Goal: Transaction & Acquisition: Purchase product/service

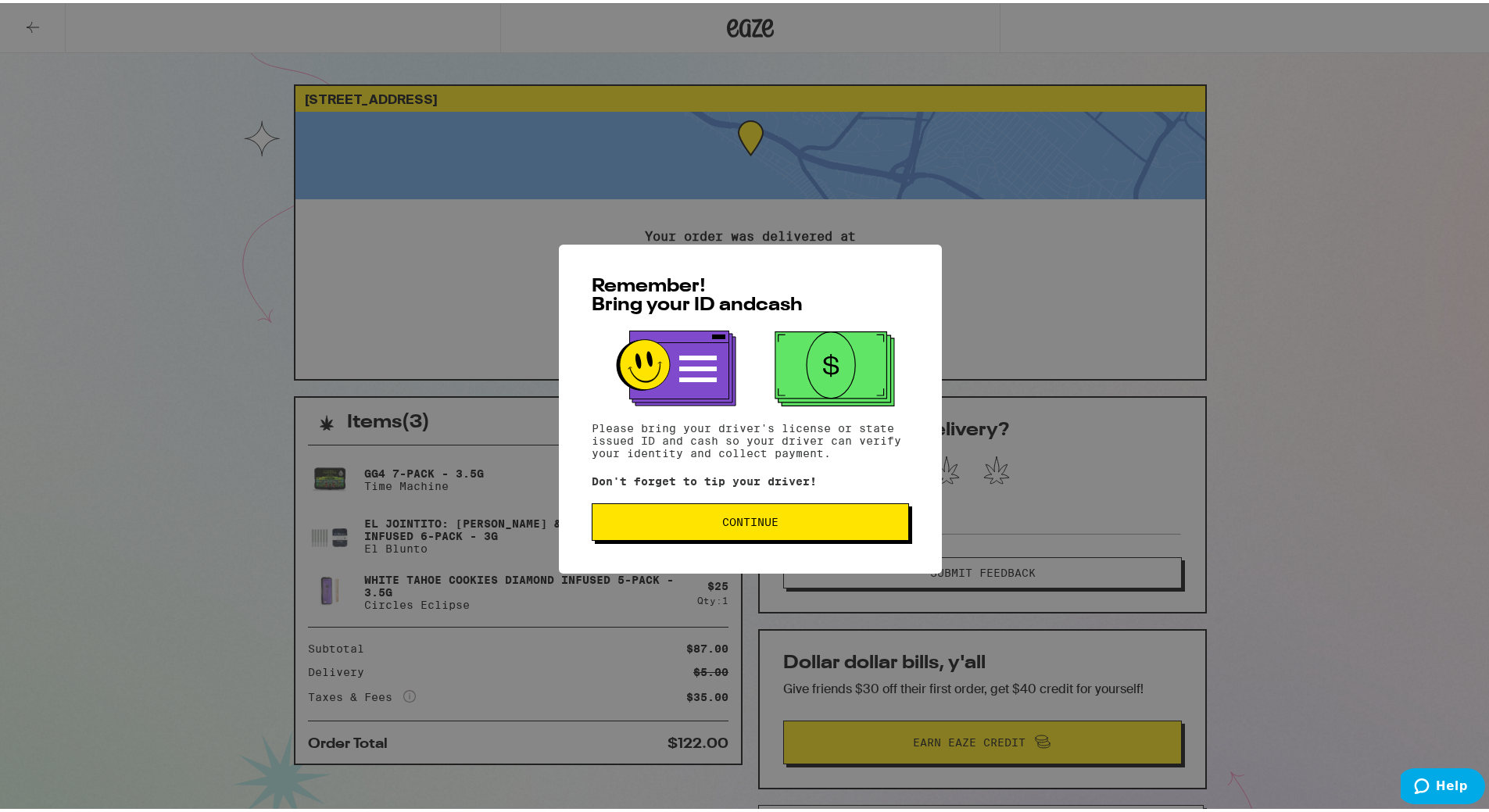
click at [774, 523] on span "Continue" at bounding box center [749, 519] width 290 height 11
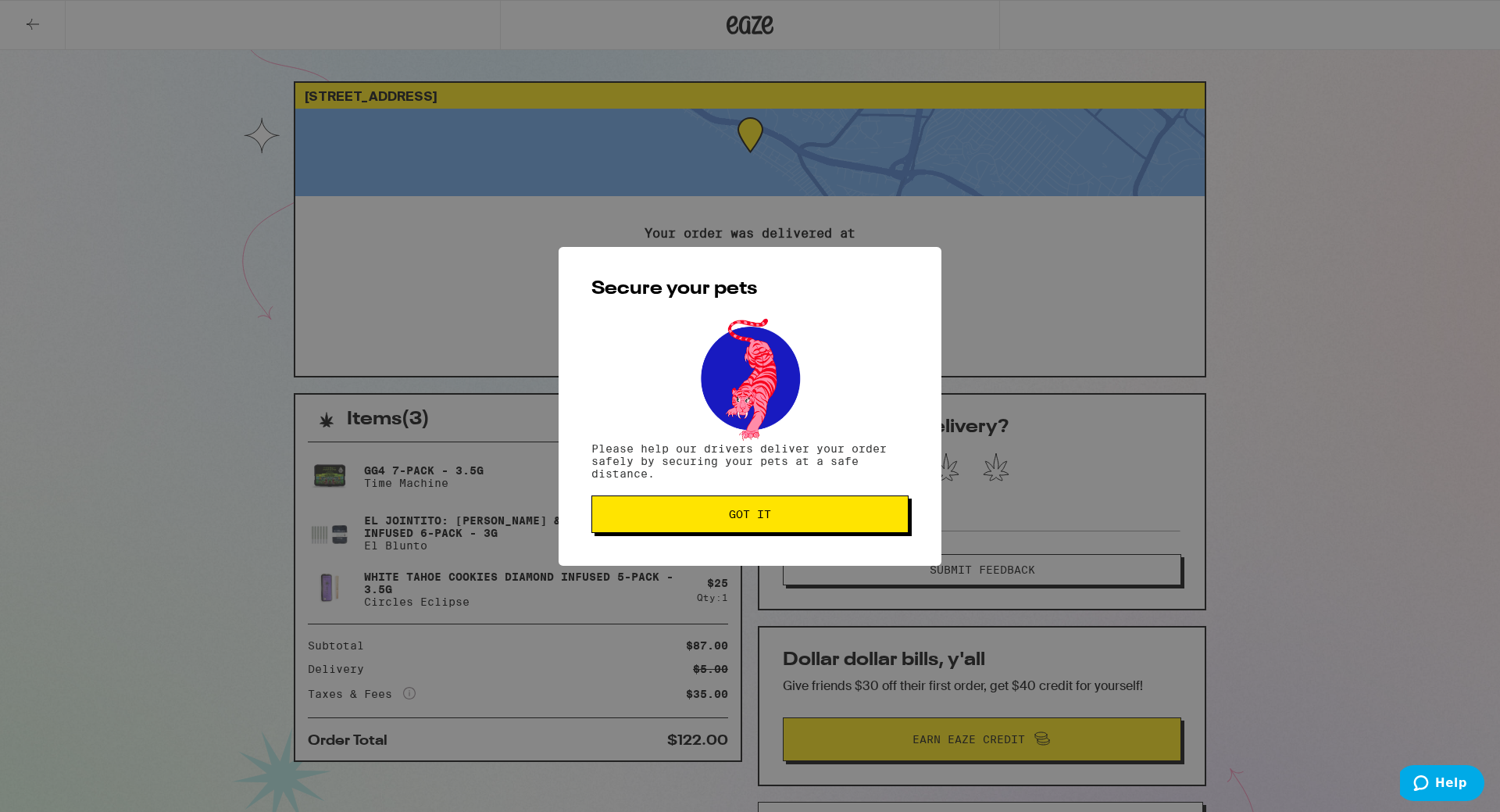
click at [776, 523] on button "Got it" at bounding box center [750, 514] width 317 height 37
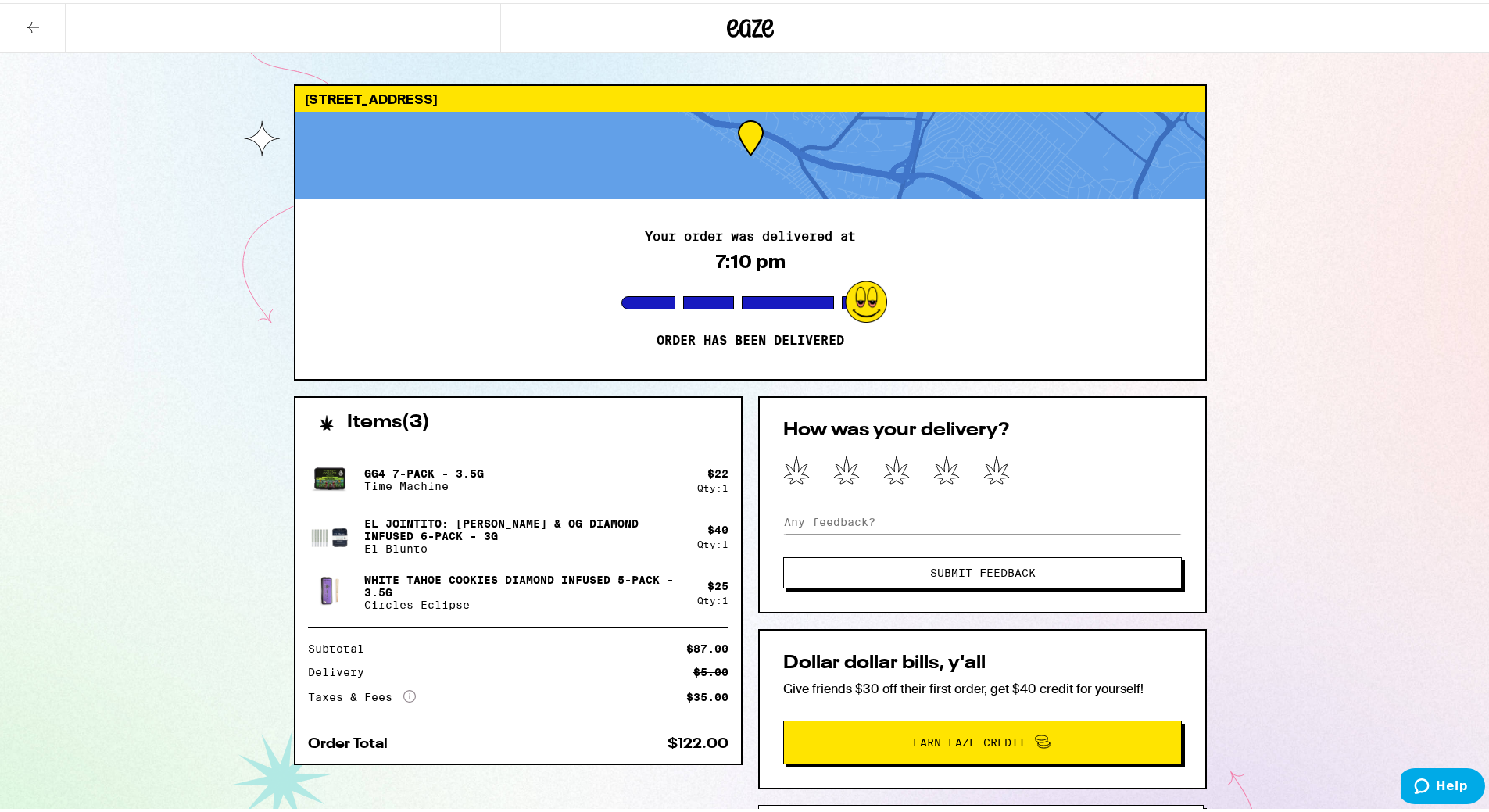
click at [735, 32] on icon at bounding box center [750, 25] width 47 height 28
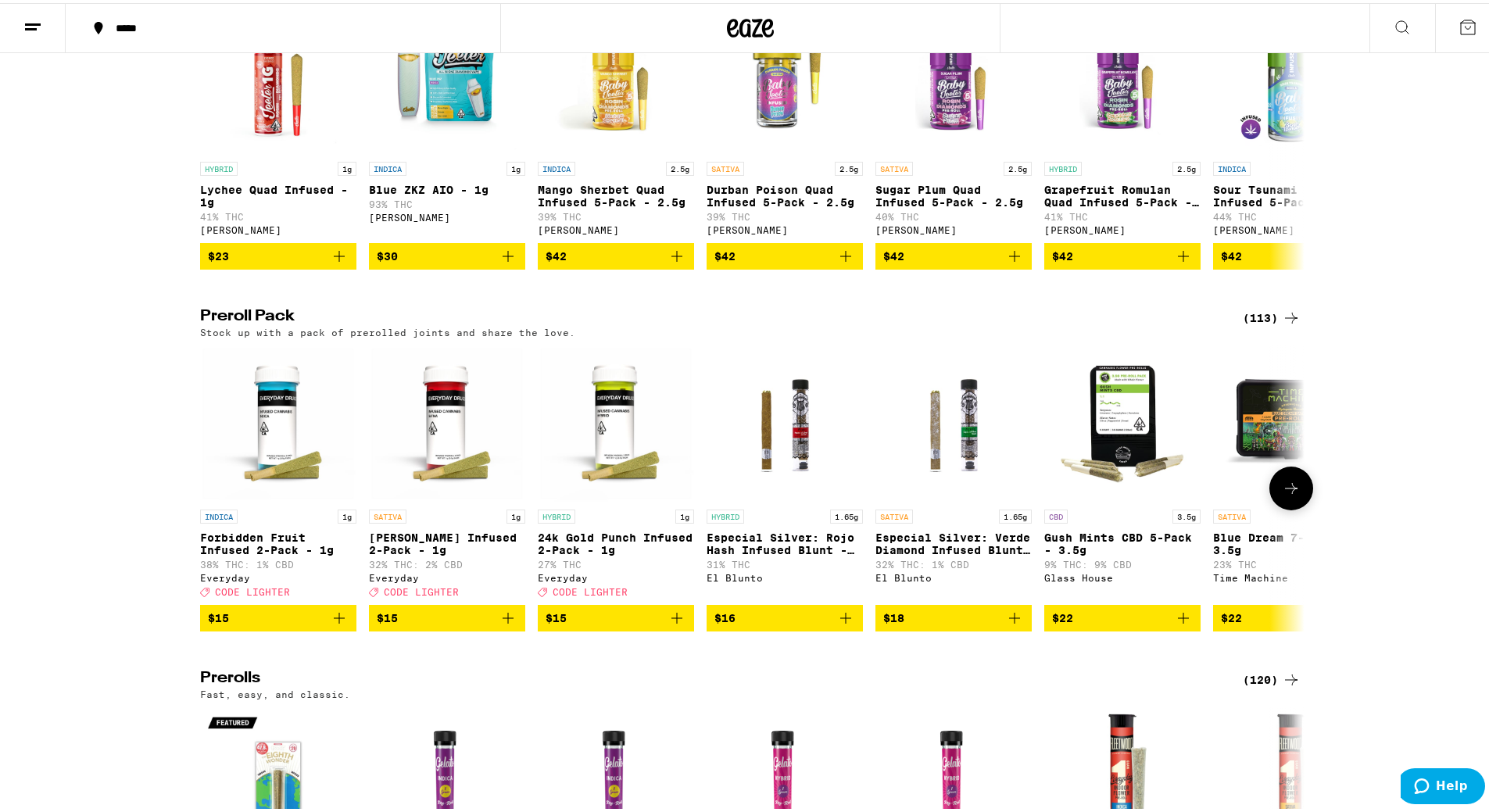
scroll to position [3751, 0]
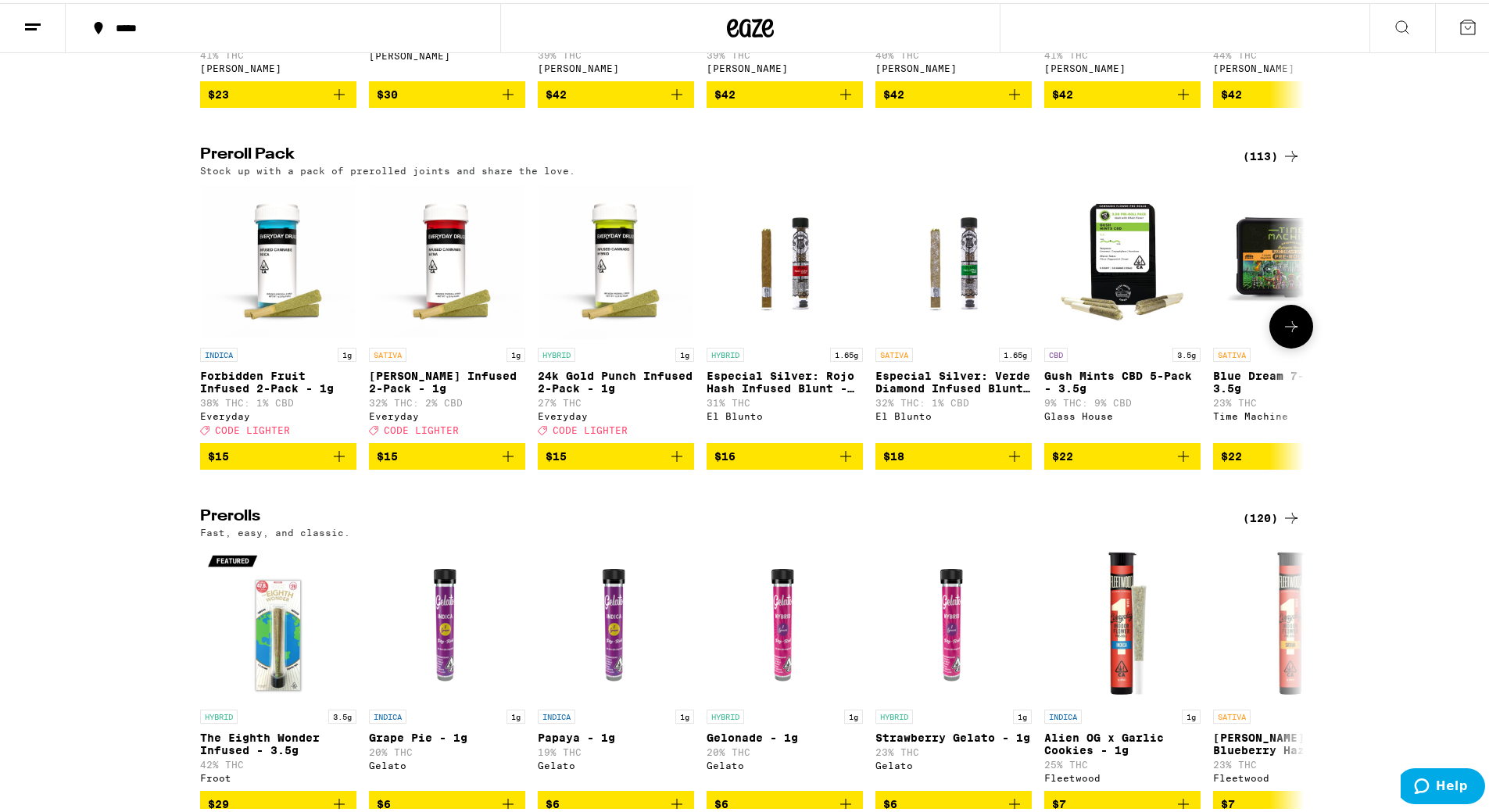
click at [1293, 333] on icon at bounding box center [1291, 324] width 19 height 19
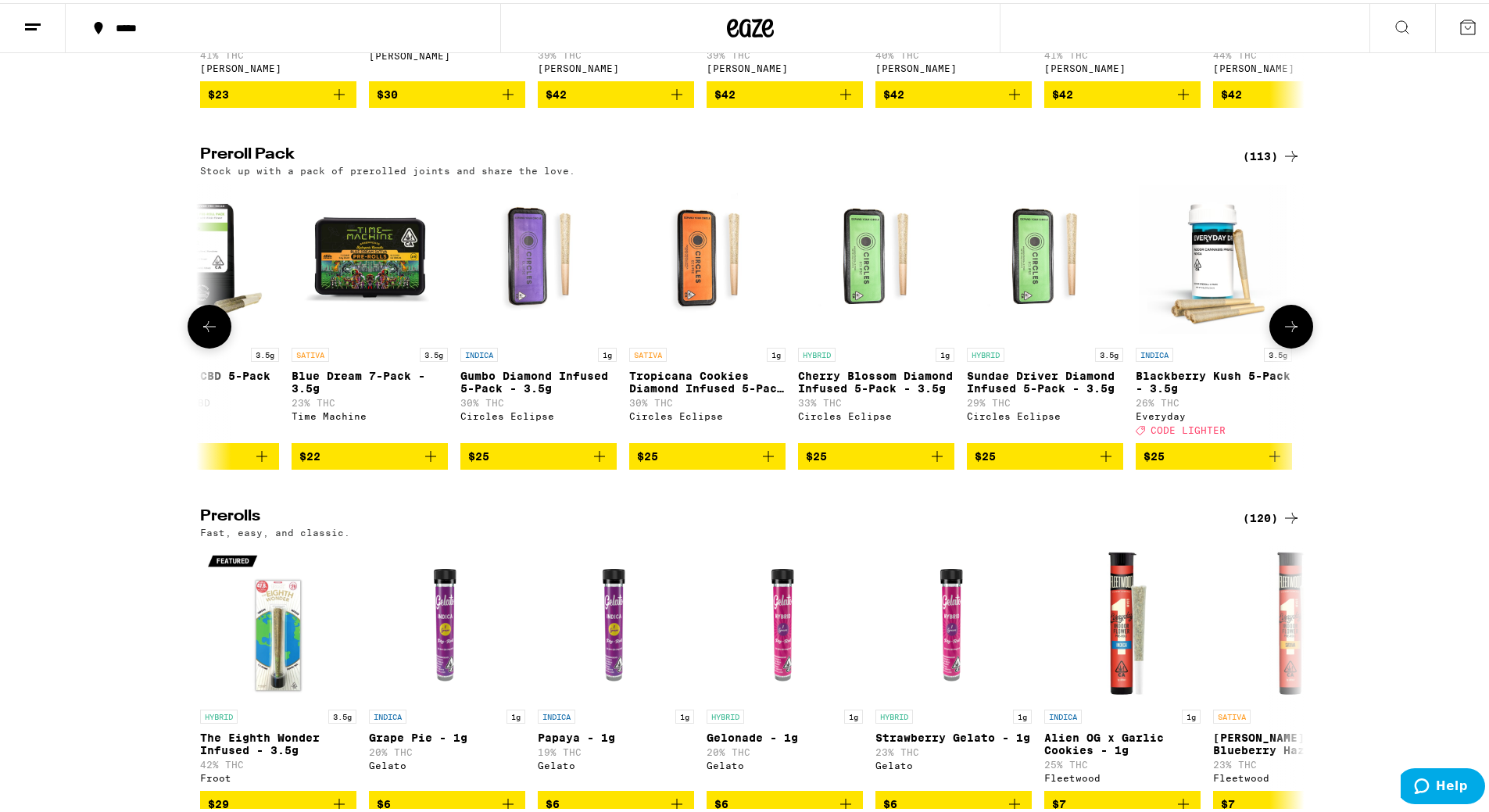
scroll to position [0, 930]
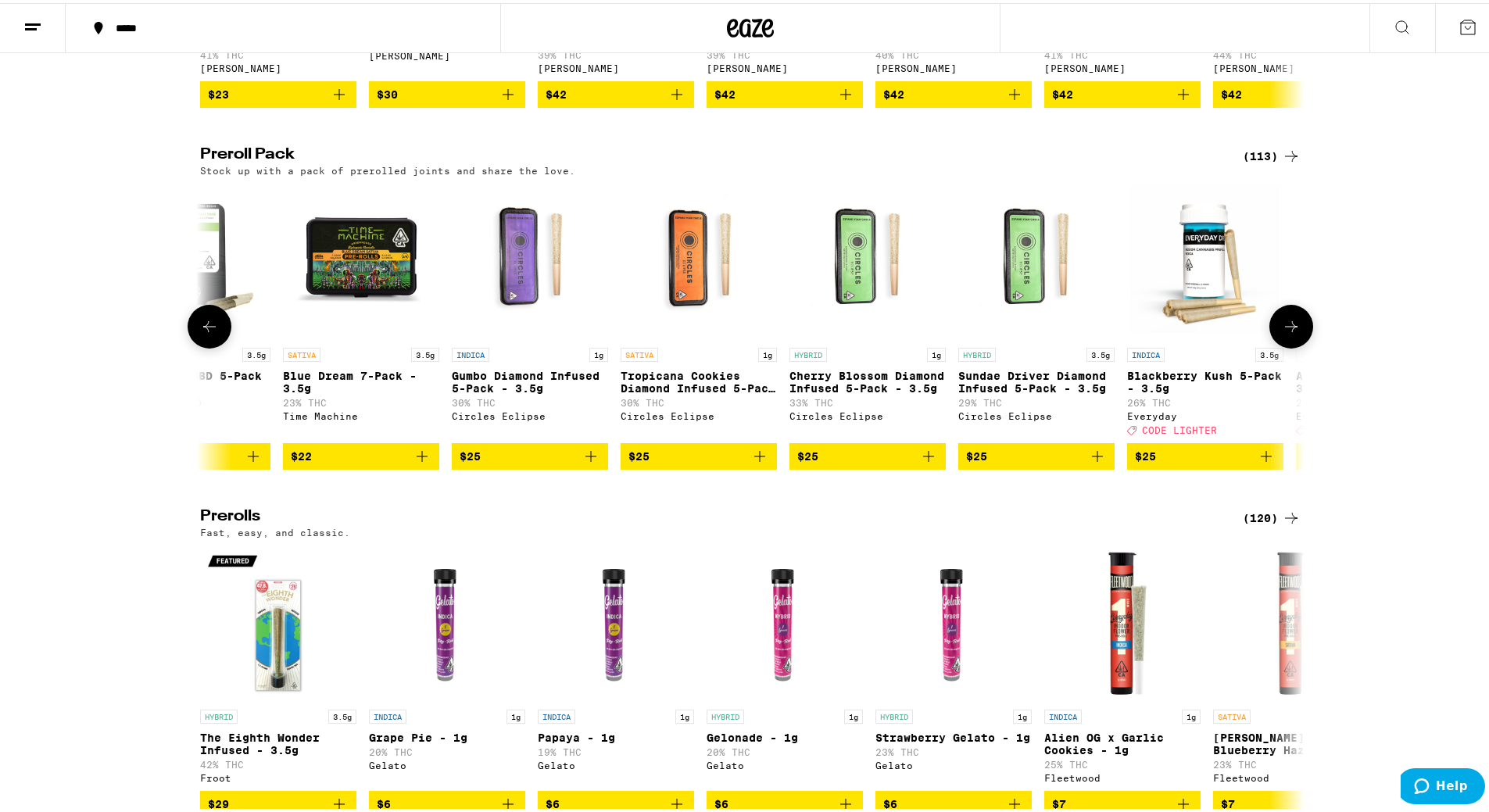
click at [1293, 333] on icon at bounding box center [1291, 324] width 19 height 19
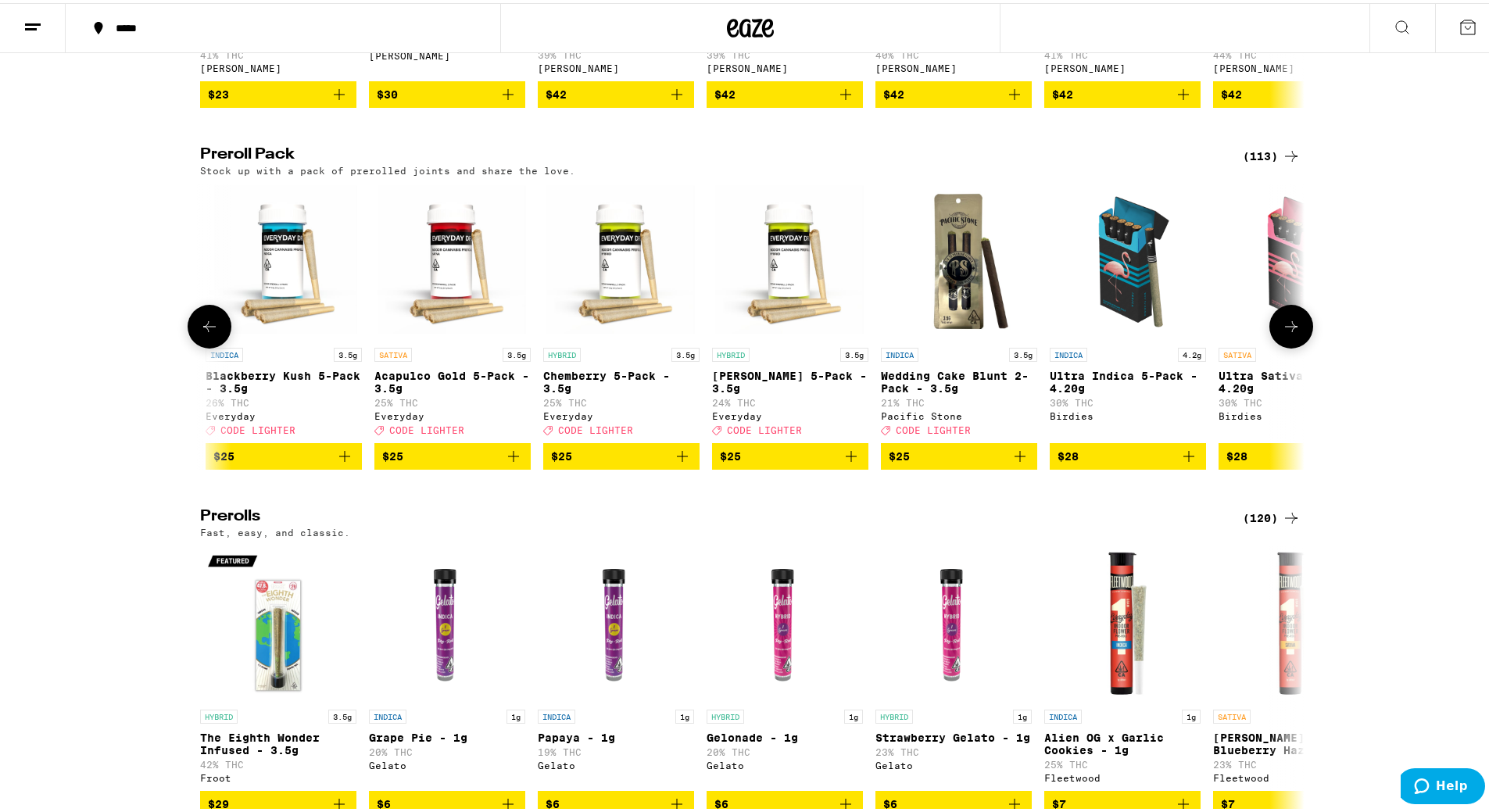
scroll to position [0, 1860]
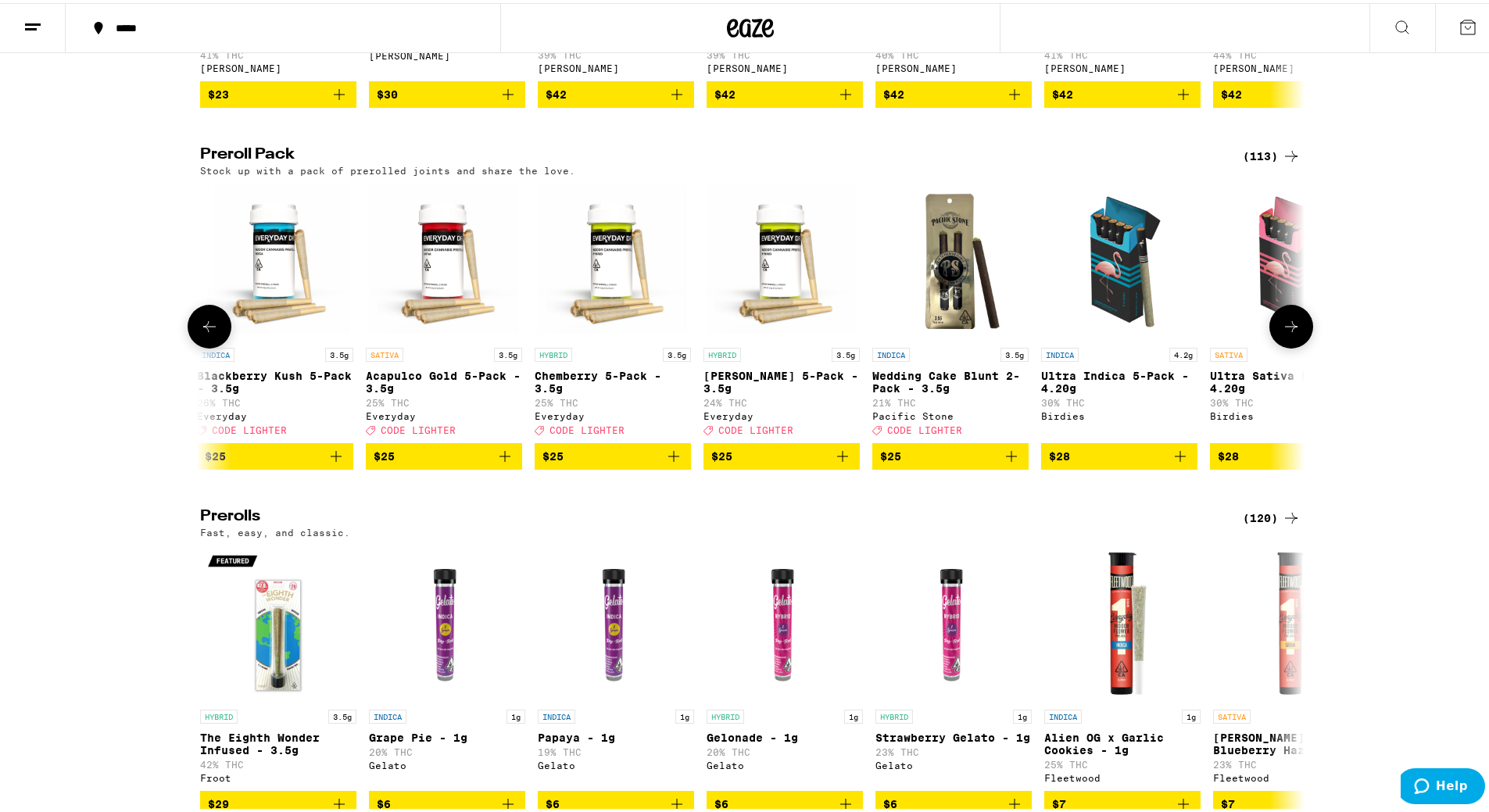
click at [1296, 345] on button at bounding box center [1291, 323] width 44 height 44
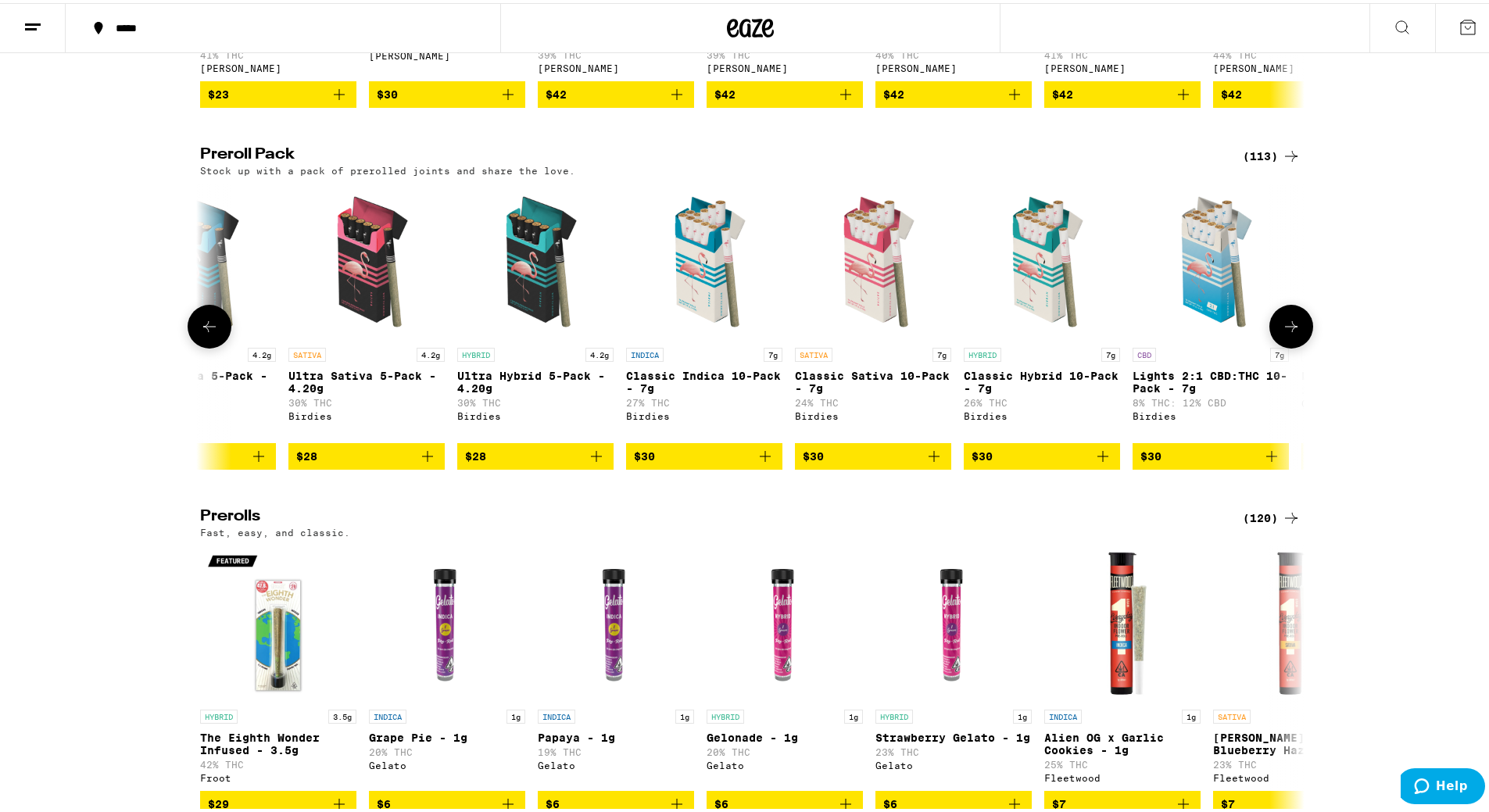
scroll to position [0, 2789]
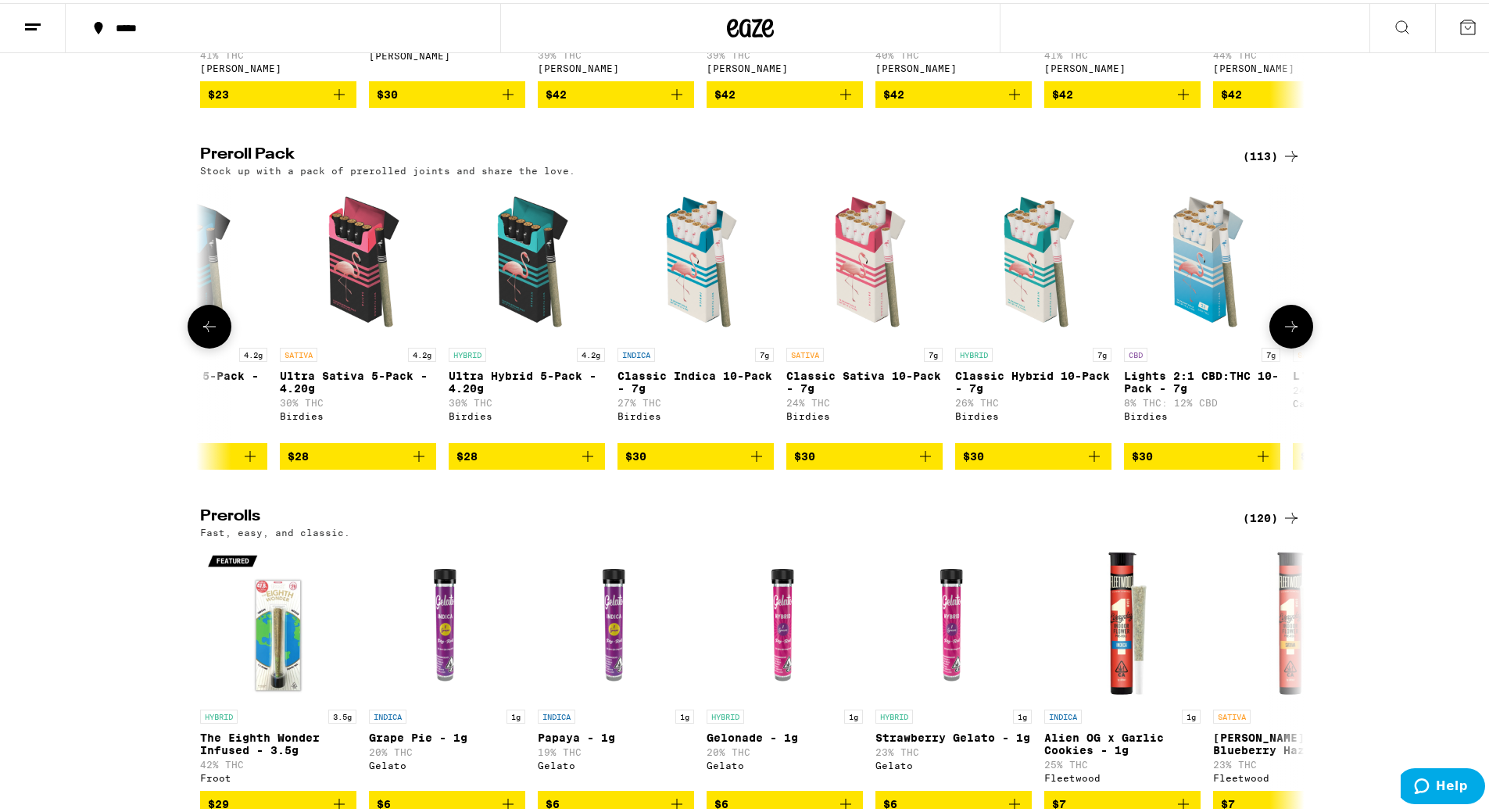
click at [1289, 329] on icon at bounding box center [1291, 324] width 13 height 11
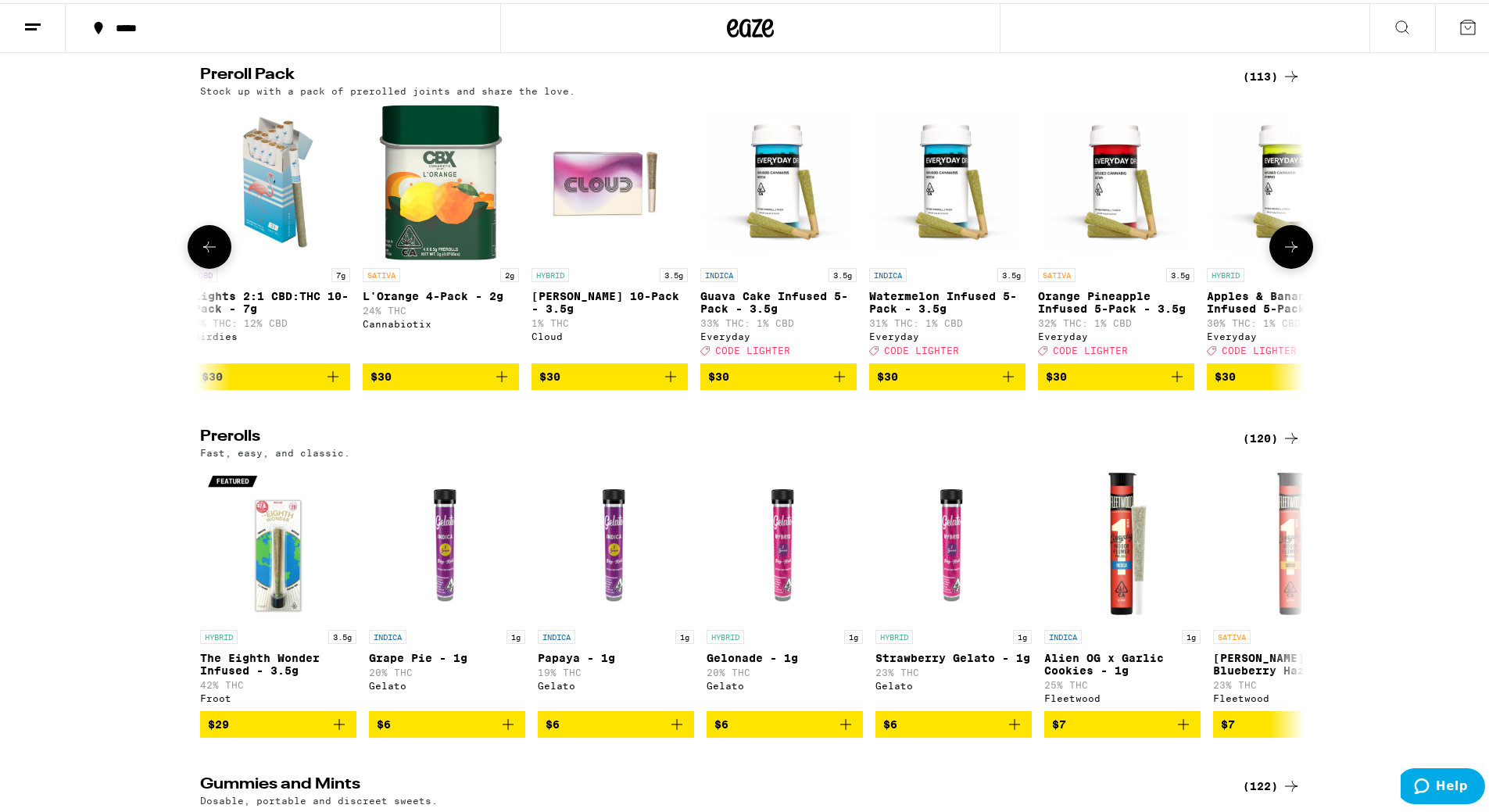
scroll to position [3829, 0]
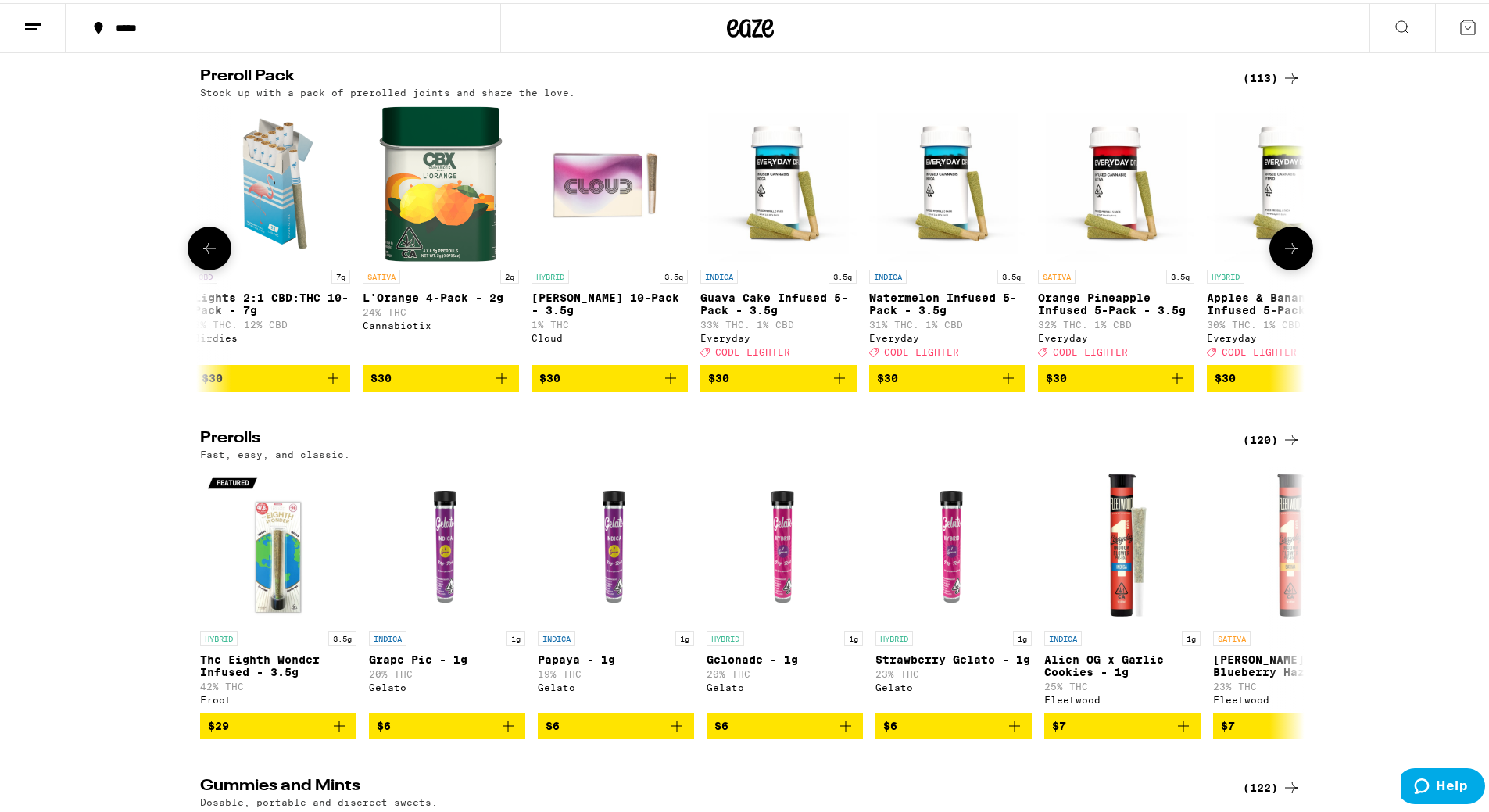
click at [1293, 254] on icon at bounding box center [1291, 246] width 19 height 19
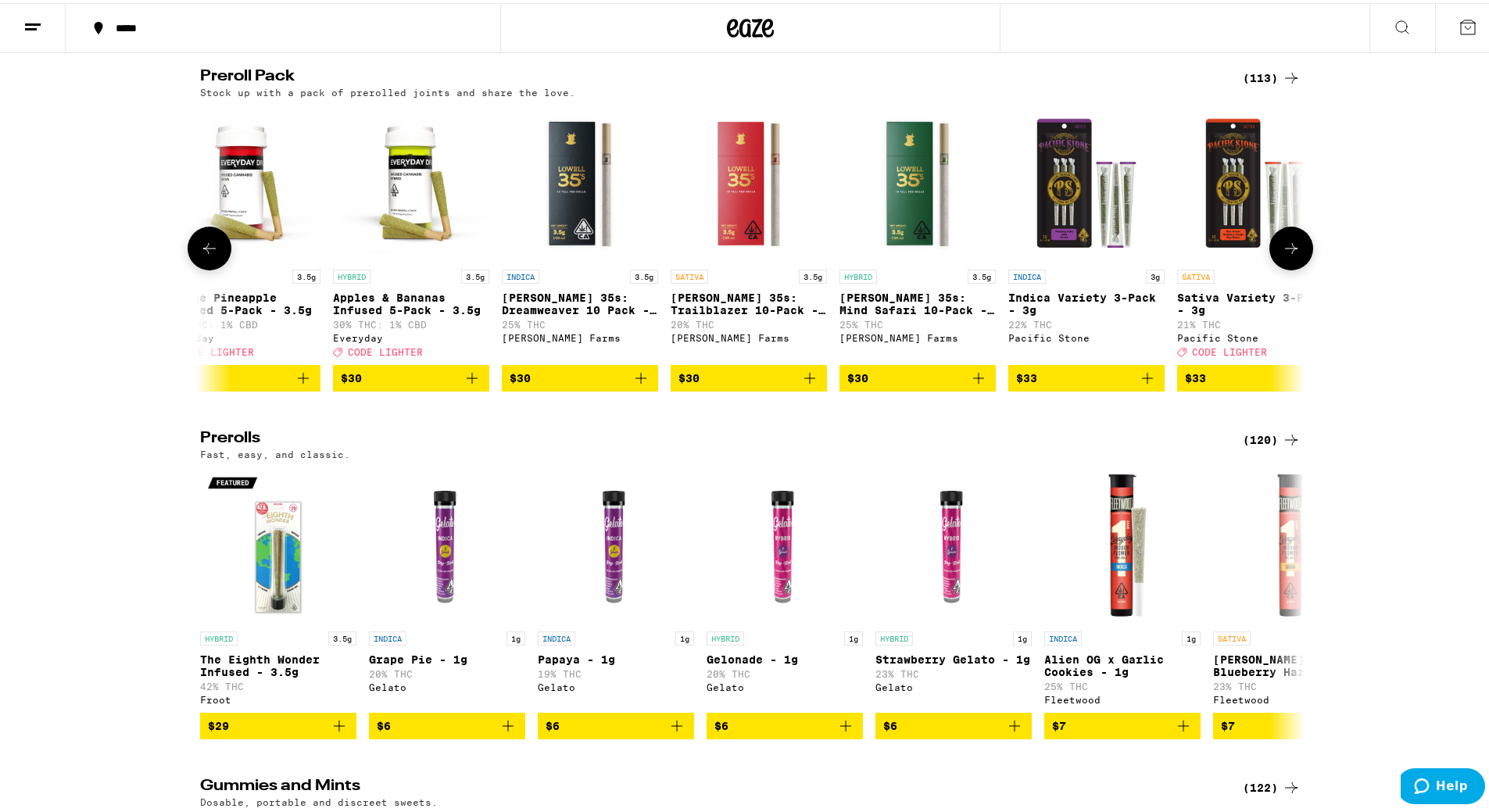
scroll to position [0, 4650]
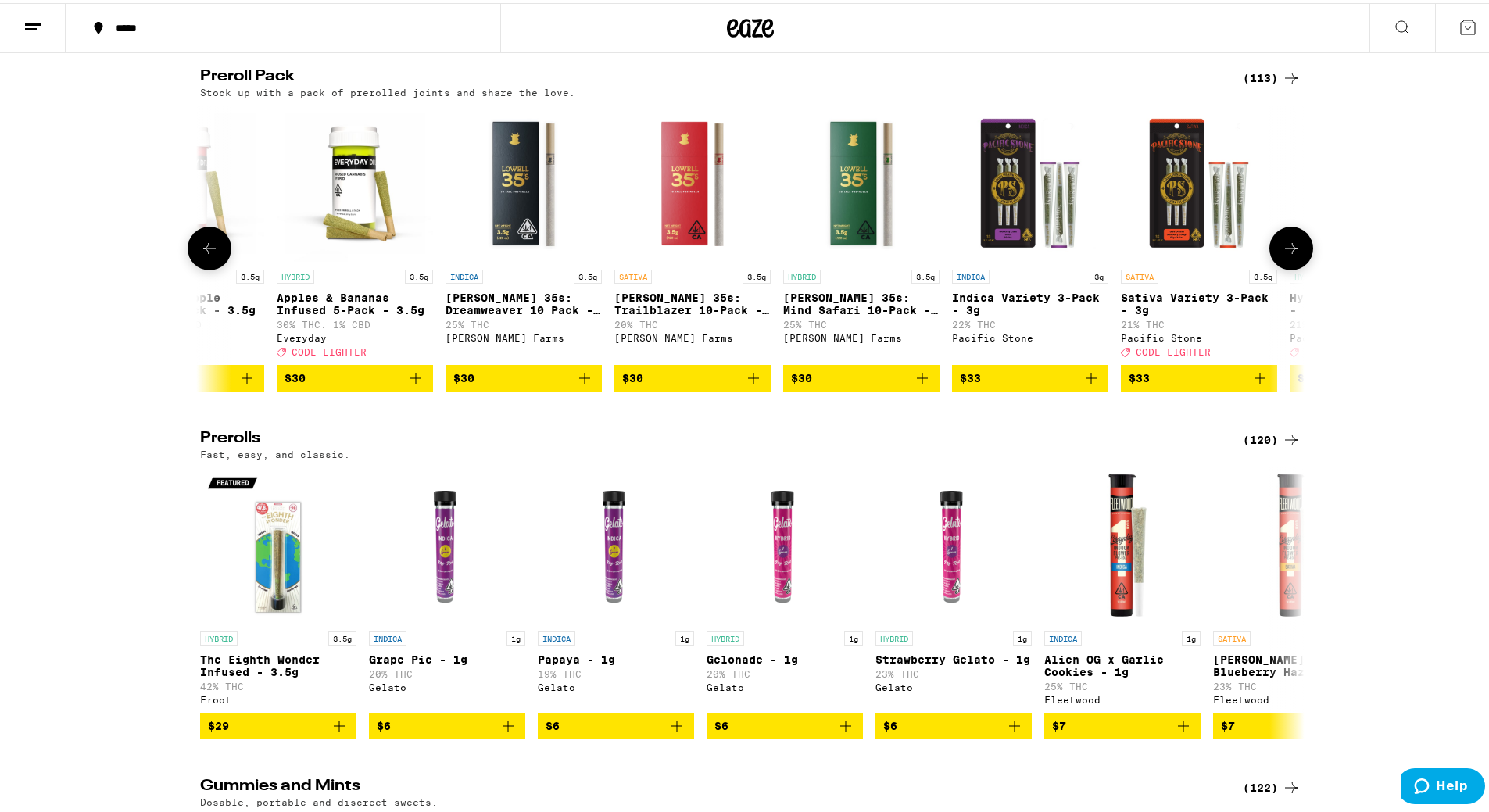
click at [1254, 380] on icon "Add to bag" at bounding box center [1260, 375] width 11 height 11
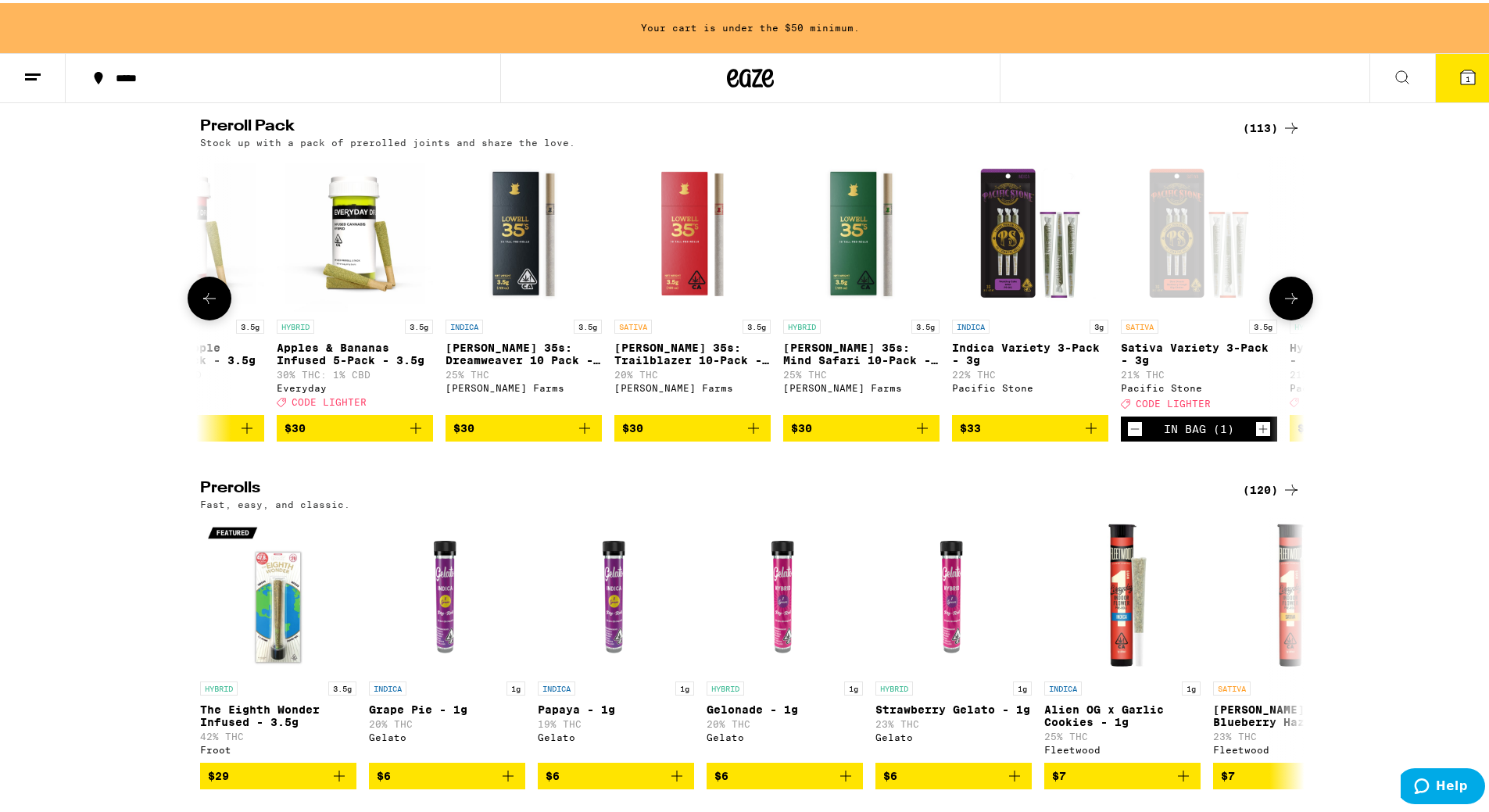
scroll to position [3879, 0]
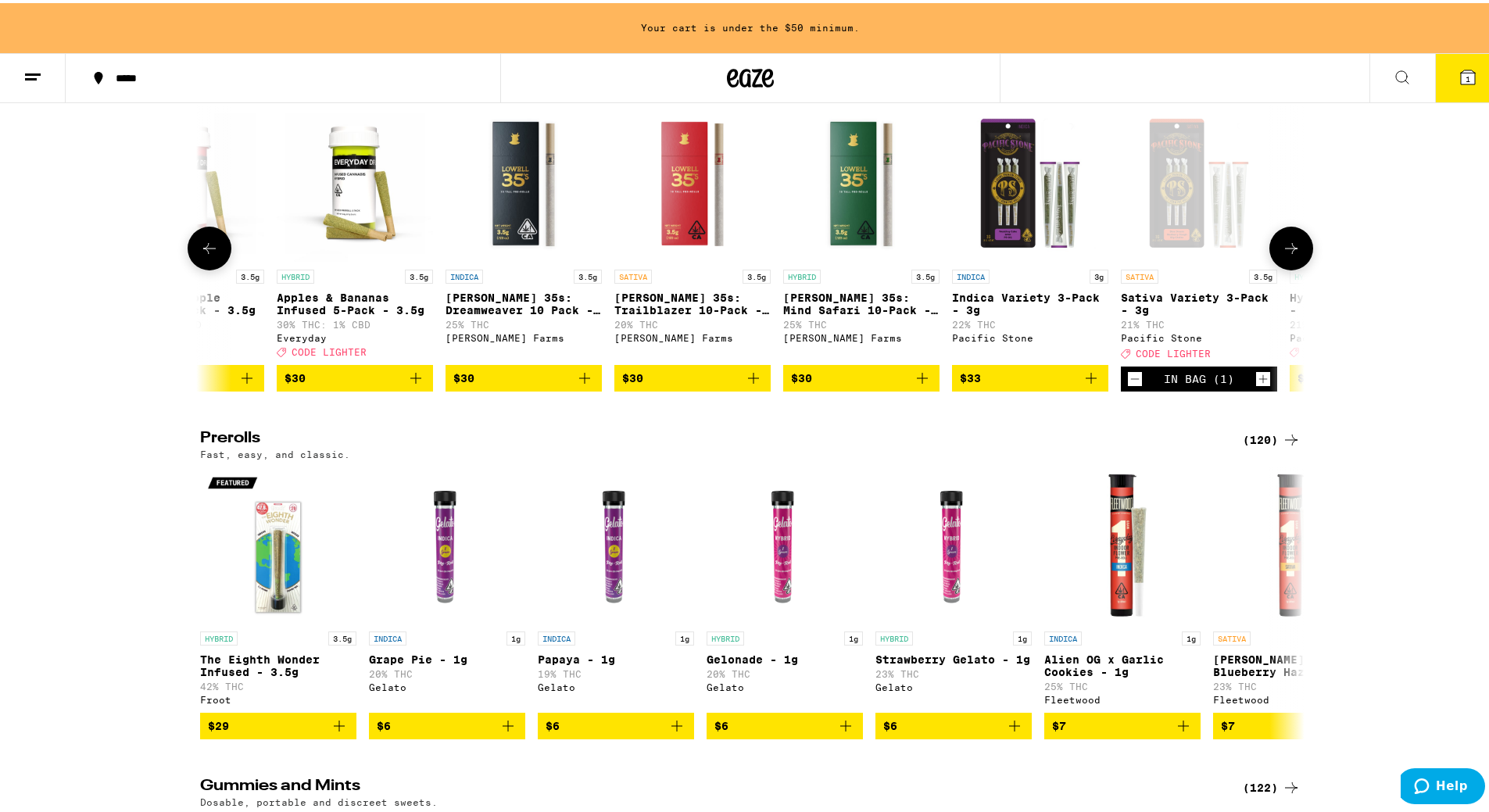
click at [1291, 254] on icon at bounding box center [1291, 246] width 19 height 19
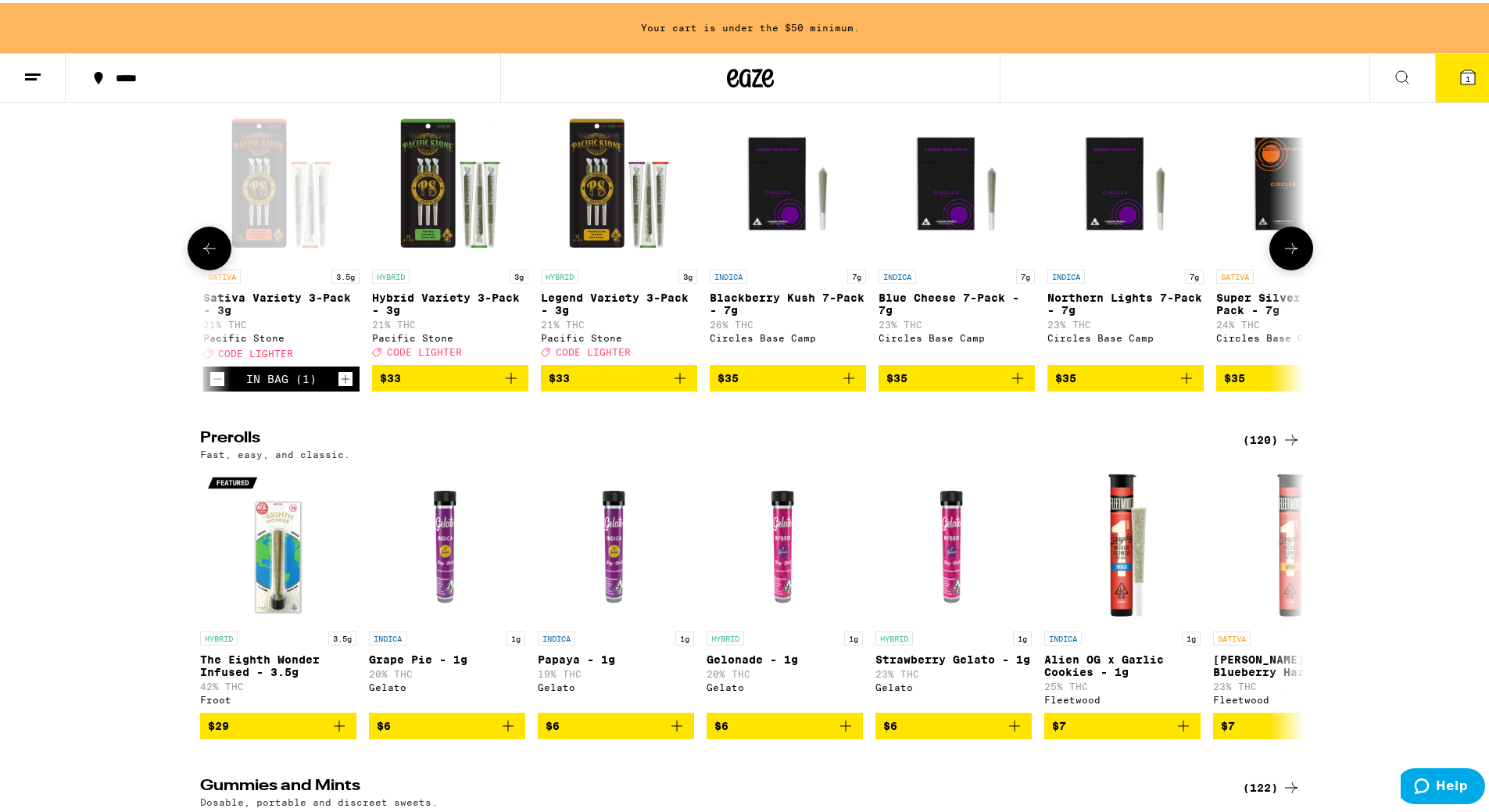
scroll to position [0, 5580]
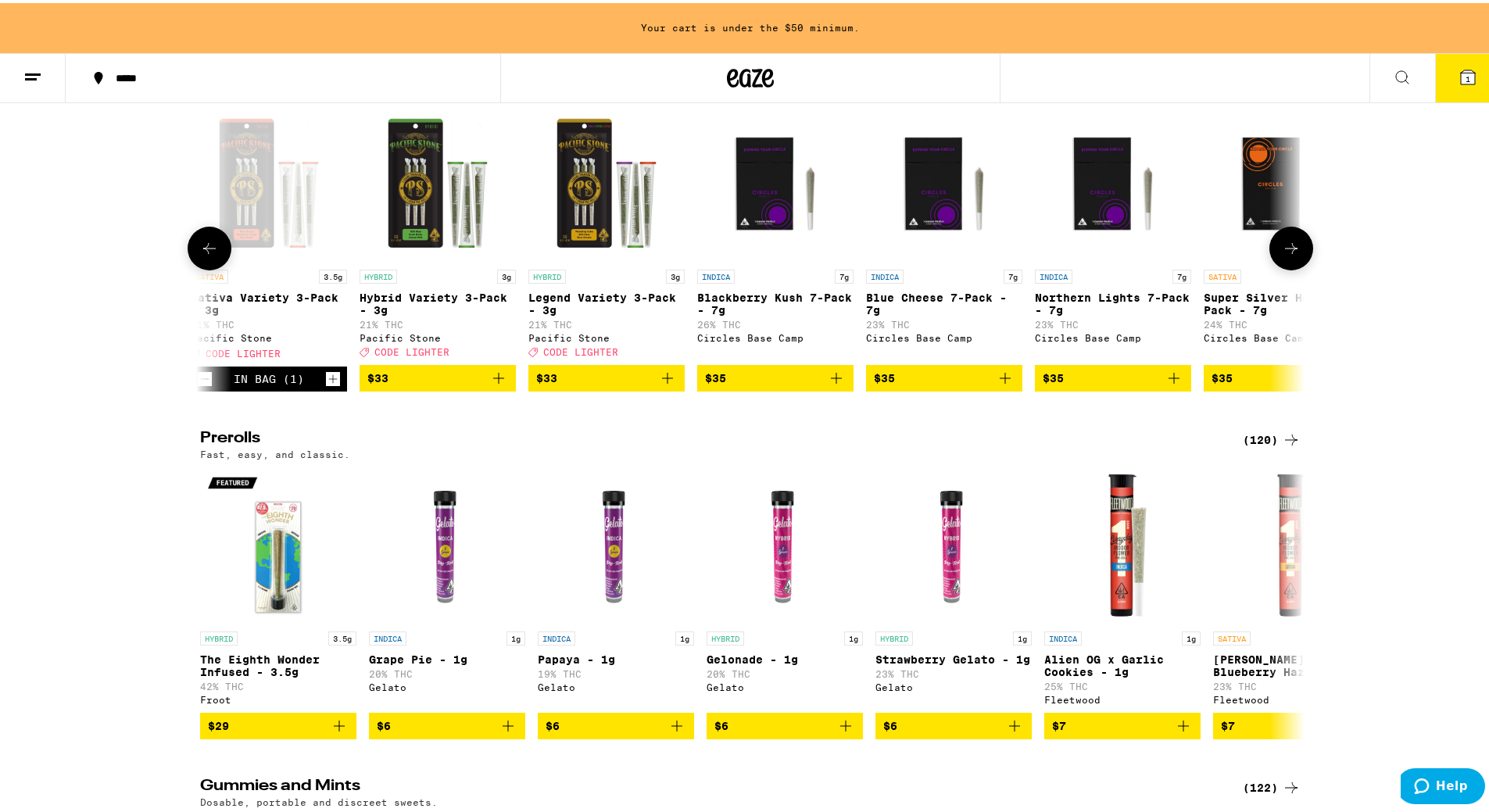
click at [1164, 384] on icon "Add to bag" at bounding box center [1174, 375] width 19 height 19
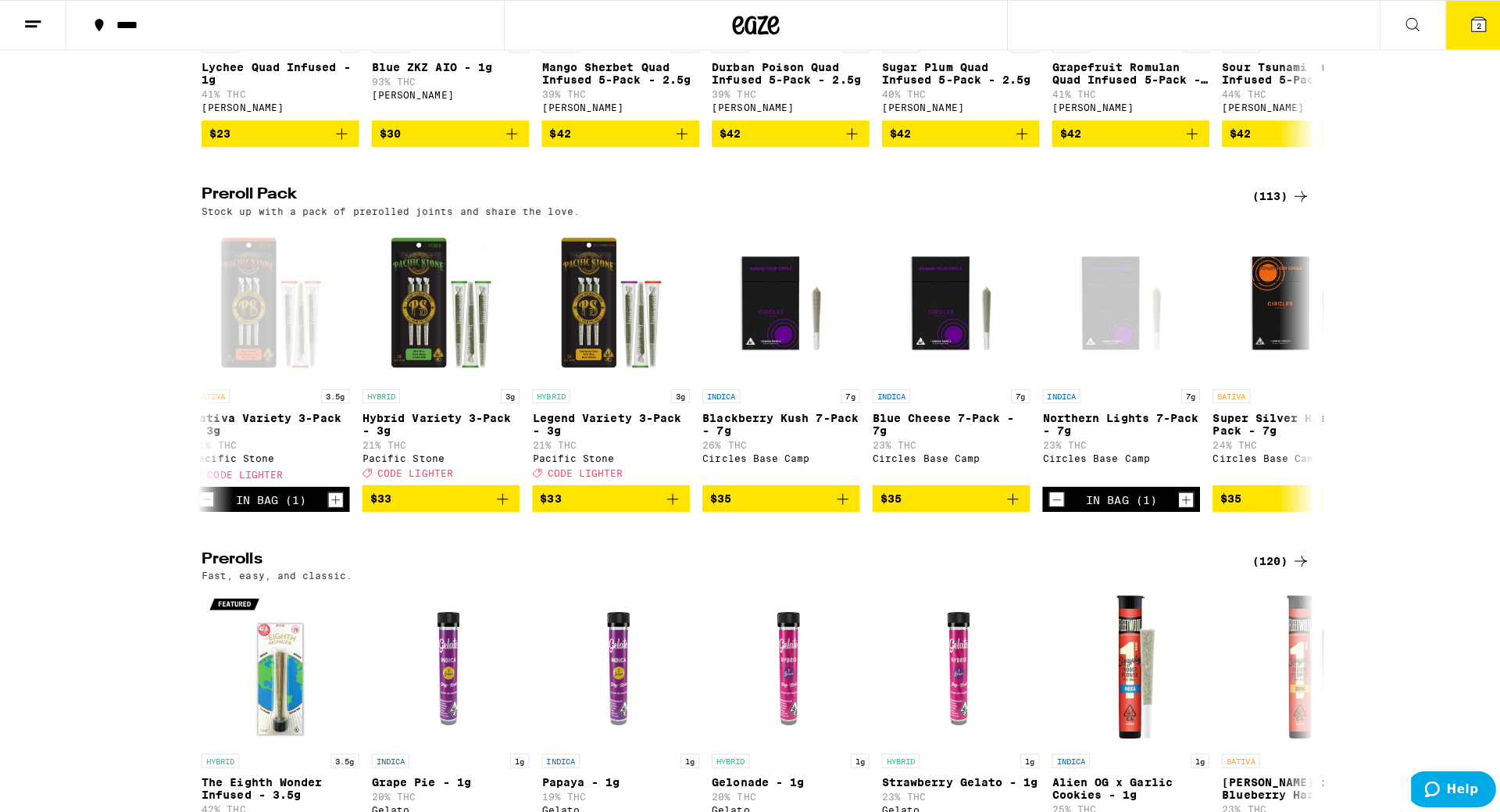
scroll to position [3516, 0]
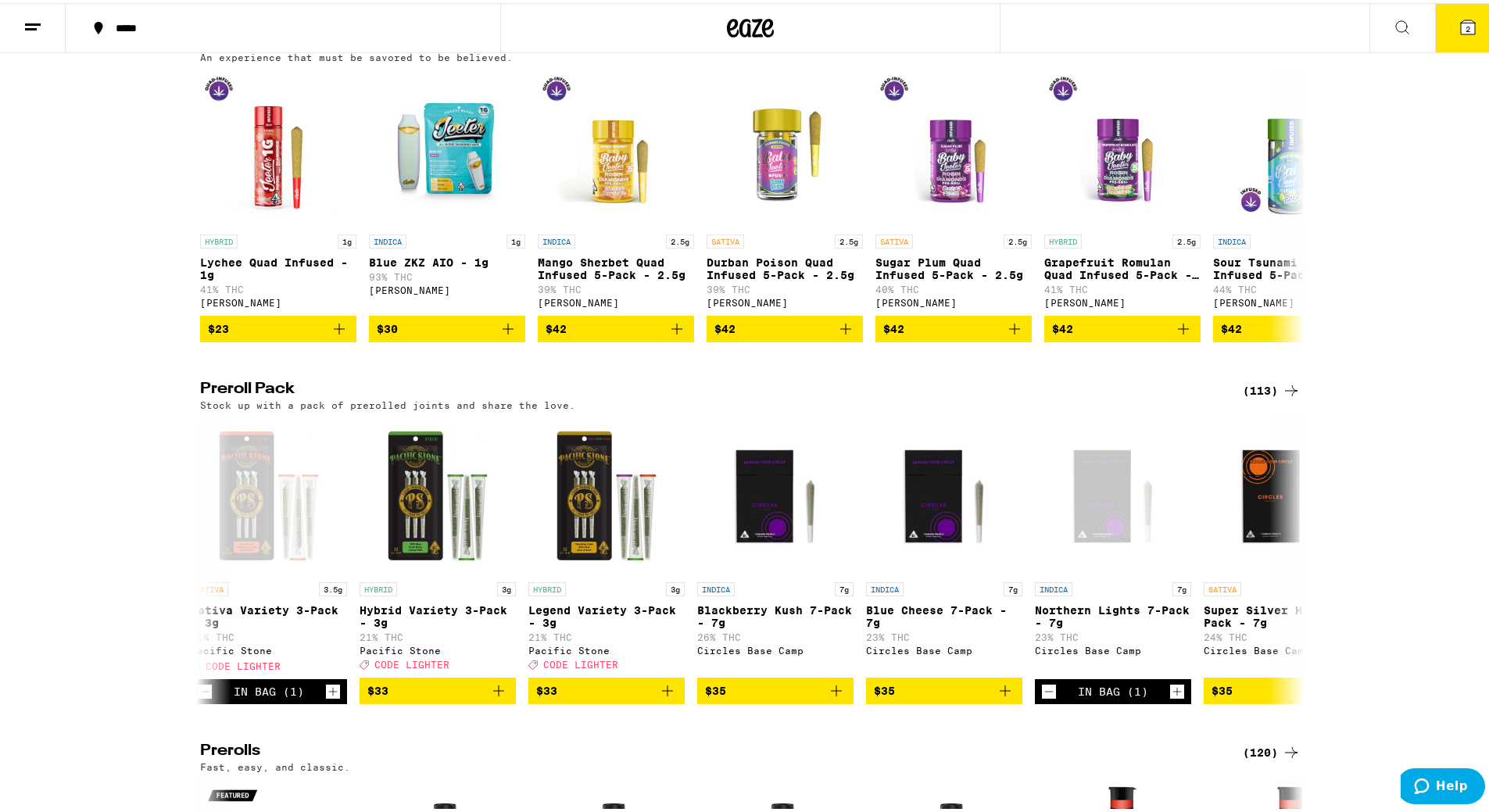
click at [1461, 21] on icon at bounding box center [1468, 25] width 14 height 14
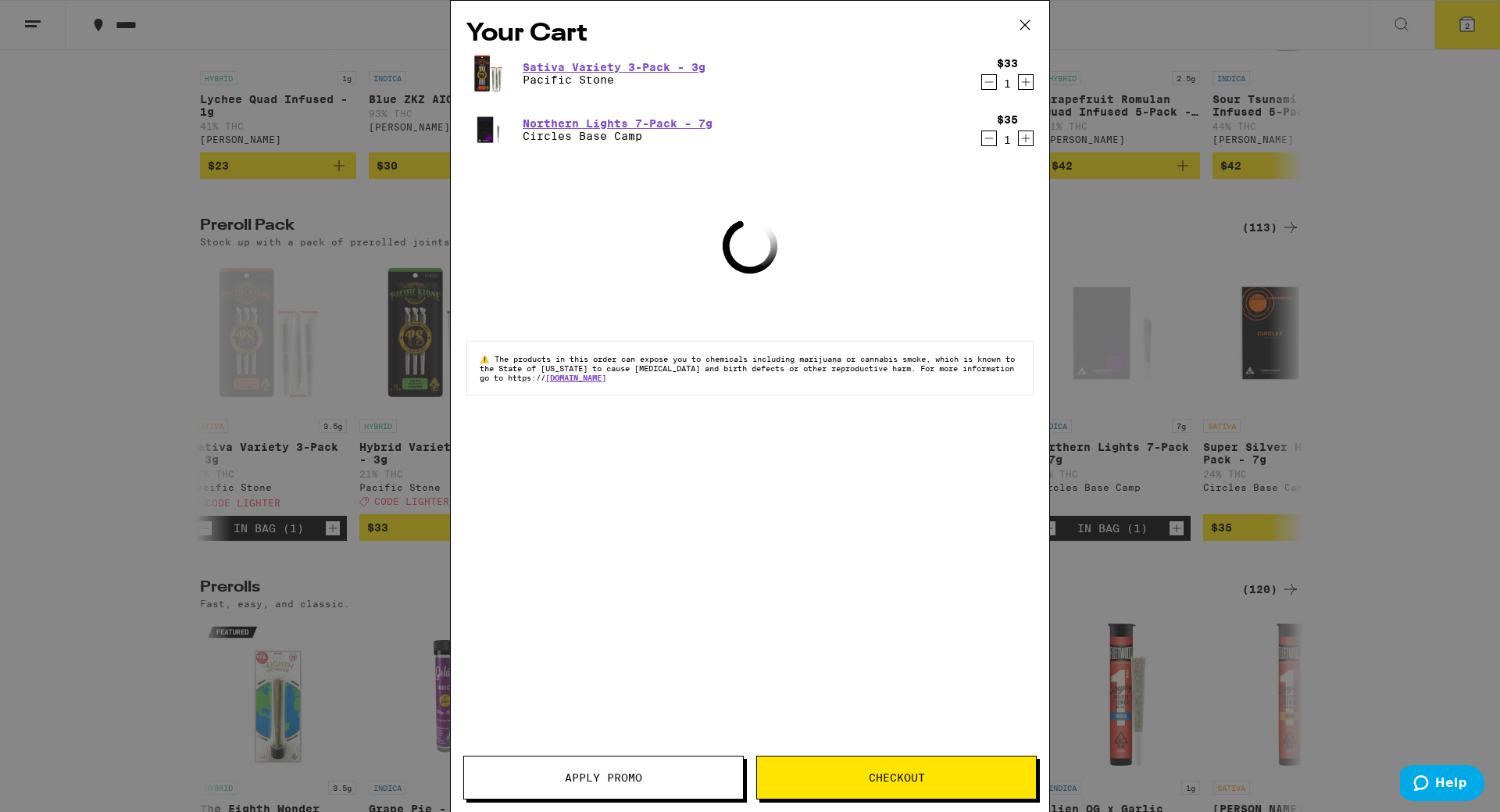
scroll to position [3356, 0]
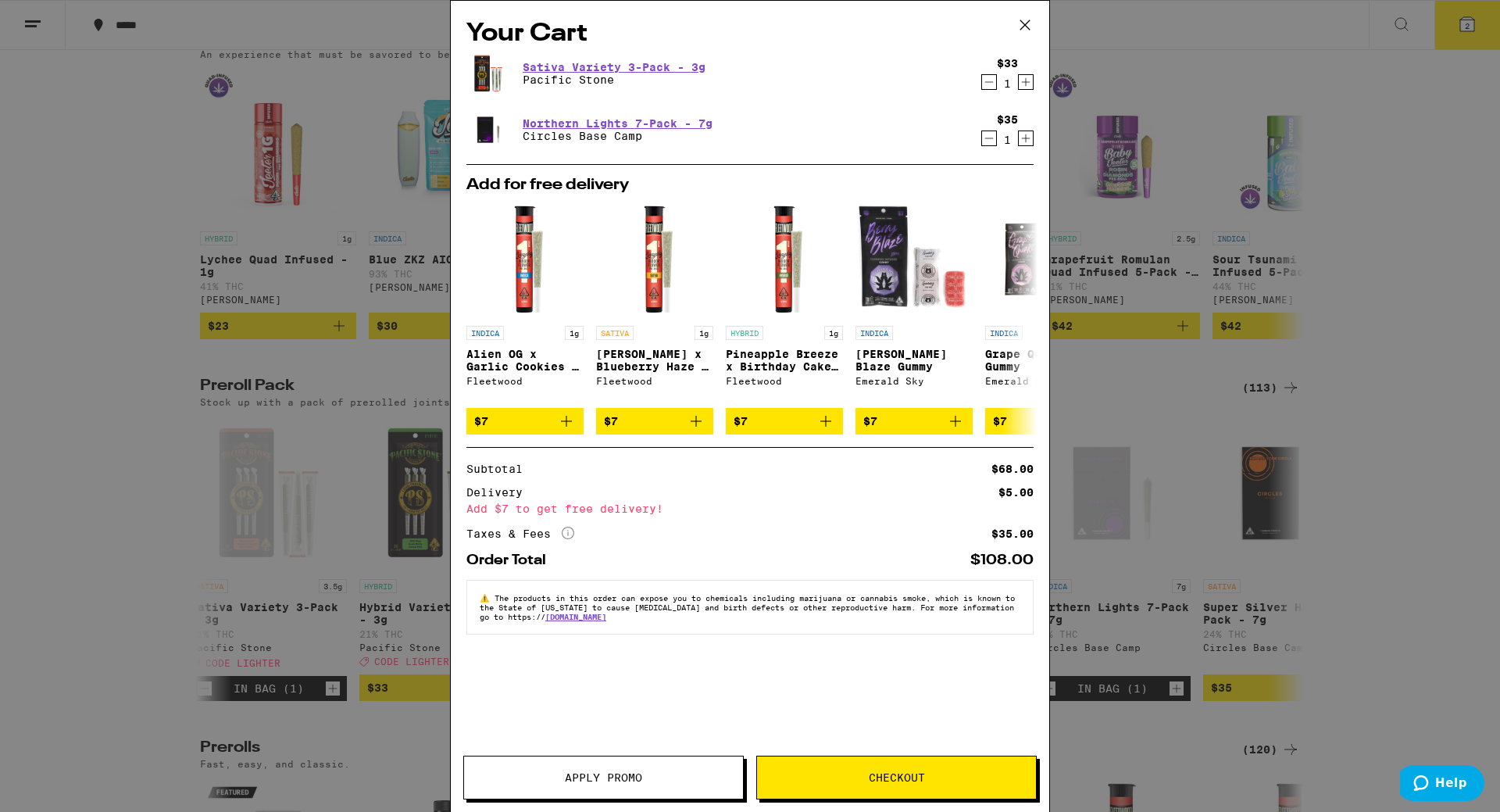
click at [867, 784] on button "Checkout" at bounding box center [896, 777] width 281 height 44
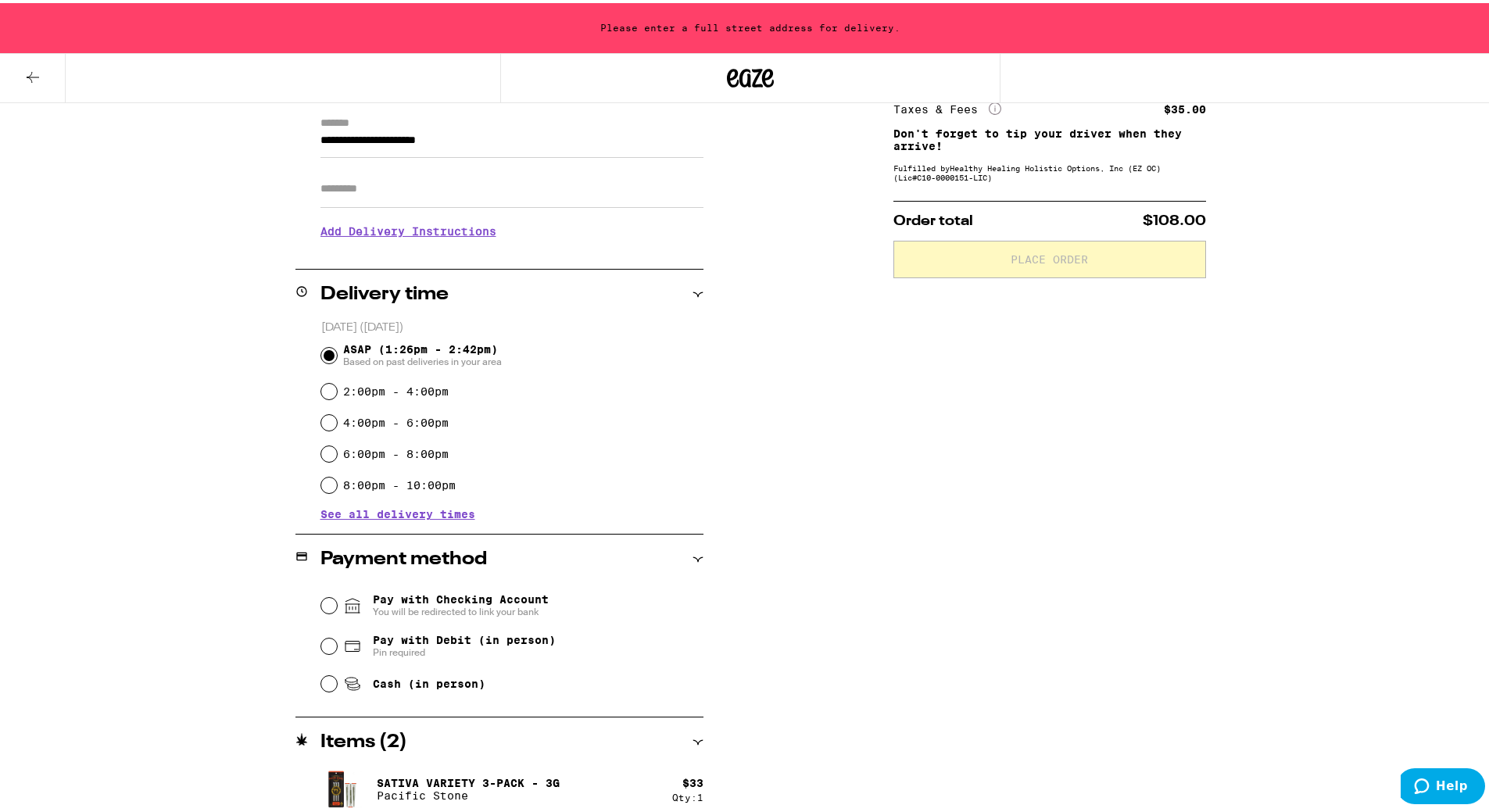
scroll to position [235, 0]
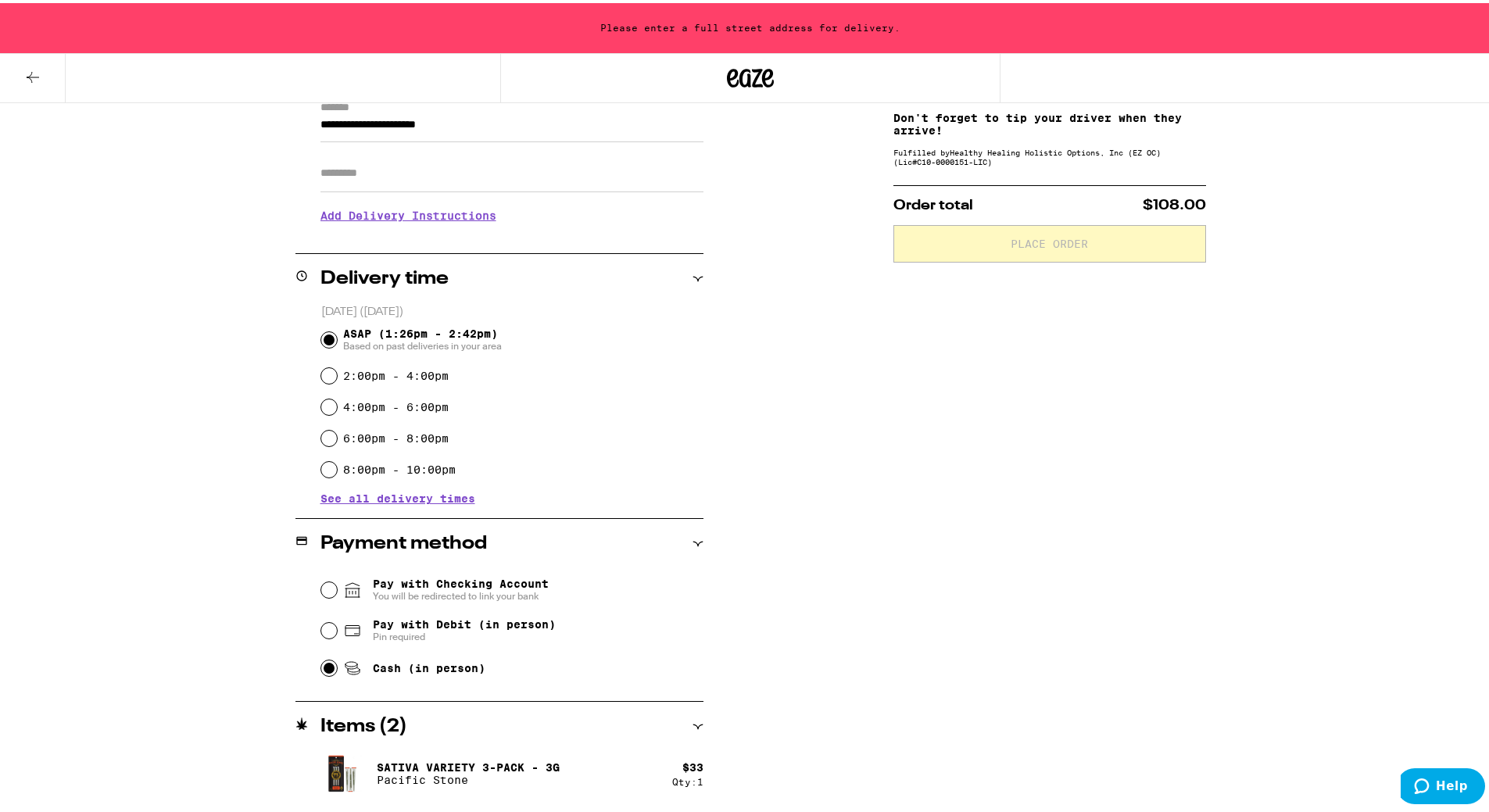
click at [321, 671] on input "Cash (in person)" at bounding box center [329, 665] width 16 height 16
radio input "true"
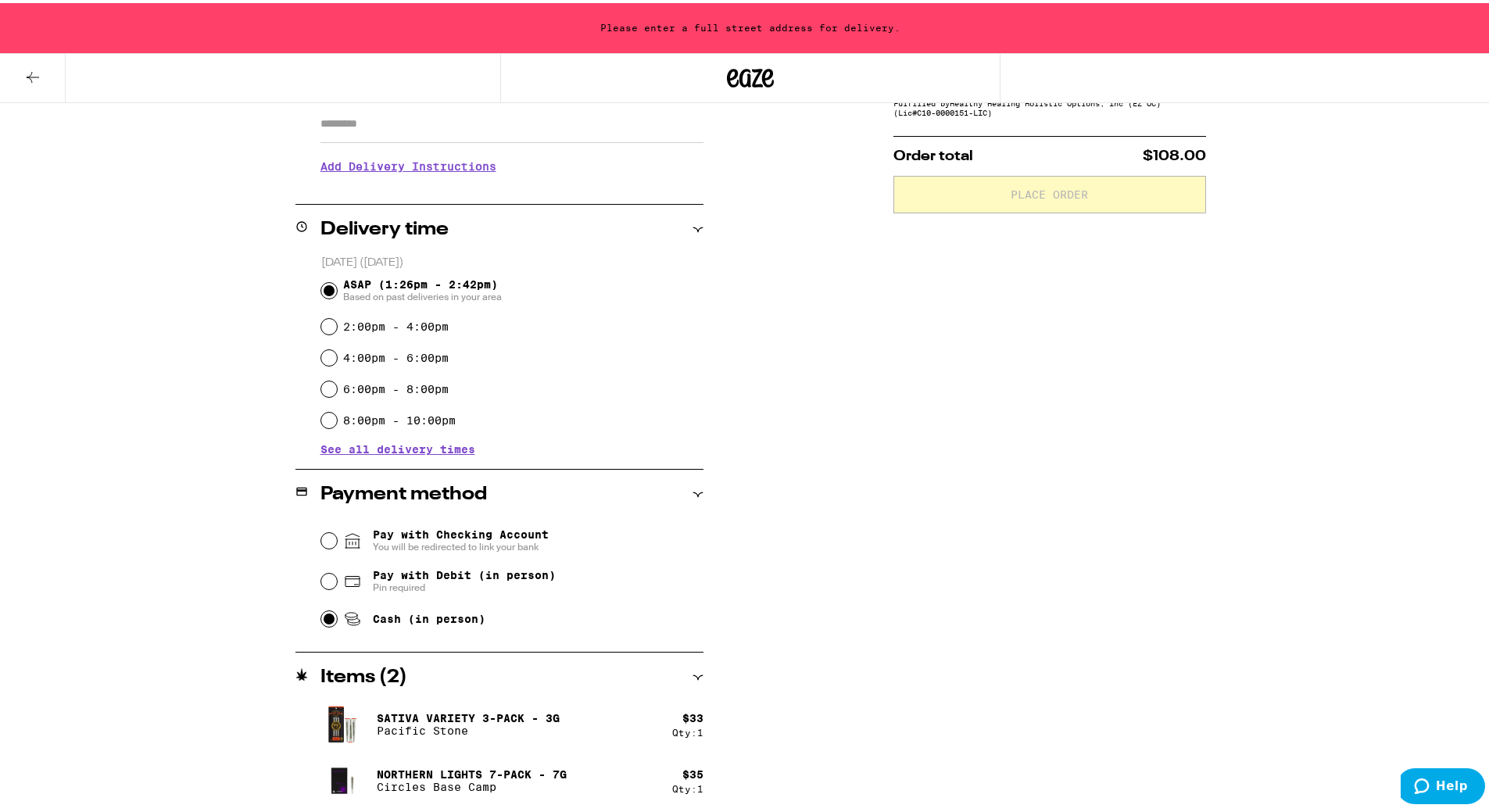
scroll to position [285, 0]
click at [381, 683] on h2 "Items ( 2 )" at bounding box center [364, 674] width 87 height 19
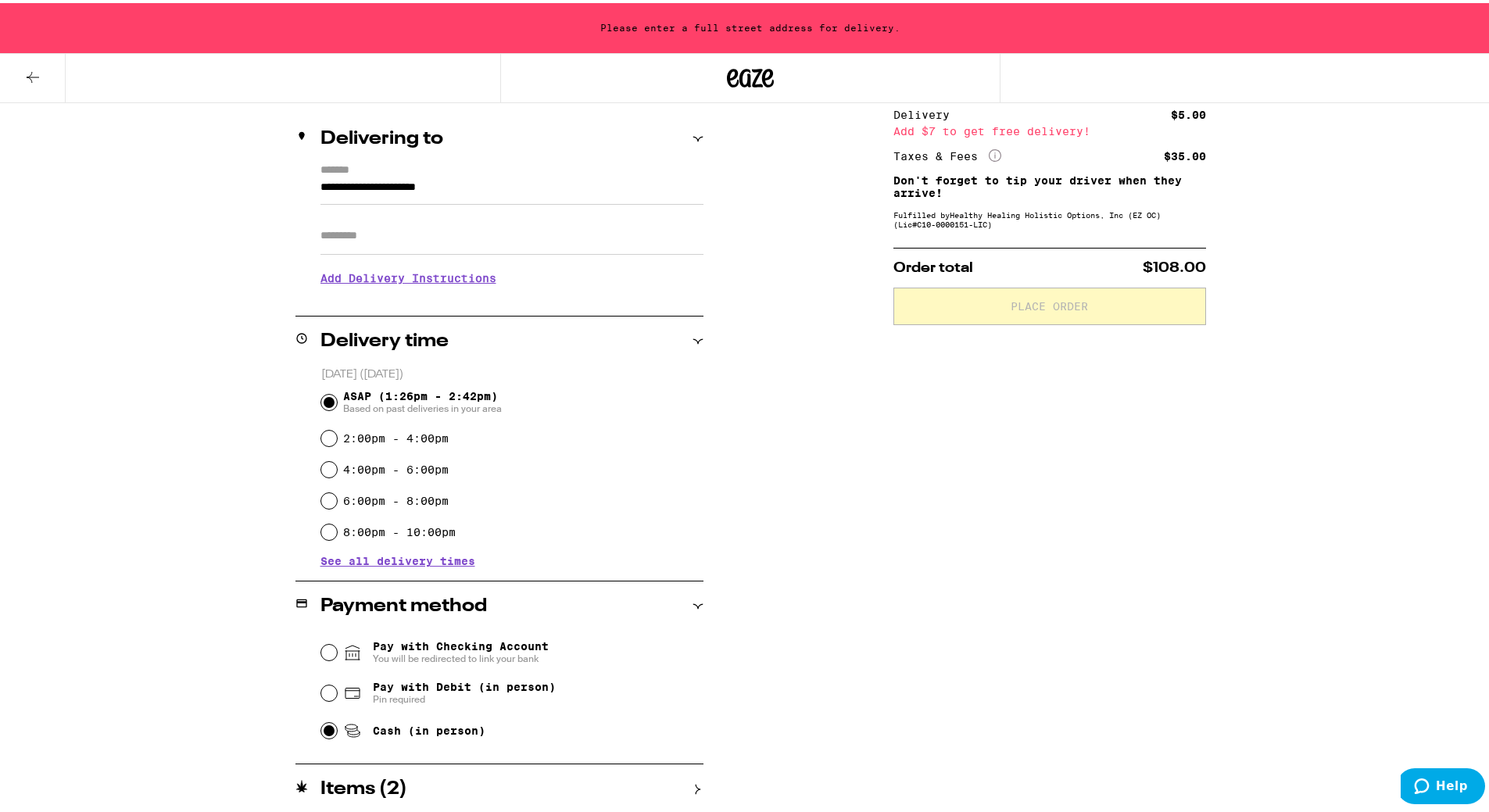
scroll to position [0, 0]
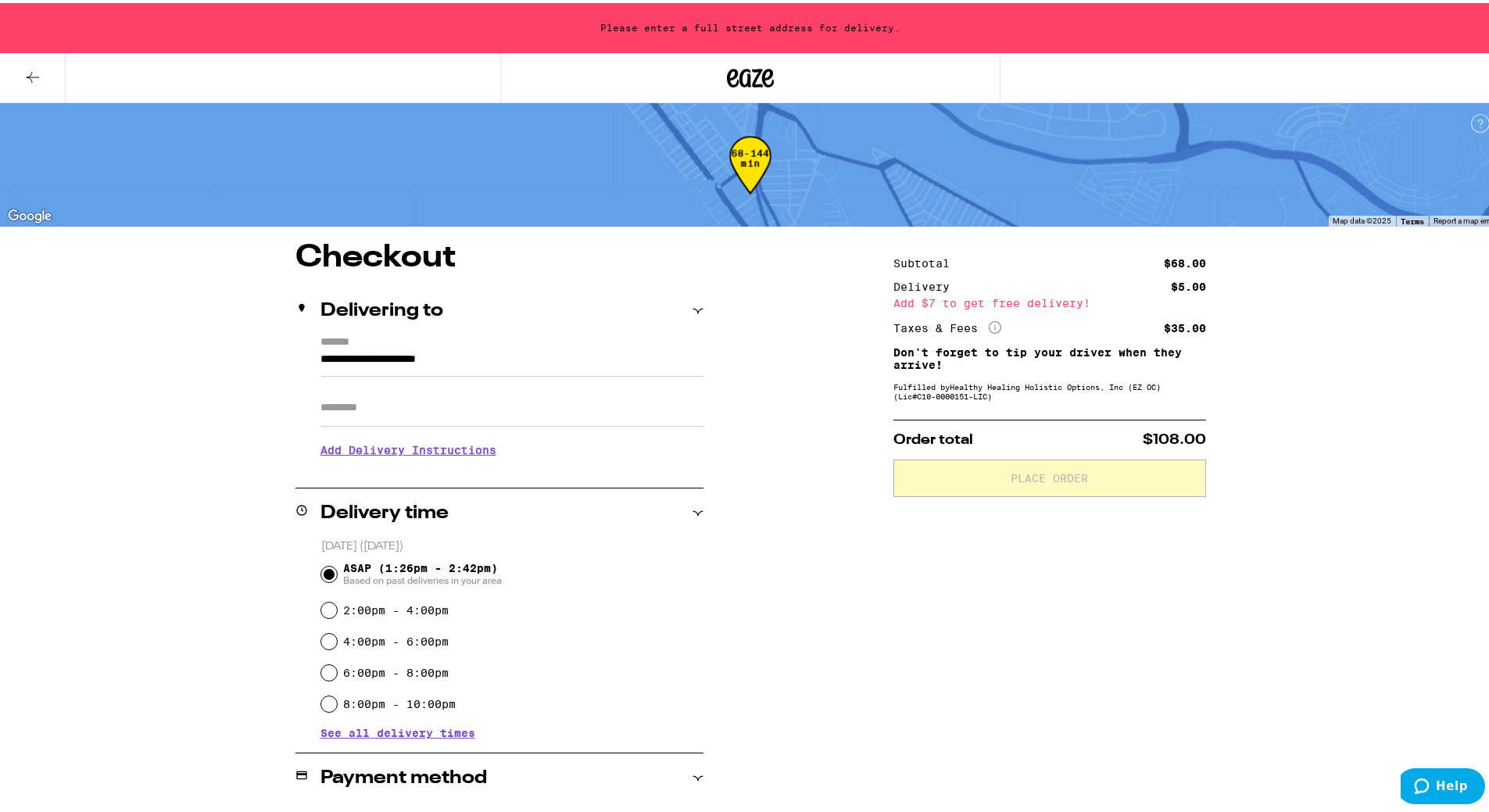
click at [699, 313] on div "**********" at bounding box center [750, 612] width 1125 height 744
click at [692, 307] on icon at bounding box center [697, 308] width 10 height 5
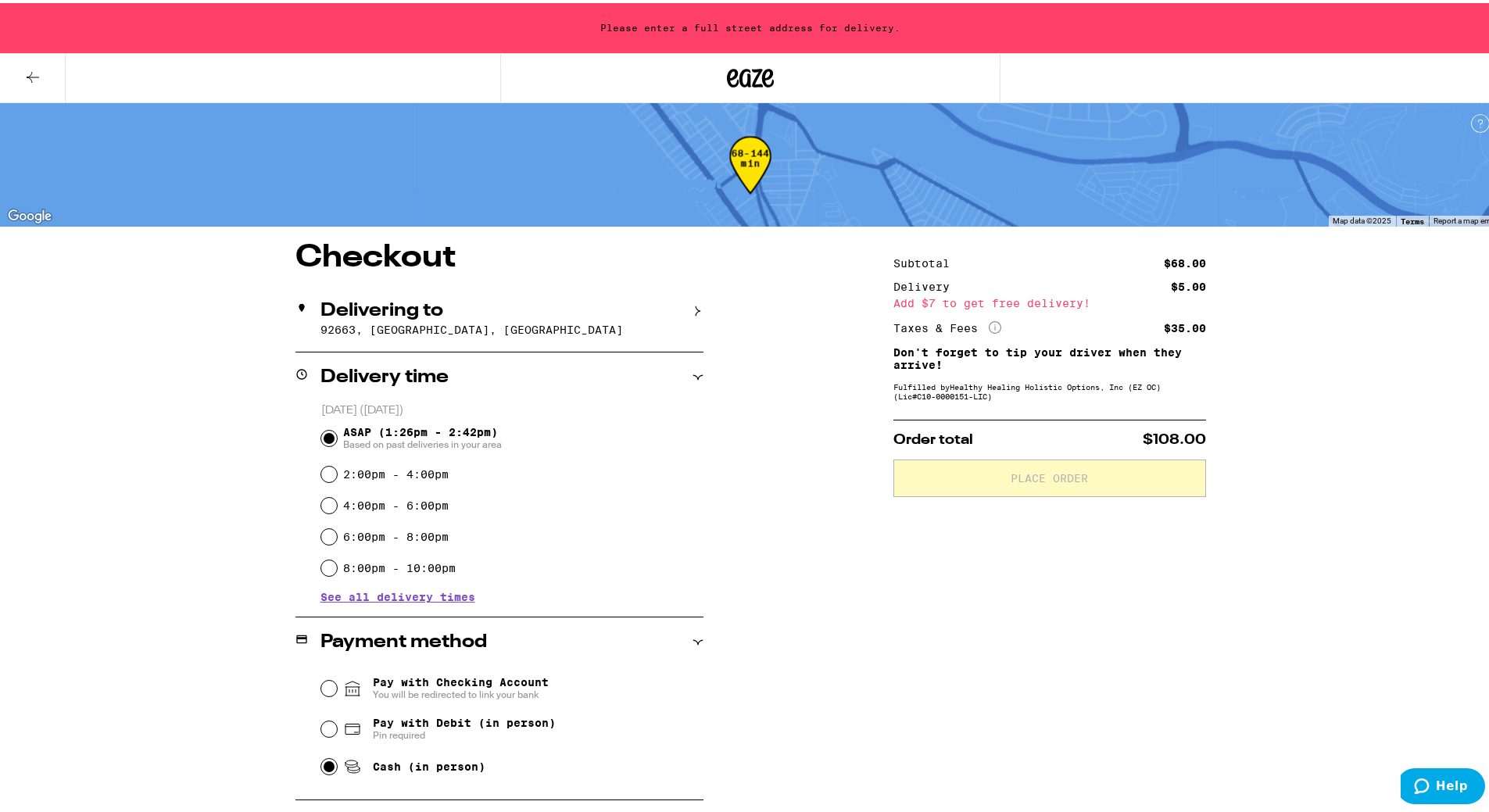
click at [695, 307] on icon at bounding box center [698, 308] width 5 height 10
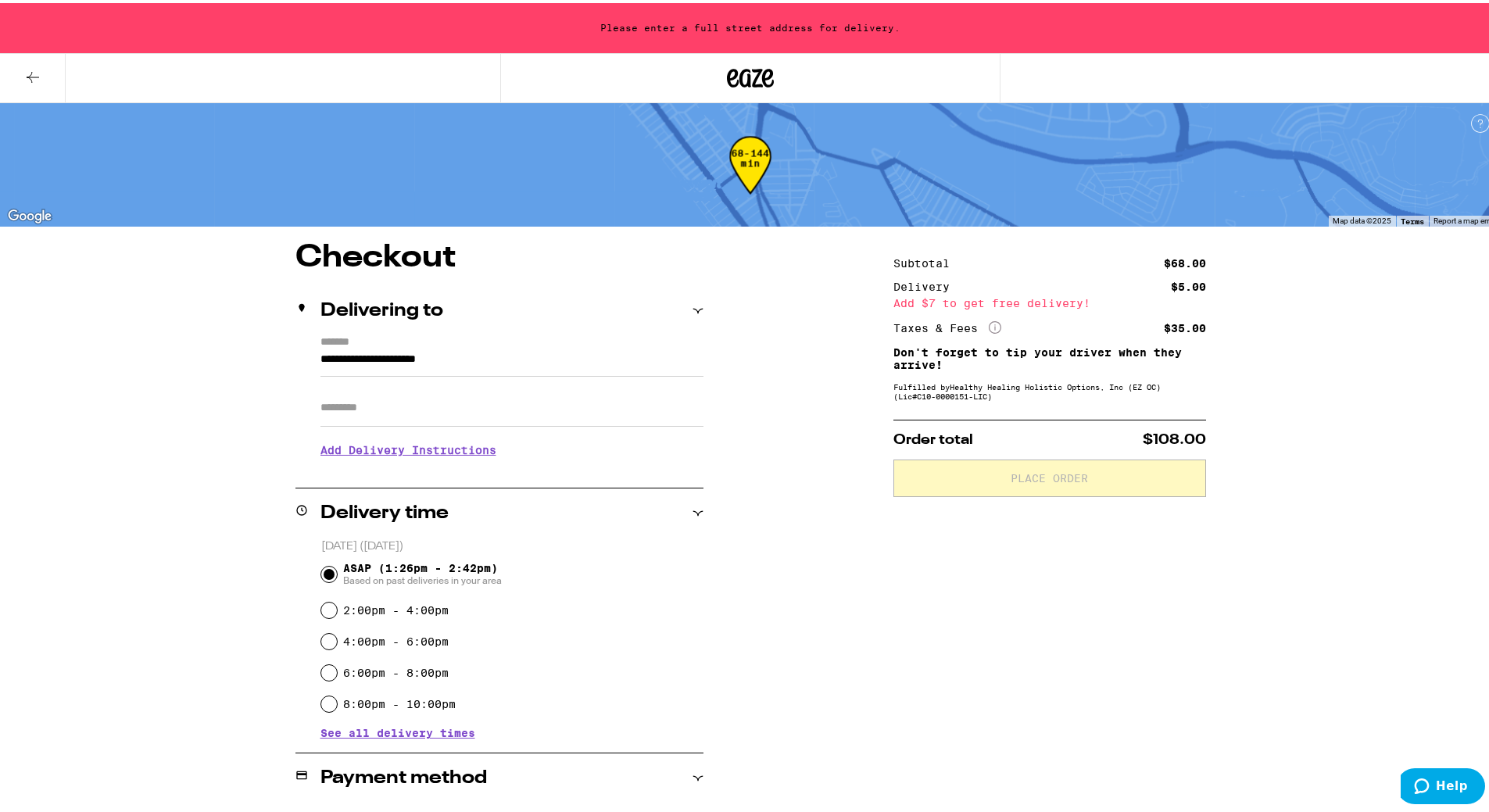
click at [554, 359] on input "**********" at bounding box center [511, 359] width 383 height 26
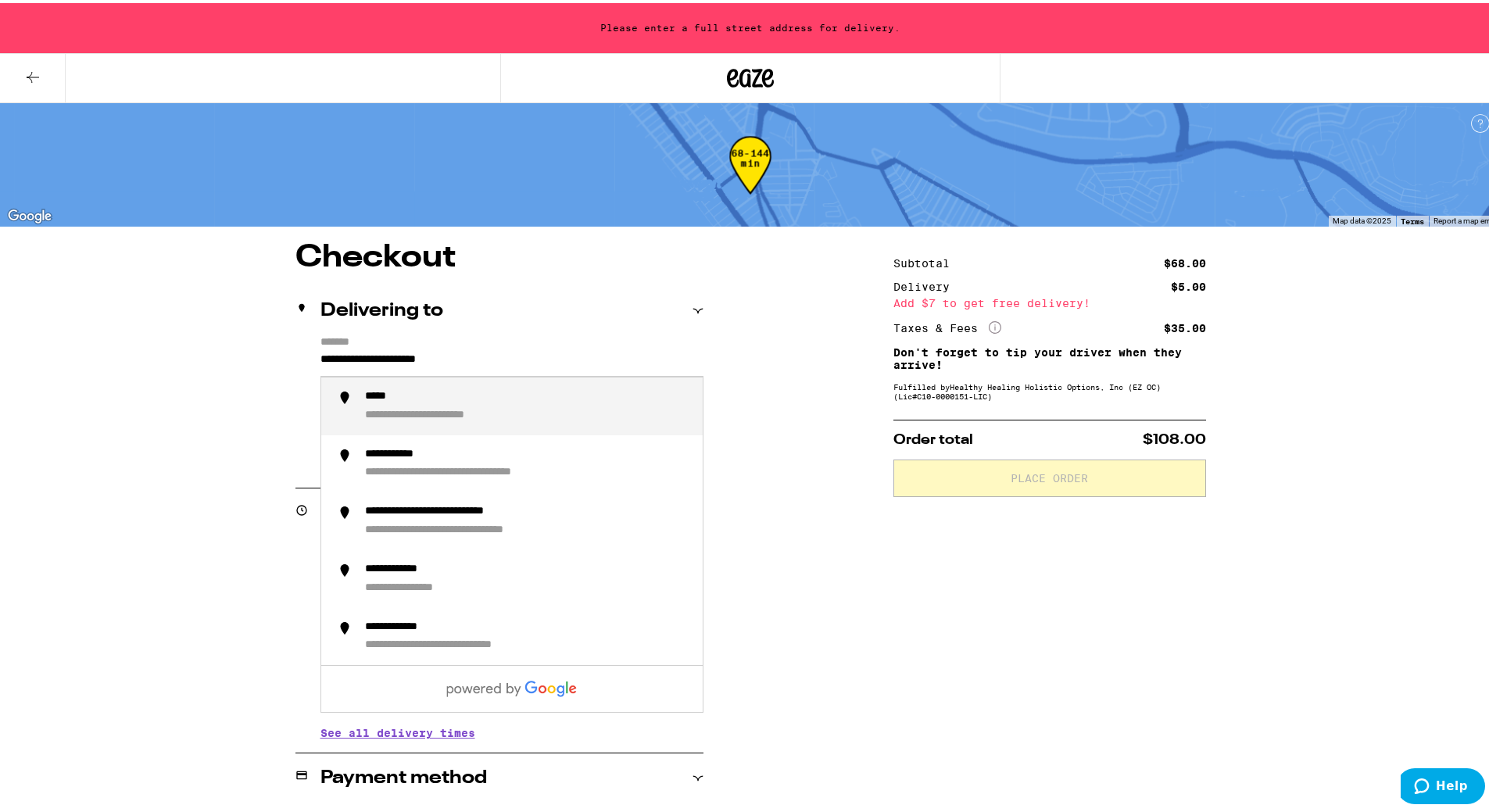
click at [554, 359] on input "**********" at bounding box center [511, 359] width 383 height 26
click at [530, 361] on input "**********" at bounding box center [511, 359] width 383 height 26
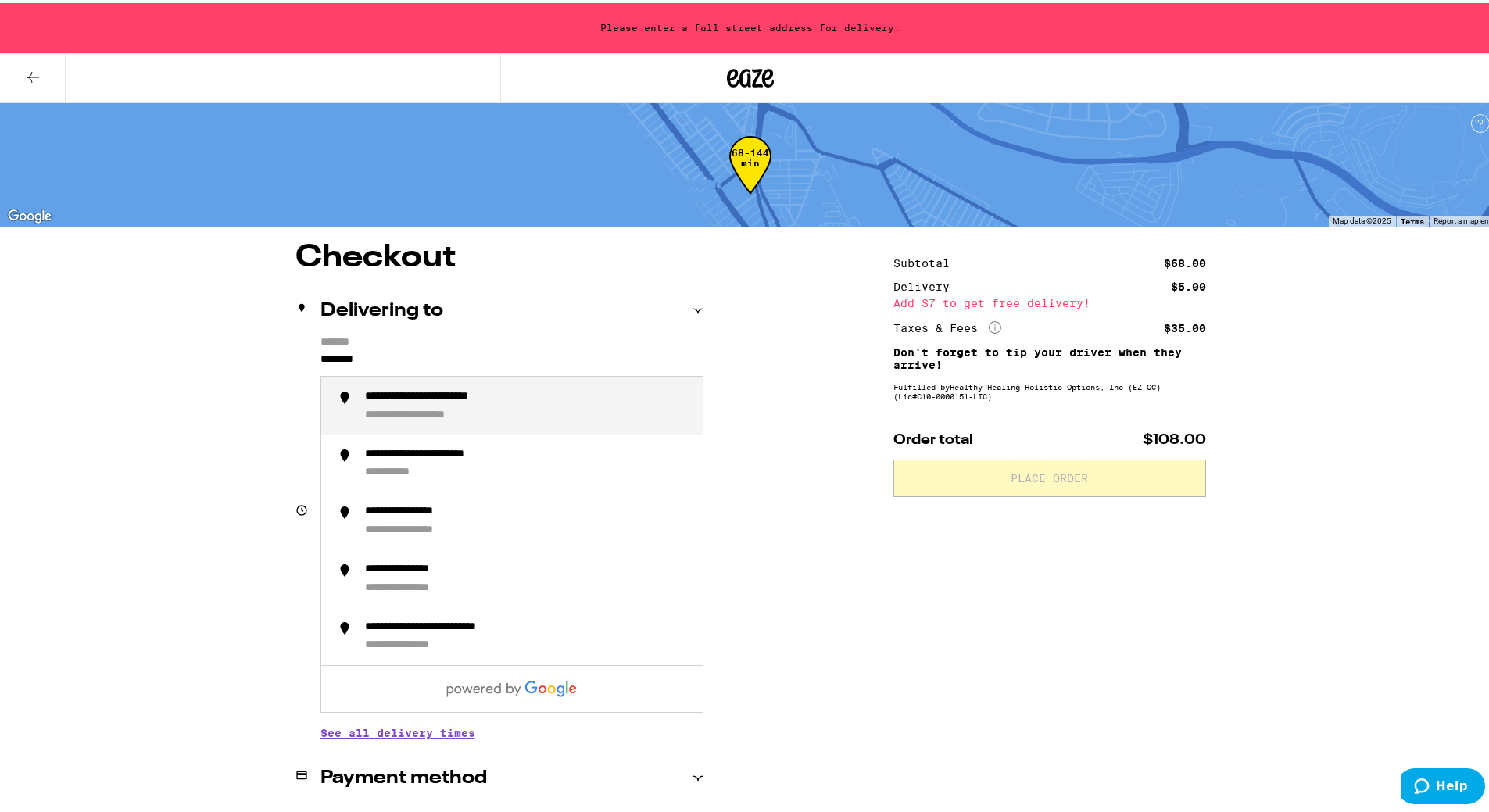
click at [523, 414] on div "**********" at bounding box center [527, 402] width 325 height 33
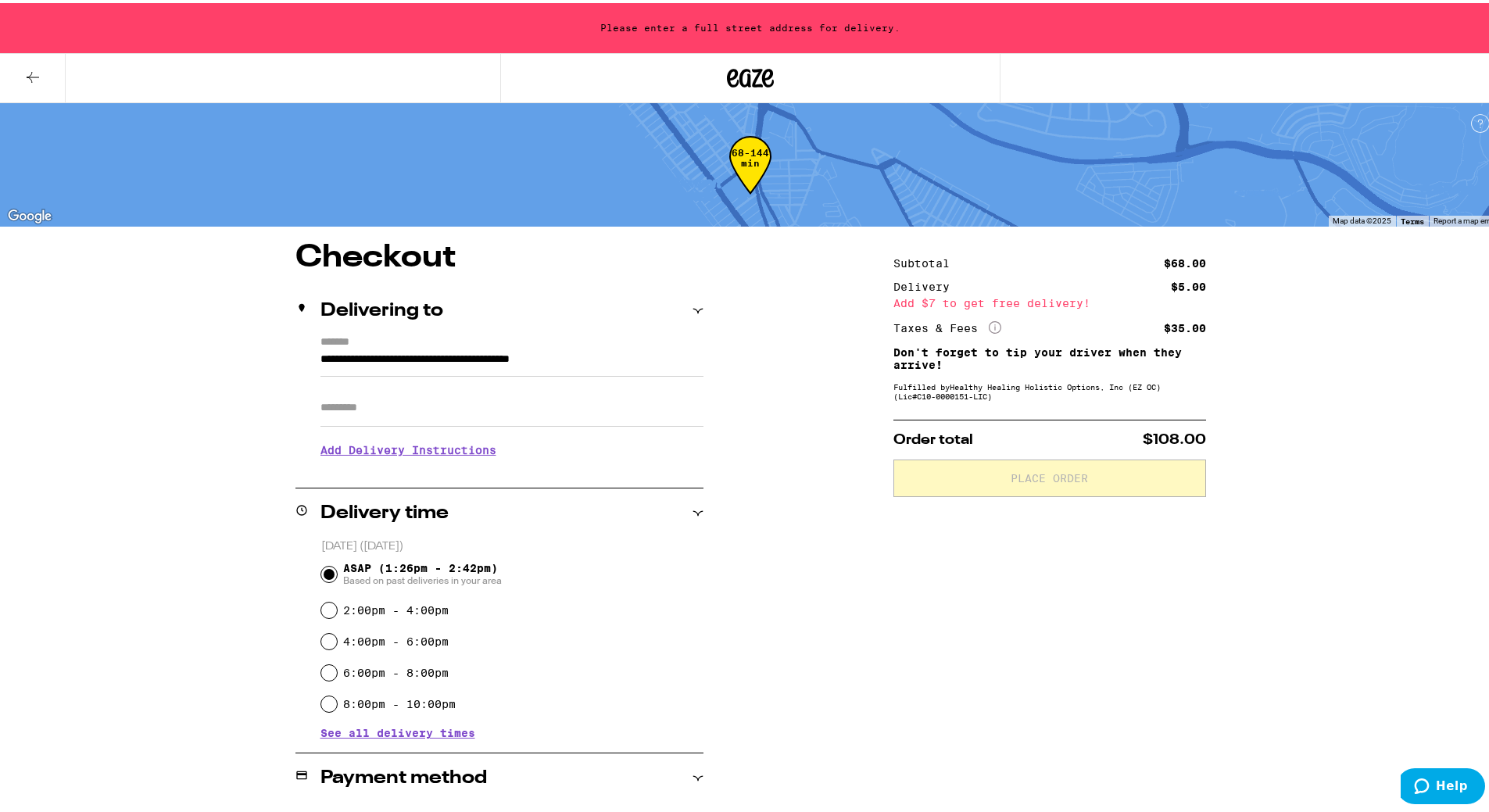
type input "**********"
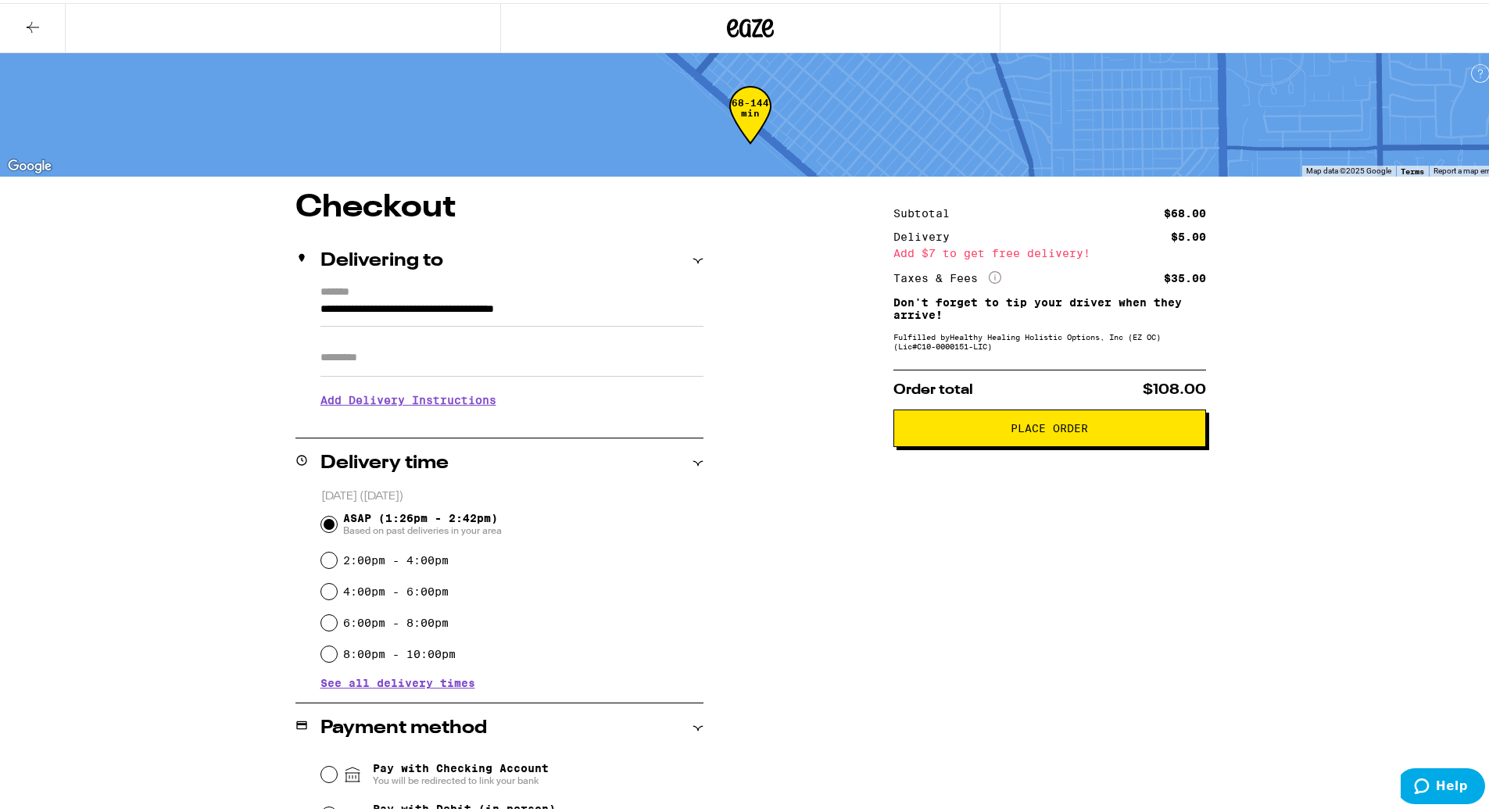
click at [33, 22] on icon at bounding box center [33, 25] width 19 height 19
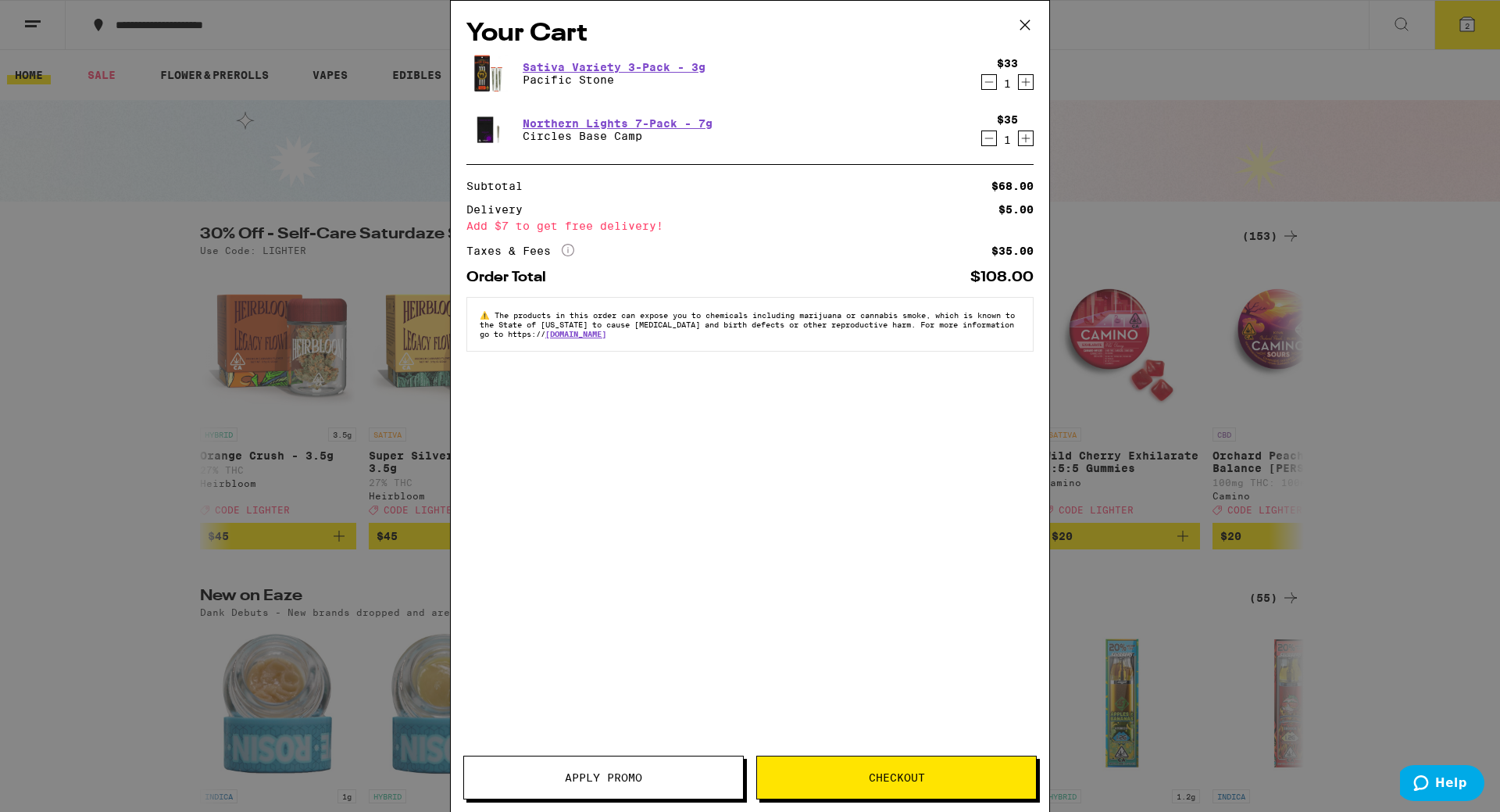
click at [592, 779] on span "Apply Promo" at bounding box center [603, 778] width 77 height 11
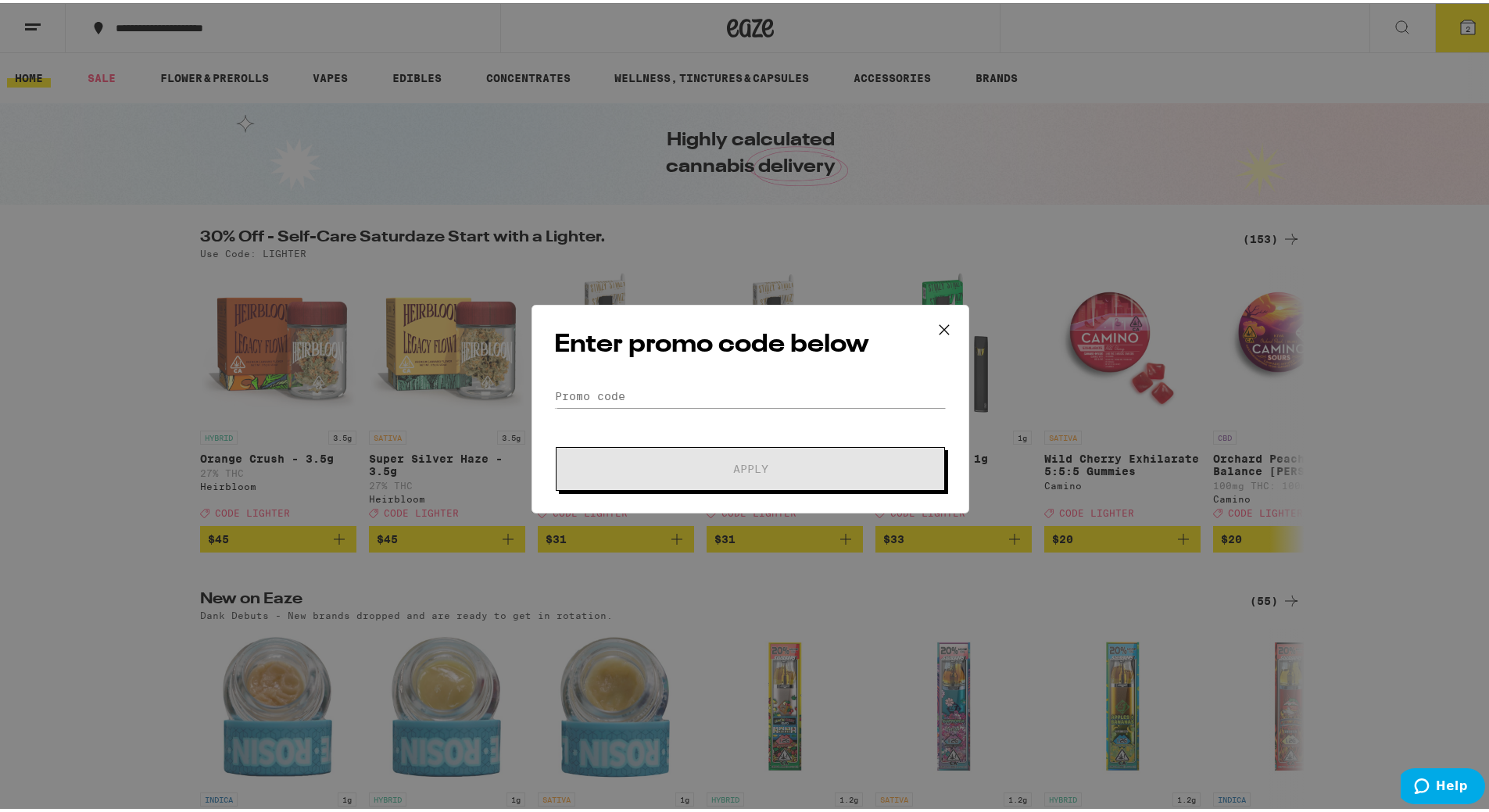
drag, startPoint x: 633, startPoint y: 386, endPoint x: 629, endPoint y: 394, distance: 8.9
click at [629, 394] on div "Enter promo code below Promo Code Apply" at bounding box center [750, 406] width 437 height 208
click at [629, 394] on input "Promo Code" at bounding box center [750, 392] width 392 height 23
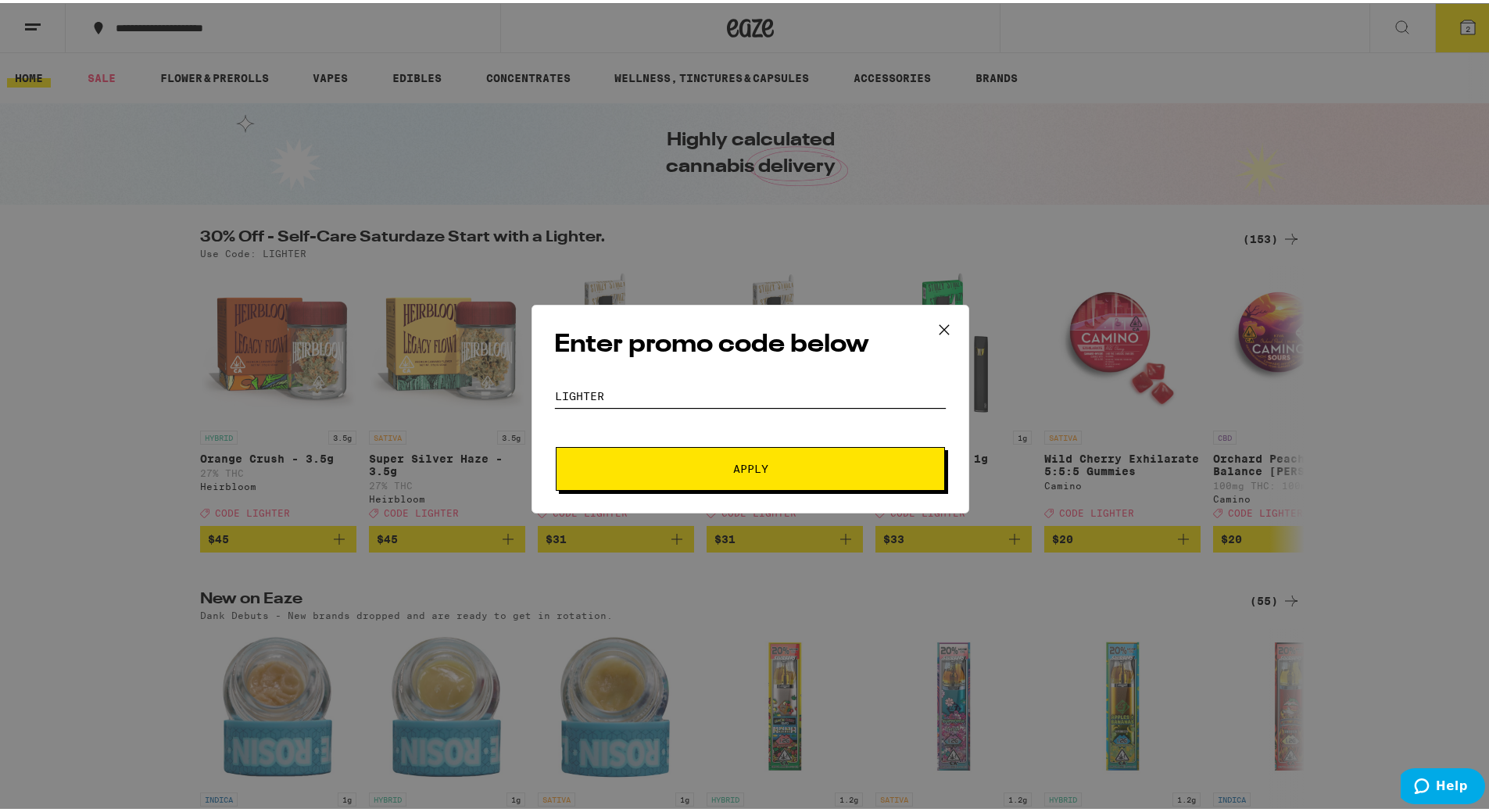
type input "lighter"
click at [720, 466] on span "Apply" at bounding box center [750, 466] width 282 height 11
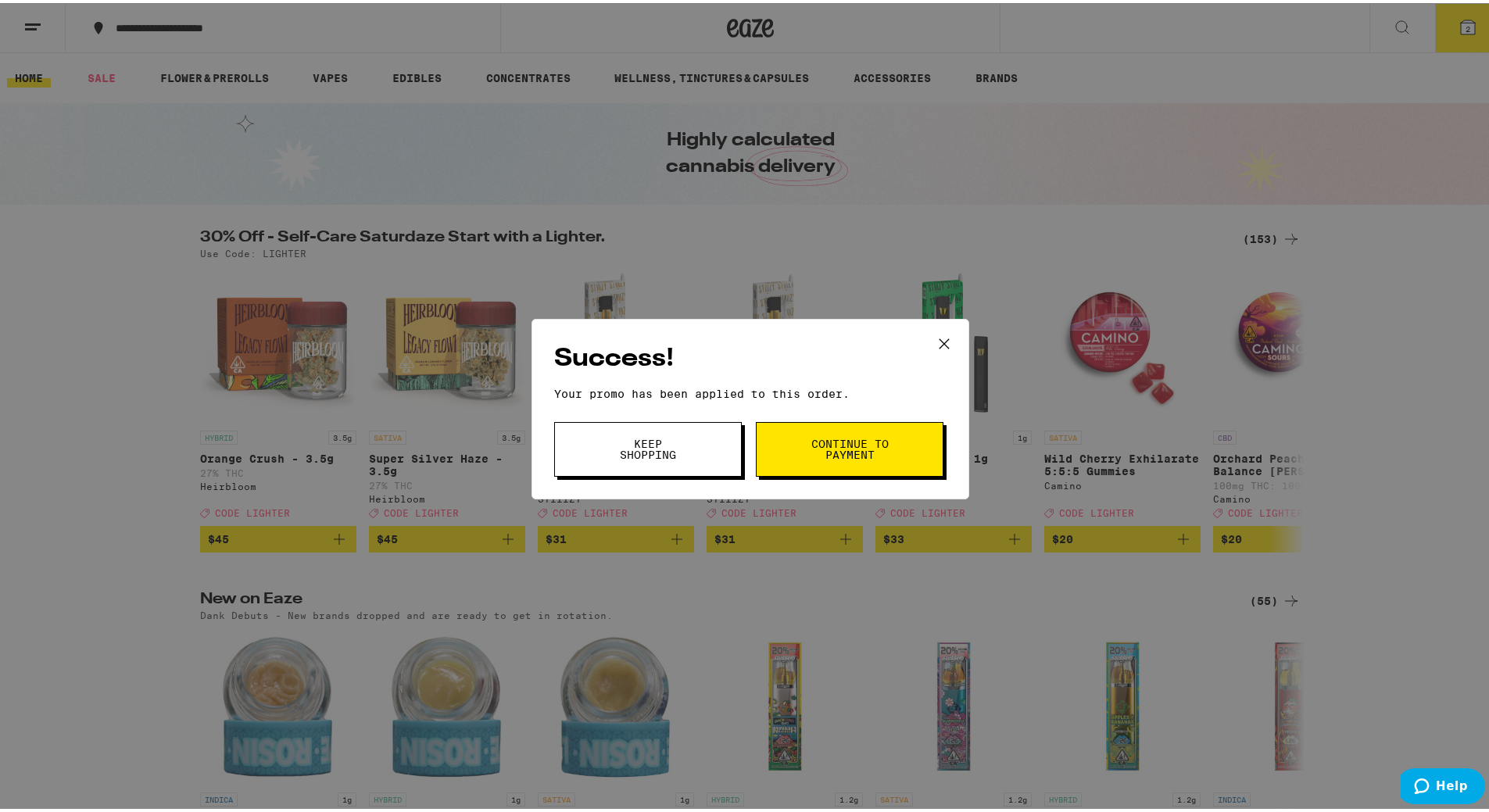
click at [817, 454] on span "Continue to payment" at bounding box center [849, 446] width 80 height 22
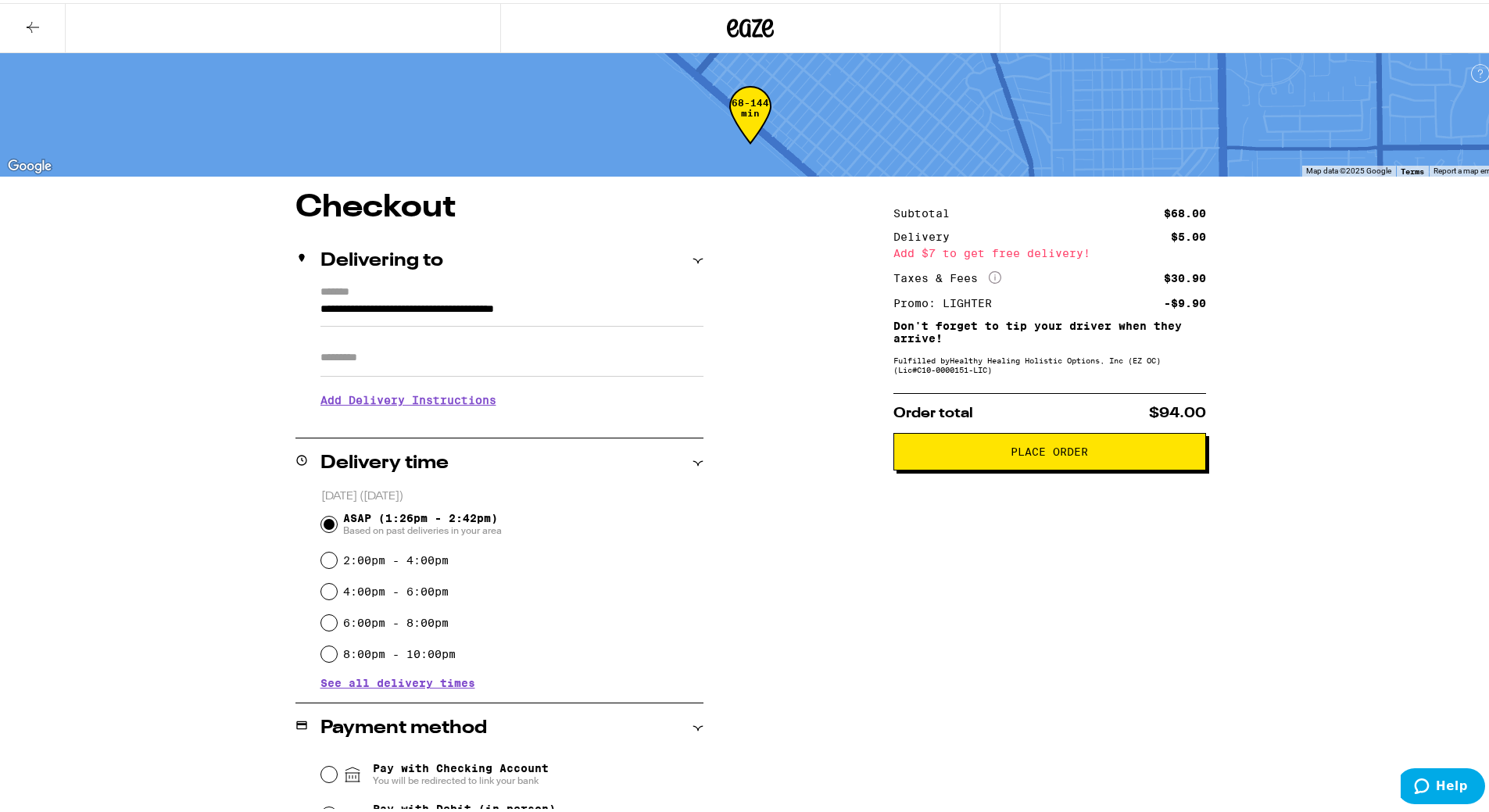
drag, startPoint x: 1056, startPoint y: 456, endPoint x: 1071, endPoint y: 580, distance: 124.9
click at [1071, 580] on div "Subtotal $68.00 Delivery $5.00 Add $7 to get free delivery! Taxes & Fees More I…" at bounding box center [1049, 618] width 313 height 857
click at [1034, 442] on button "Place Order" at bounding box center [1049, 448] width 313 height 37
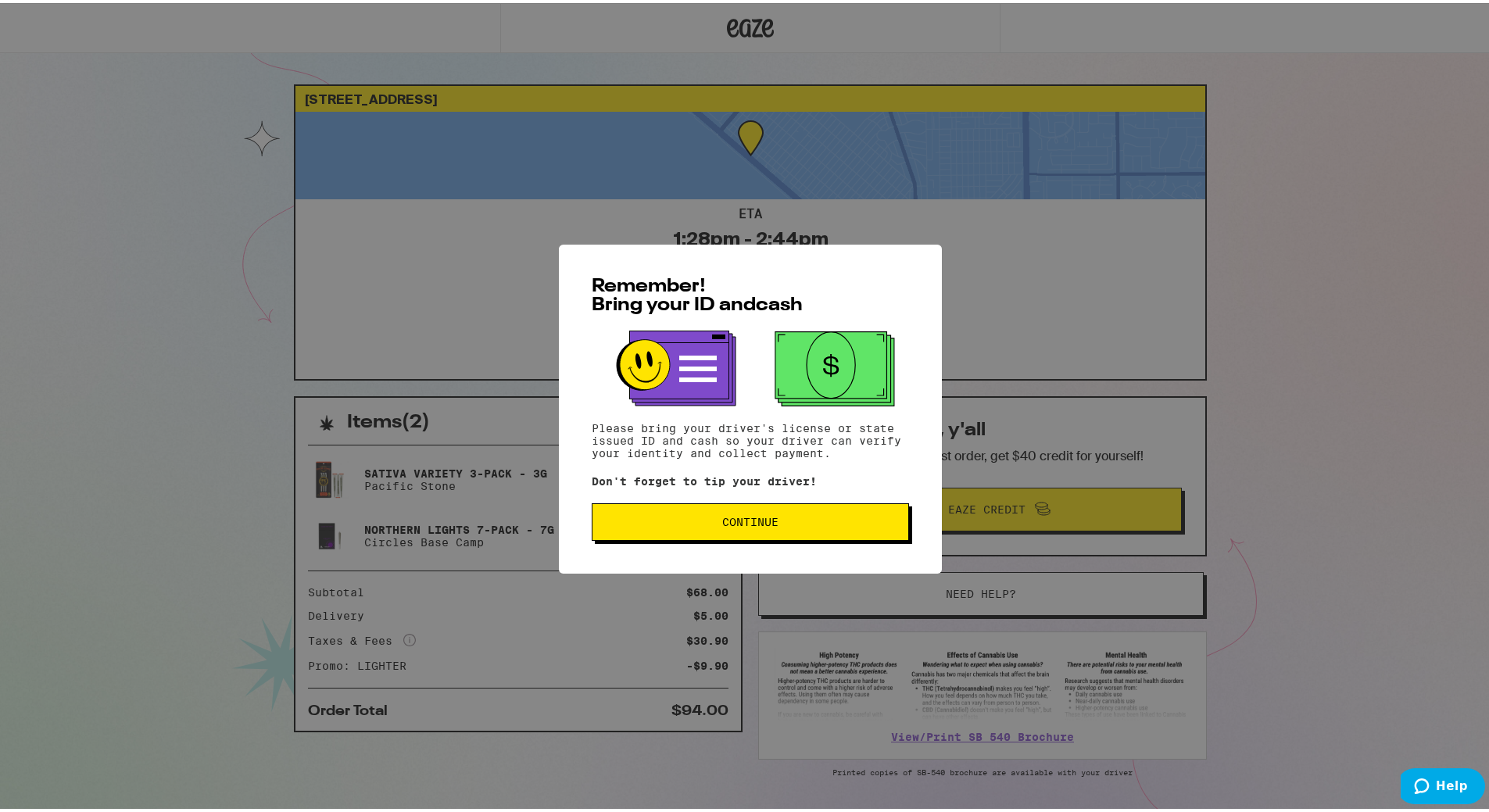
click at [824, 511] on button "Continue" at bounding box center [750, 519] width 317 height 37
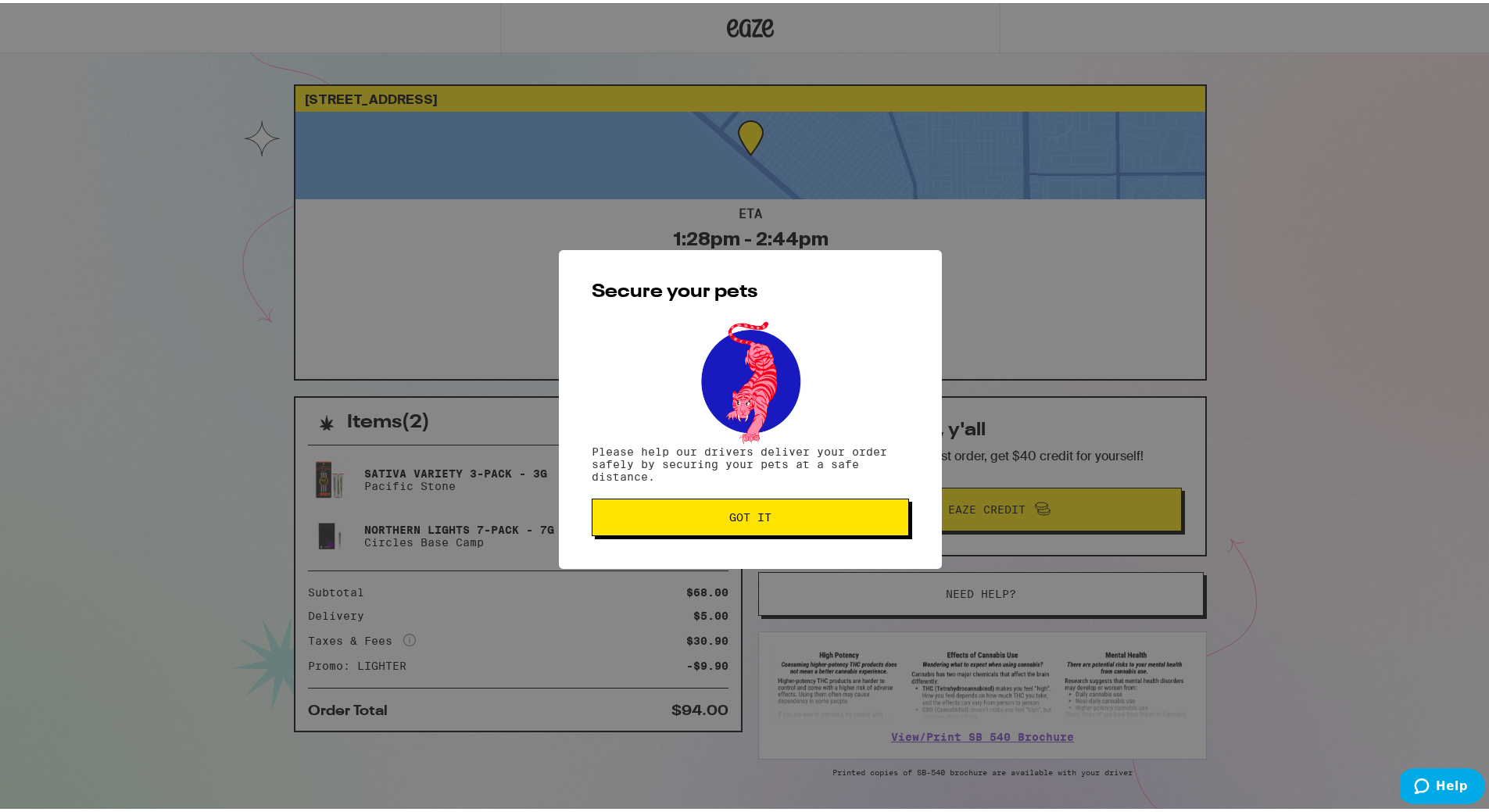
click at [823, 511] on span "Got it" at bounding box center [749, 515] width 290 height 11
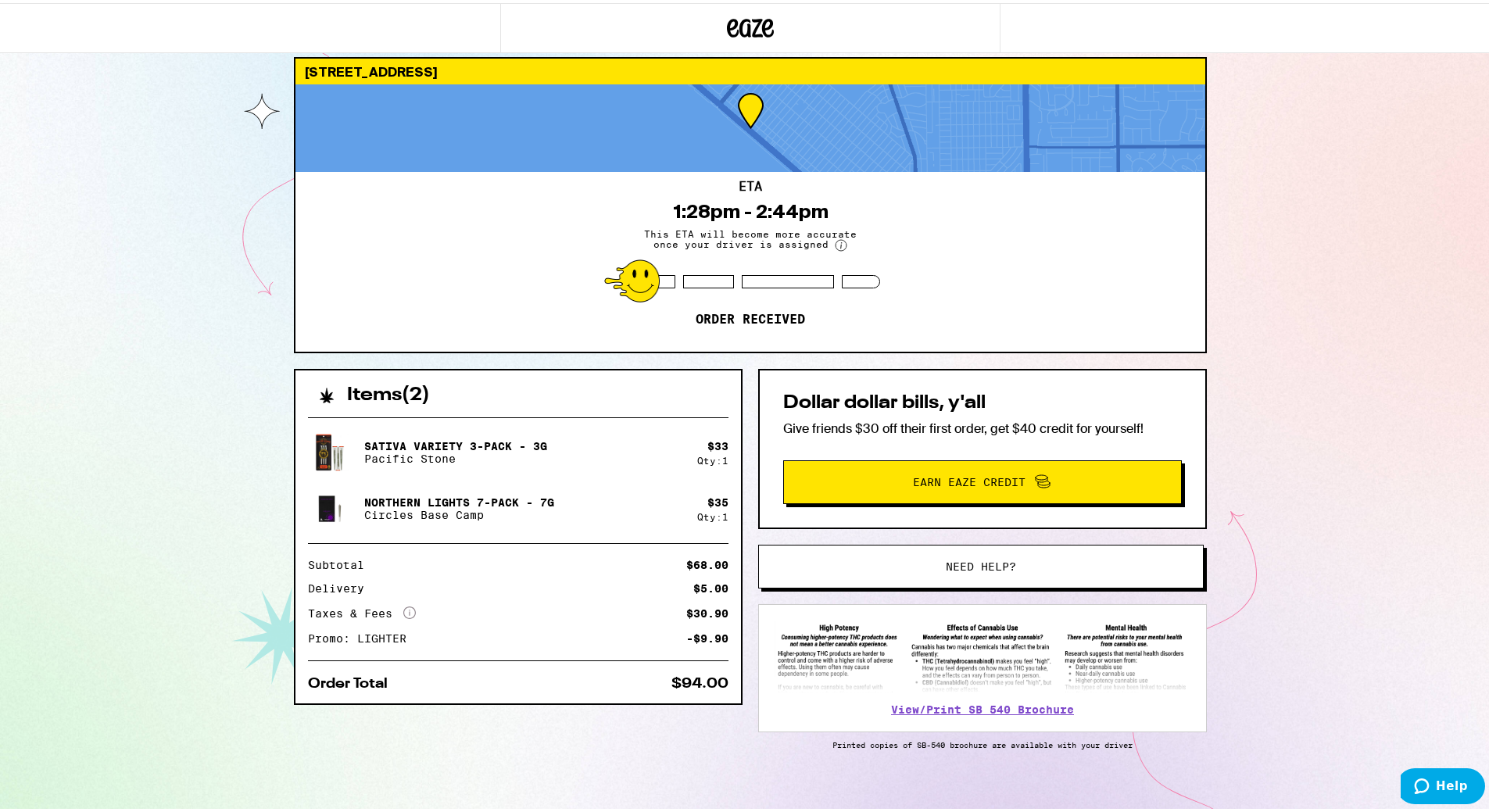
scroll to position [43, 0]
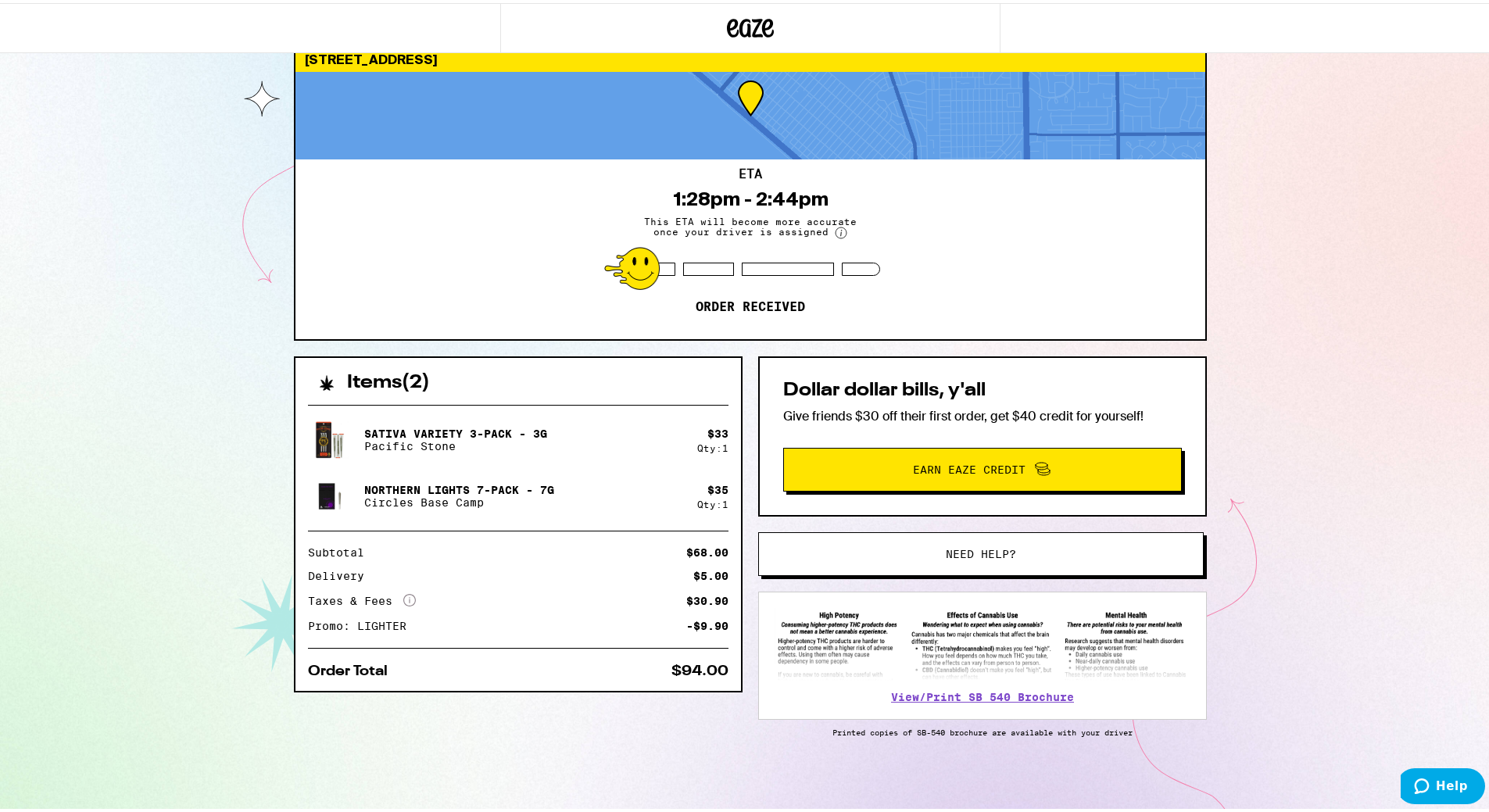
click at [327, 437] on img at bounding box center [329, 437] width 44 height 44
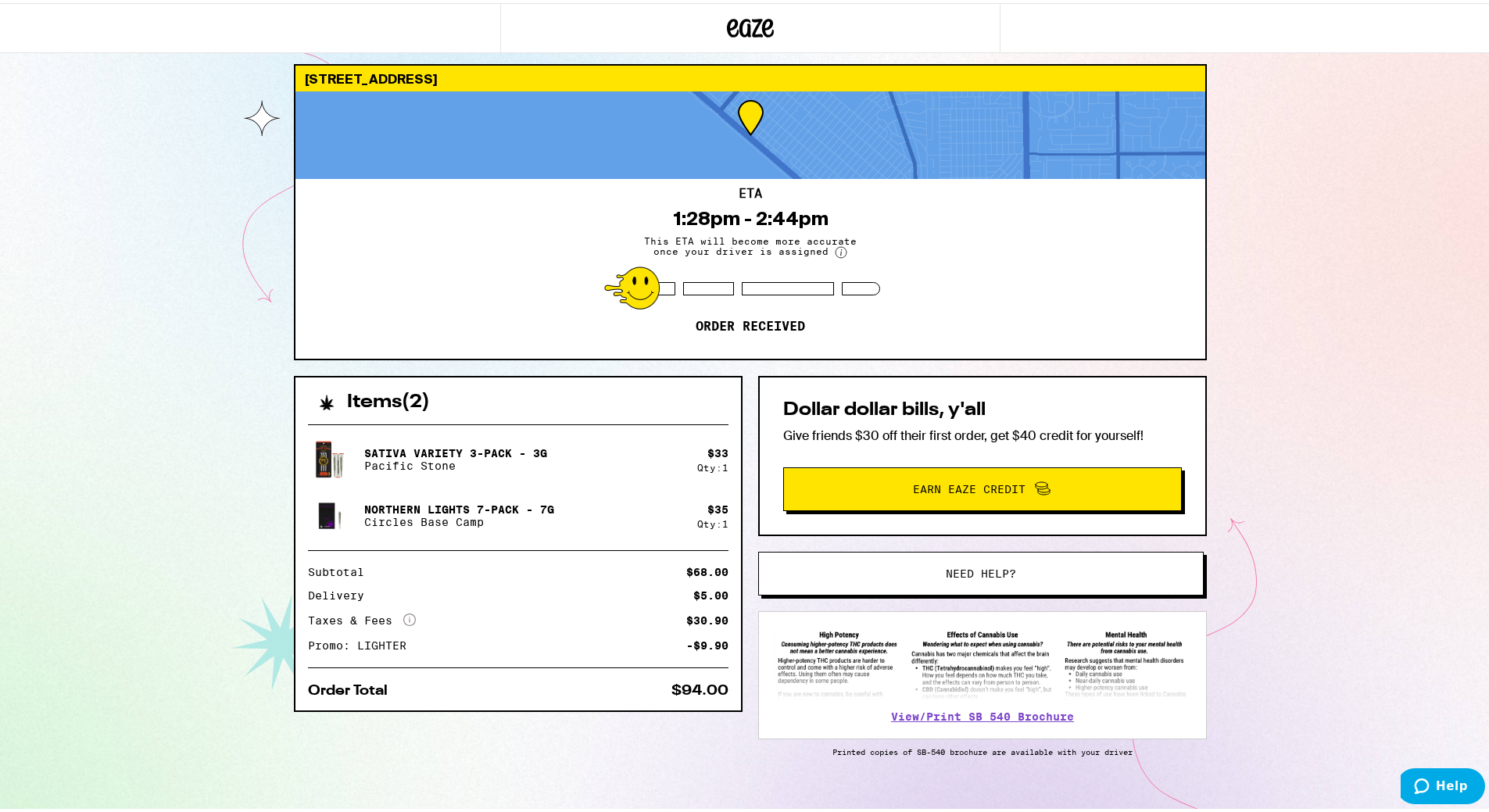
scroll to position [0, 0]
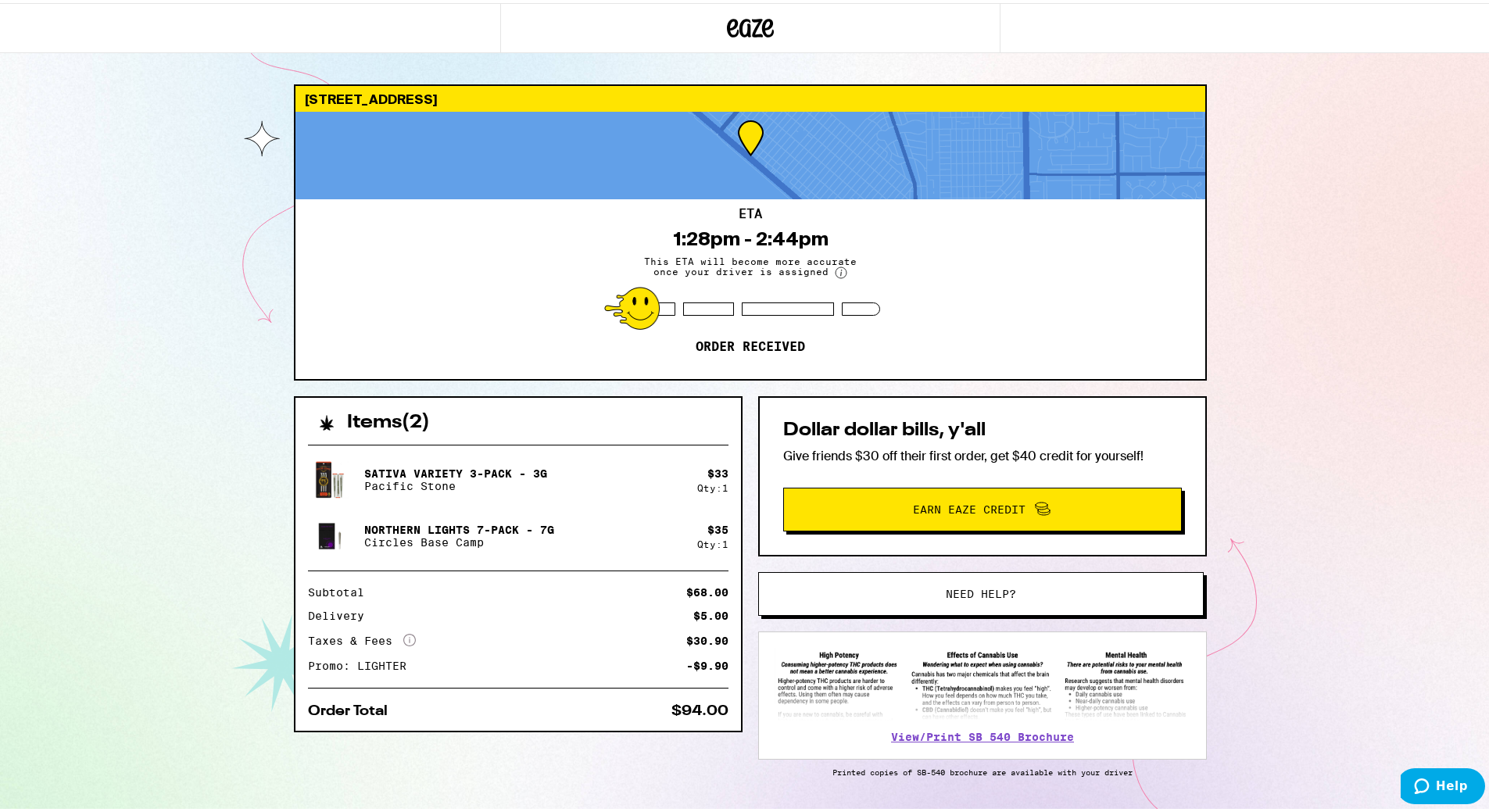
click at [318, 477] on img at bounding box center [329, 476] width 44 height 44
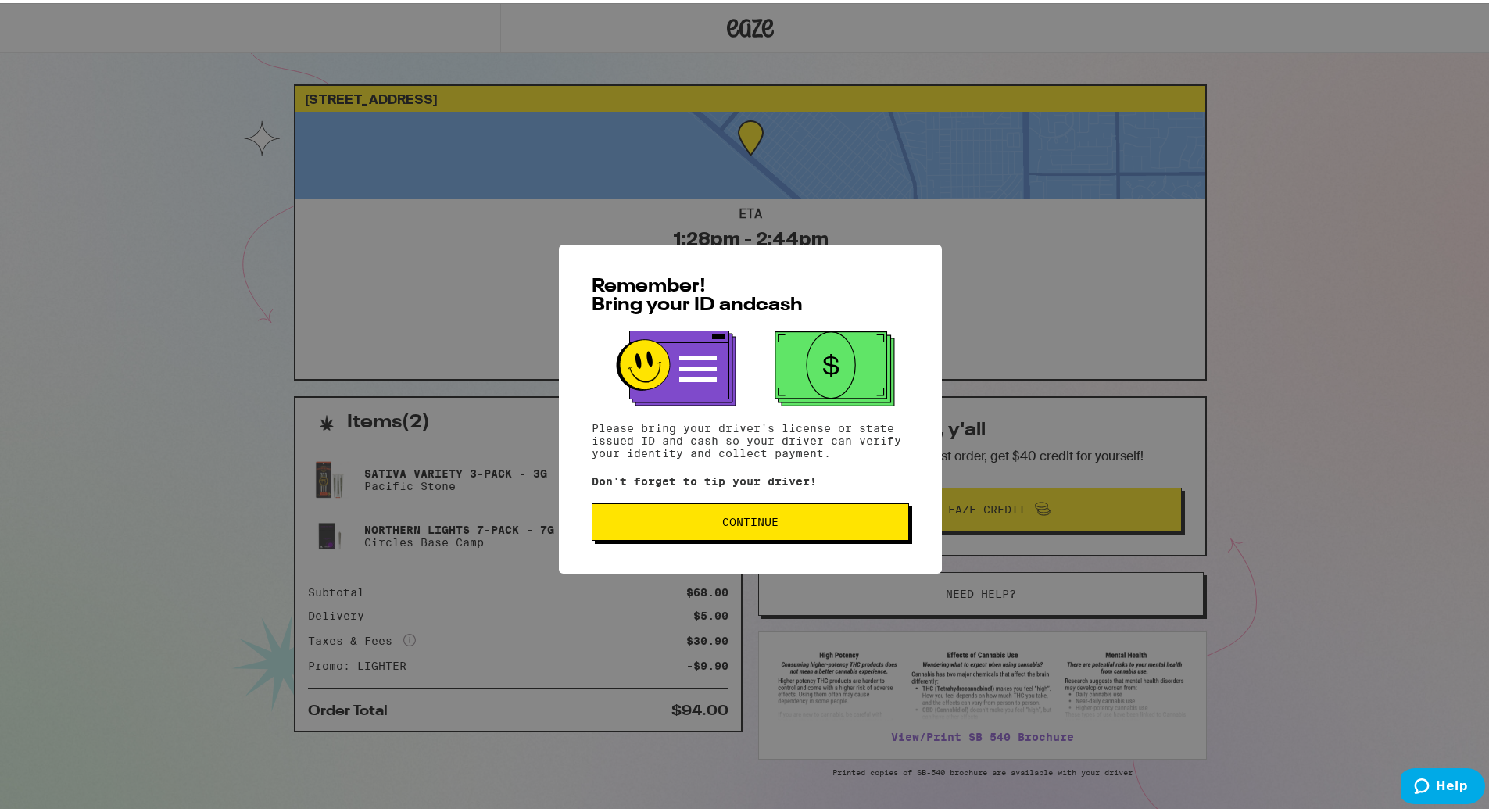
click at [738, 23] on div "Remember! Bring your ID and cash Please bring your driver's license or state is…" at bounding box center [750, 406] width 1500 height 812
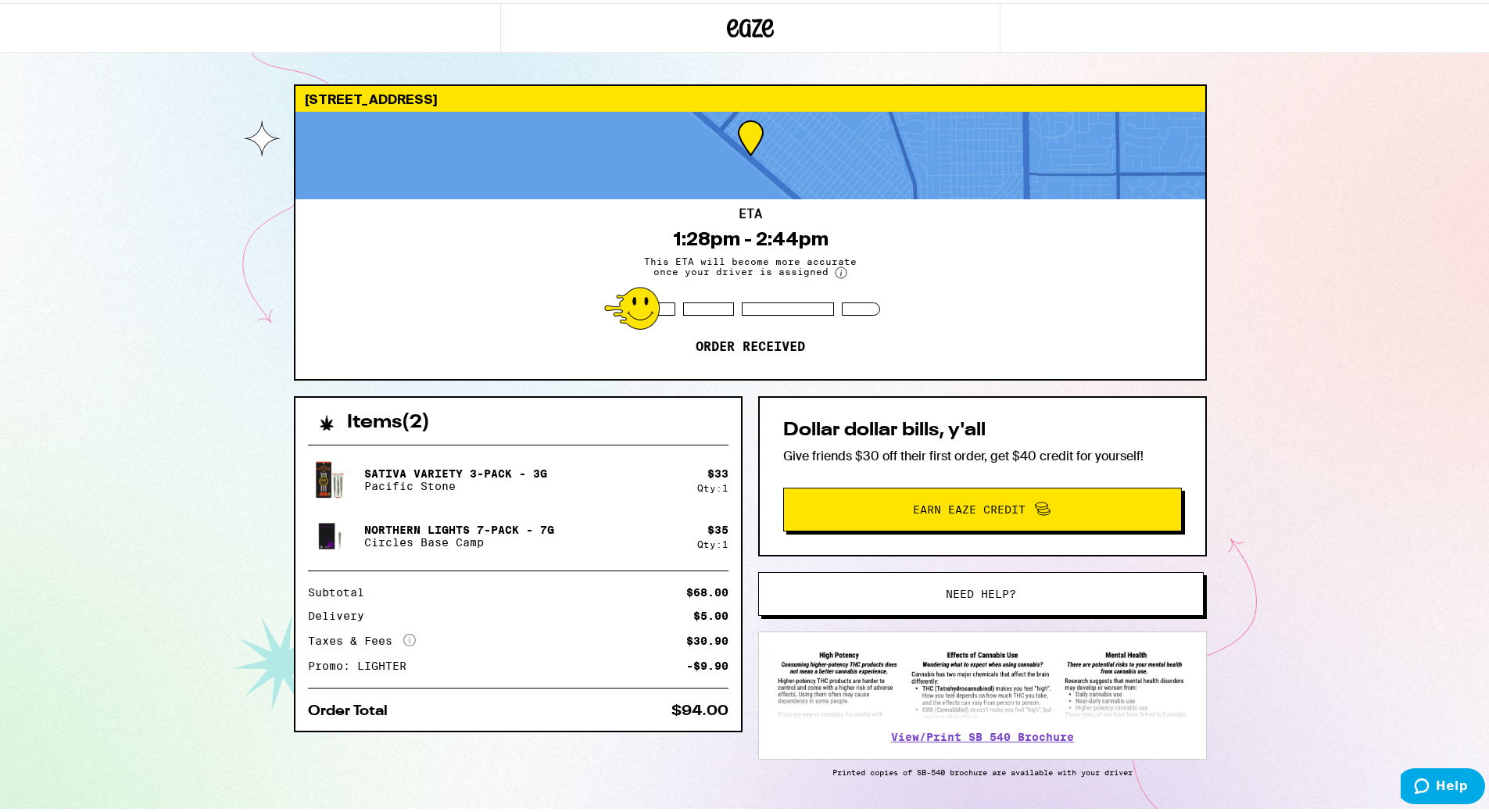
click at [738, 23] on icon at bounding box center [750, 25] width 47 height 28
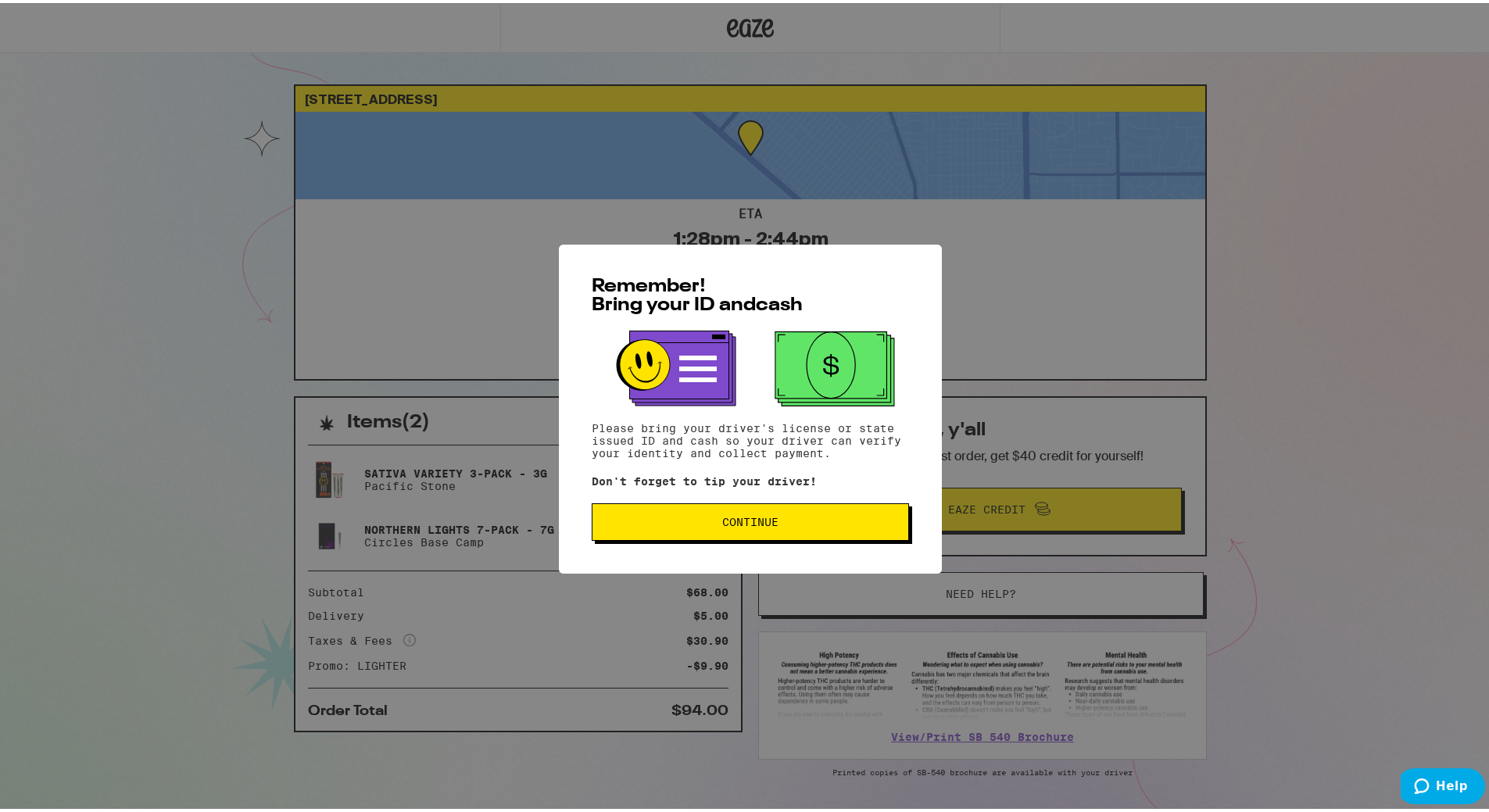
click at [767, 521] on span "Continue" at bounding box center [750, 519] width 56 height 11
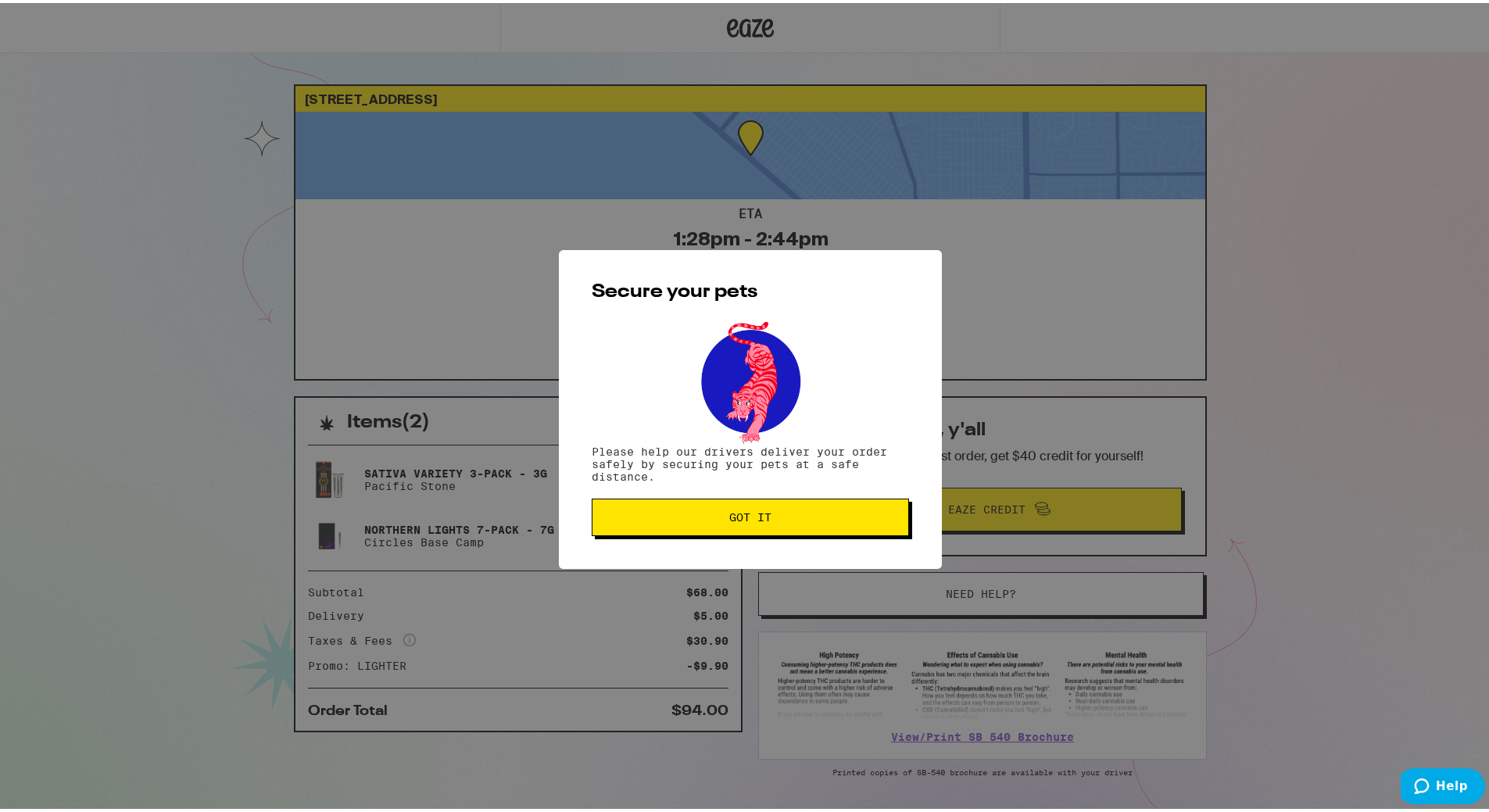
click at [767, 519] on span "Got it" at bounding box center [749, 515] width 290 height 11
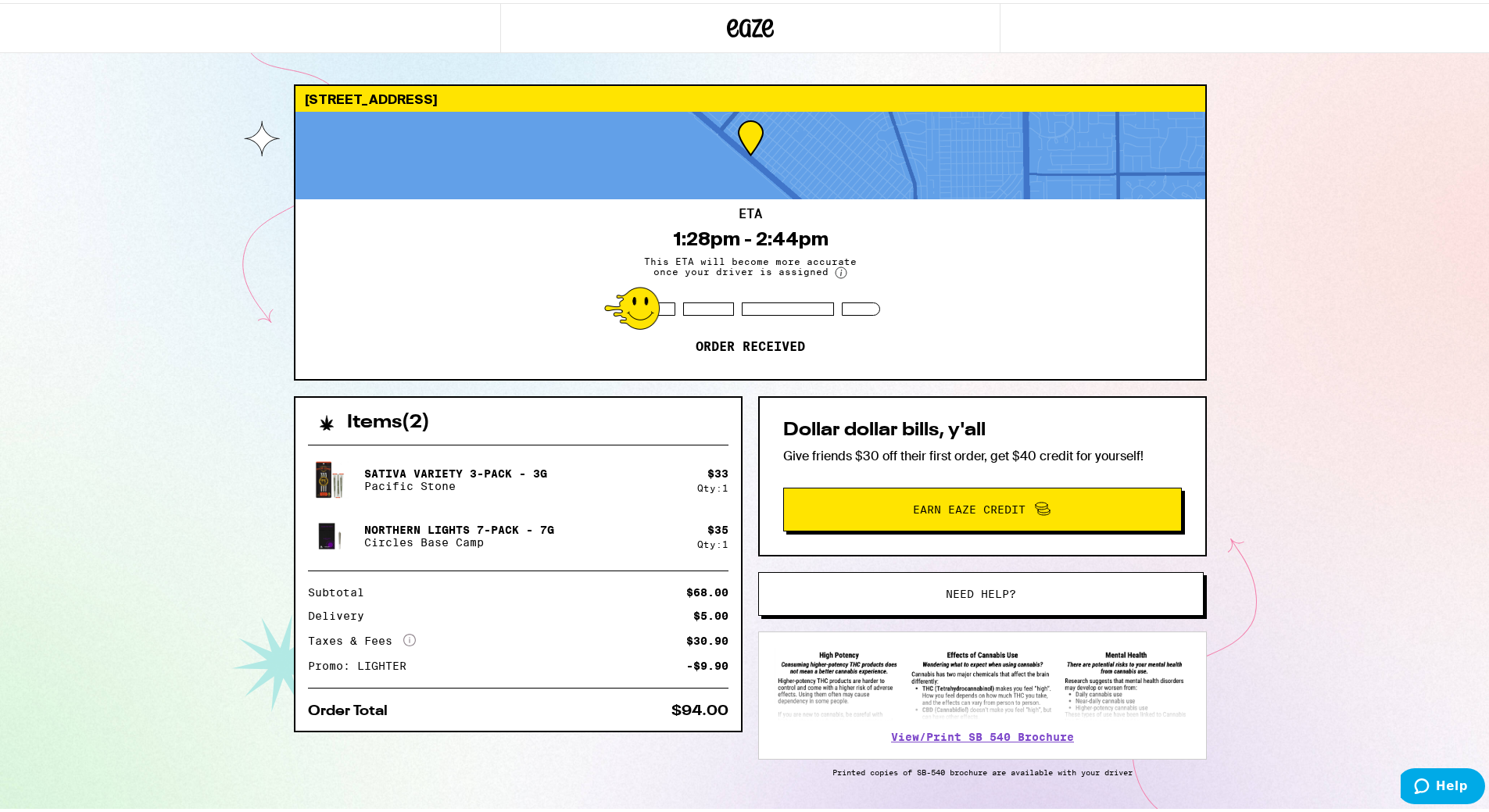
click at [755, 23] on icon at bounding box center [750, 25] width 47 height 28
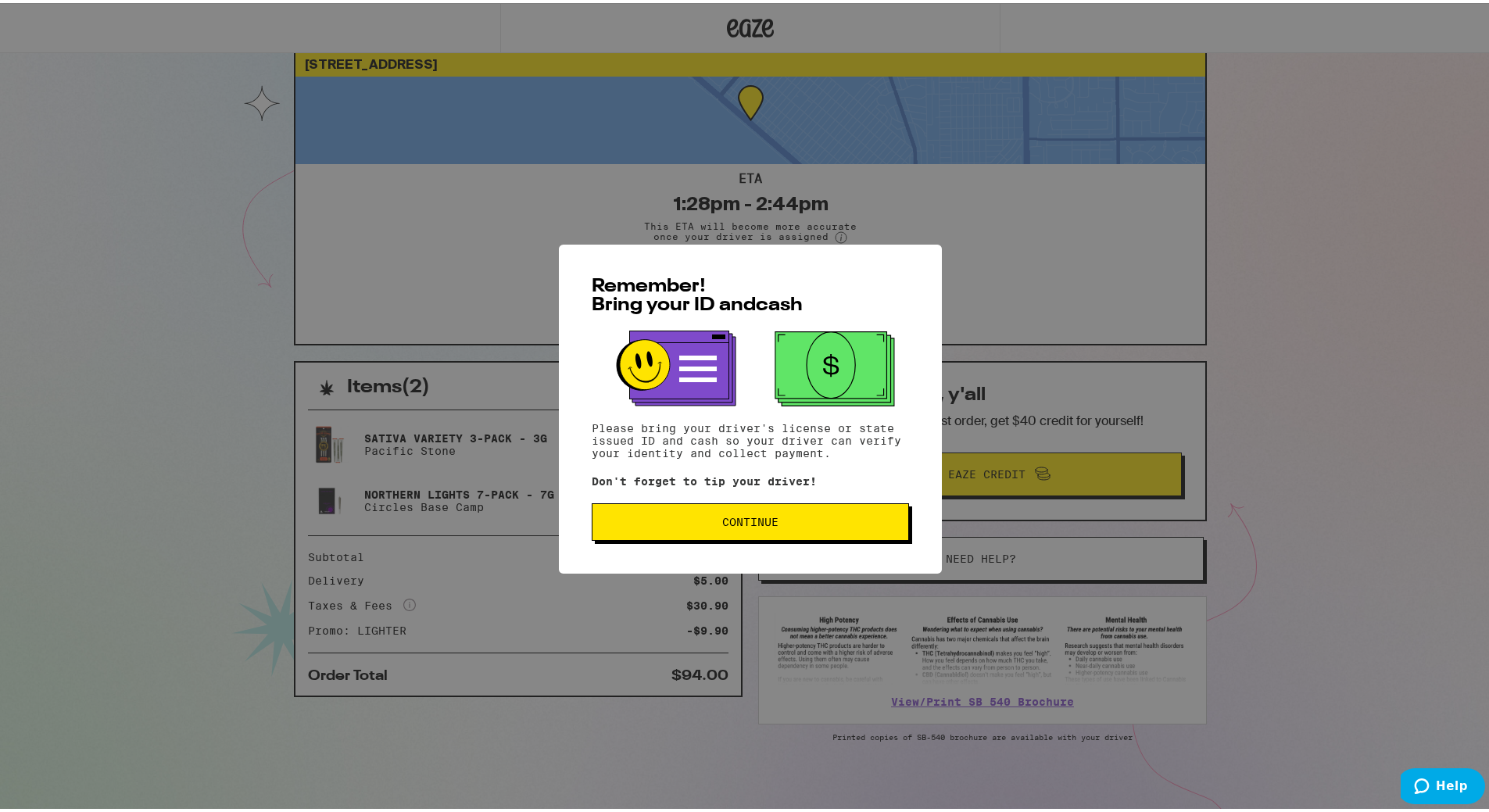
scroll to position [43, 0]
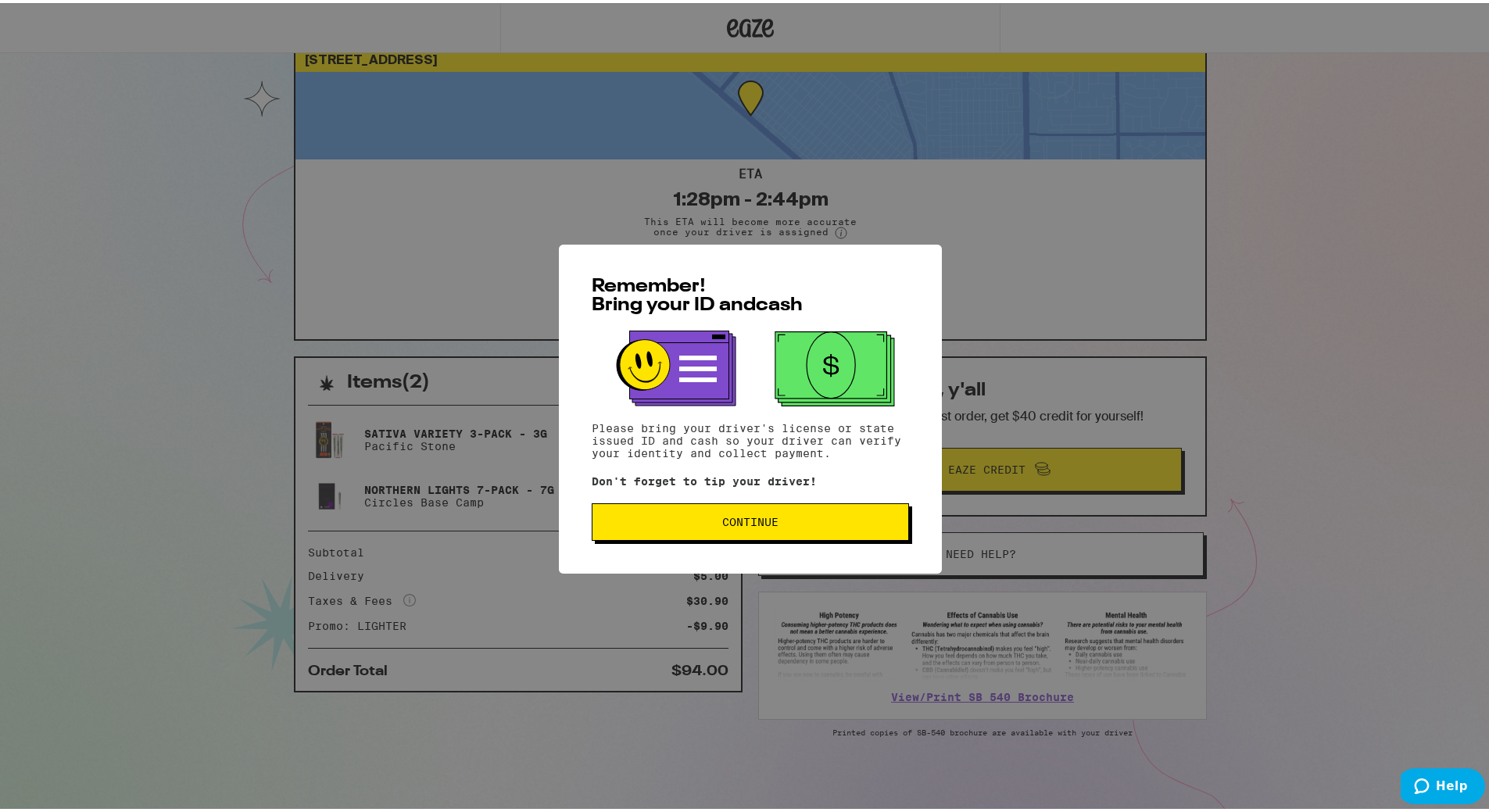
click at [826, 517] on span "Continue" at bounding box center [749, 519] width 290 height 11
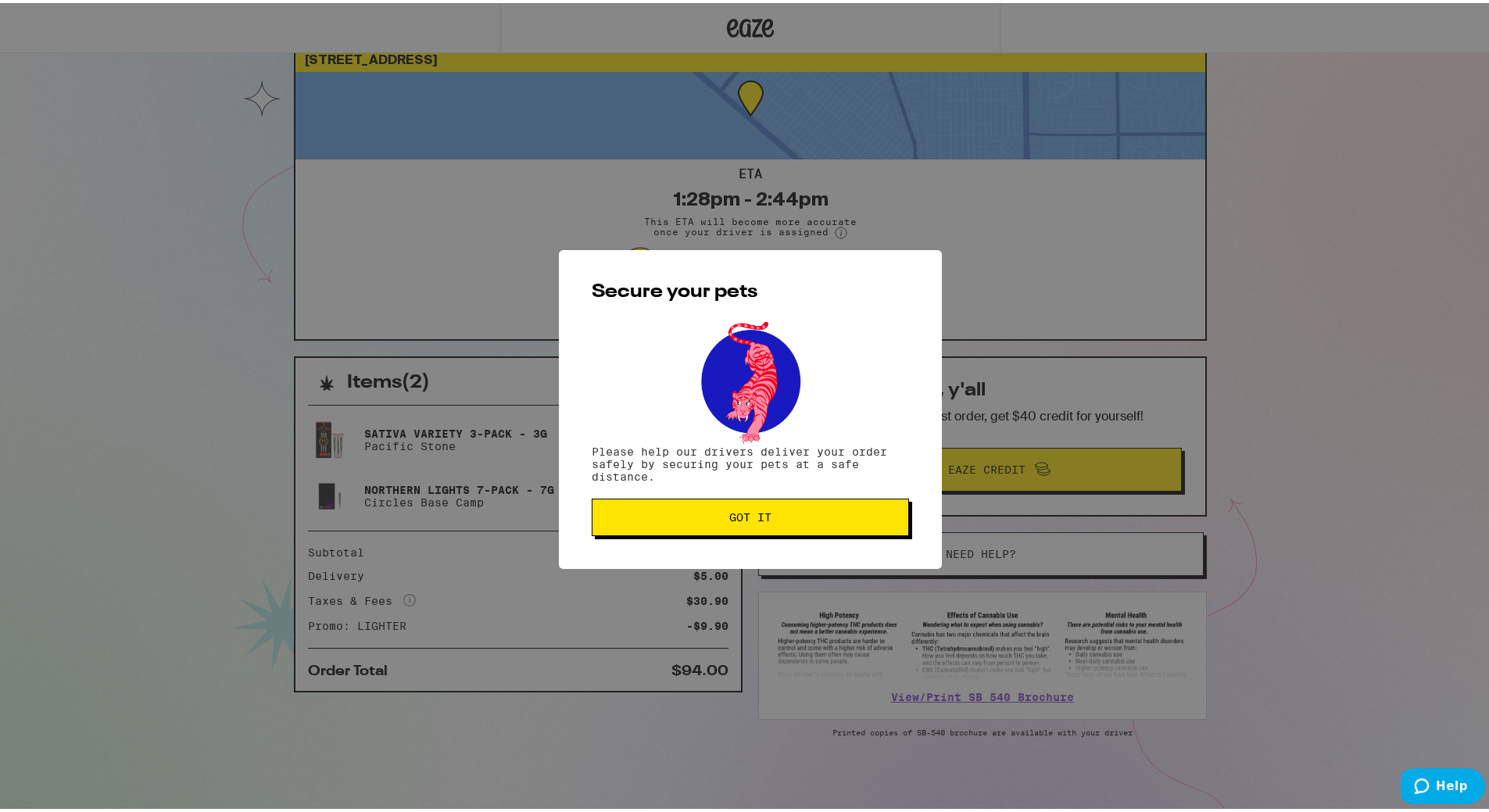
click at [826, 517] on span "Got it" at bounding box center [749, 515] width 290 height 11
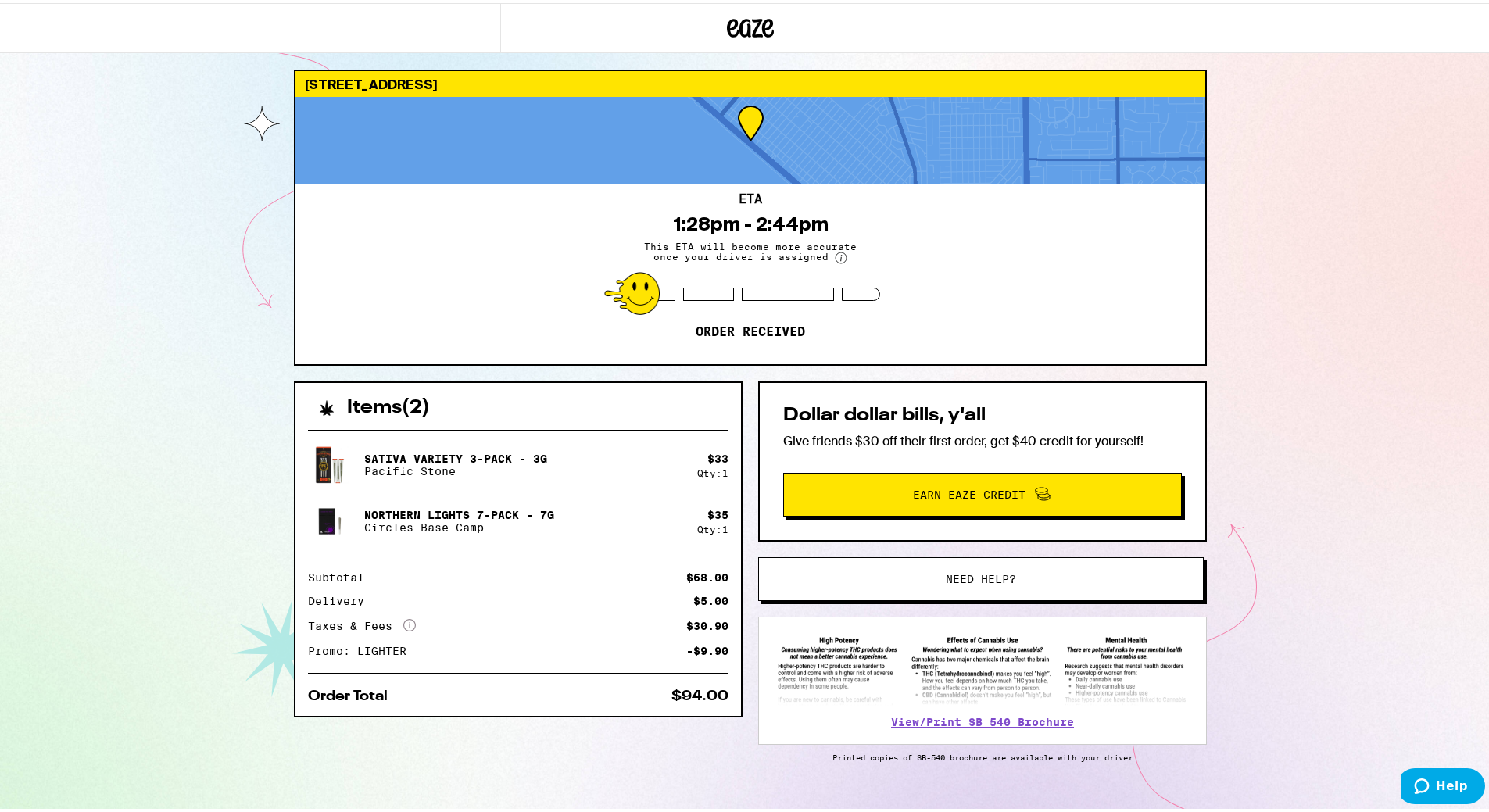
scroll to position [0, 0]
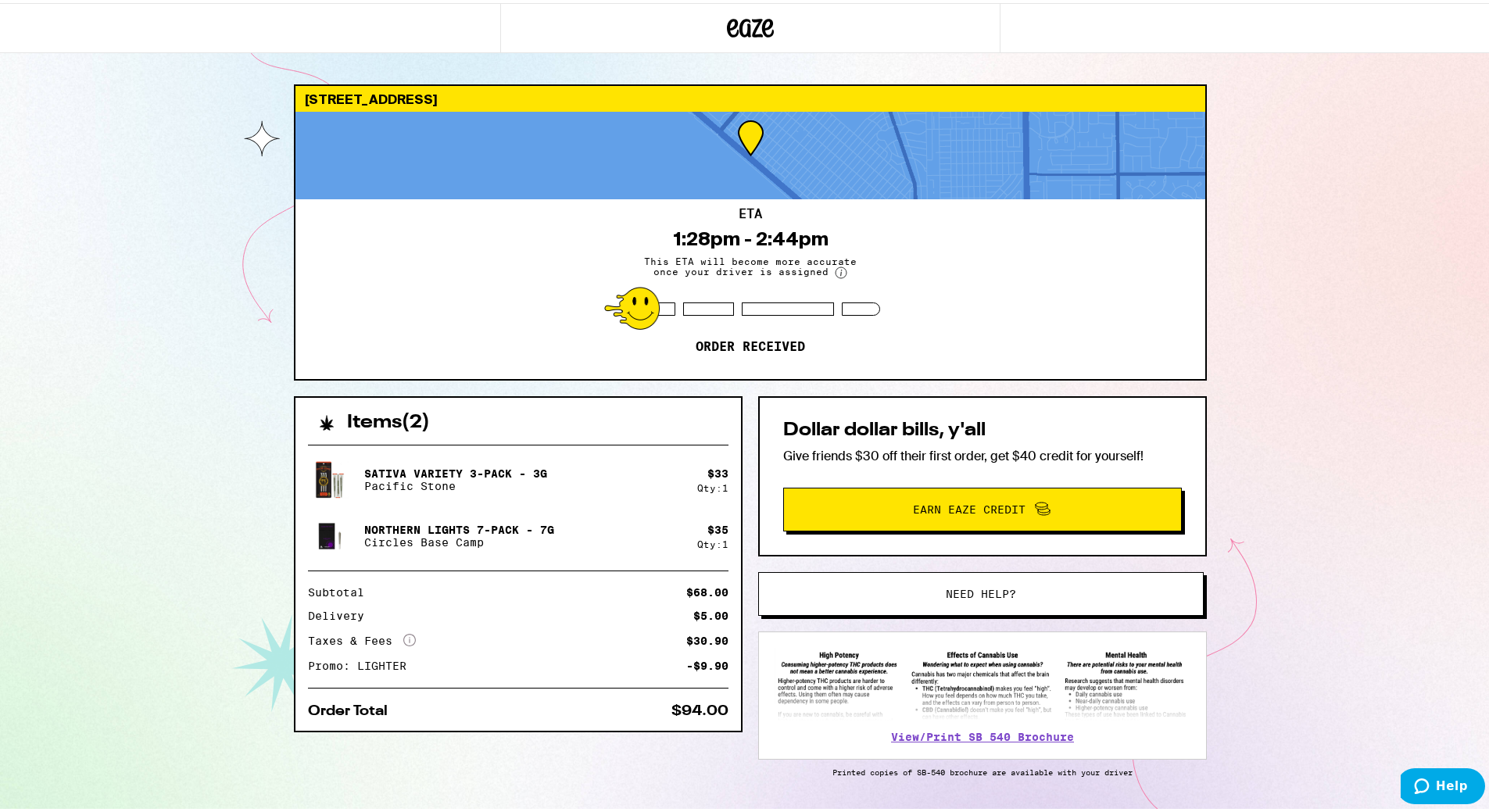
click at [1226, 230] on div "[STREET_ADDRESS] 1:28pm - 2:44pm This ETA will become more accurate once your d…" at bounding box center [750, 425] width 1500 height 852
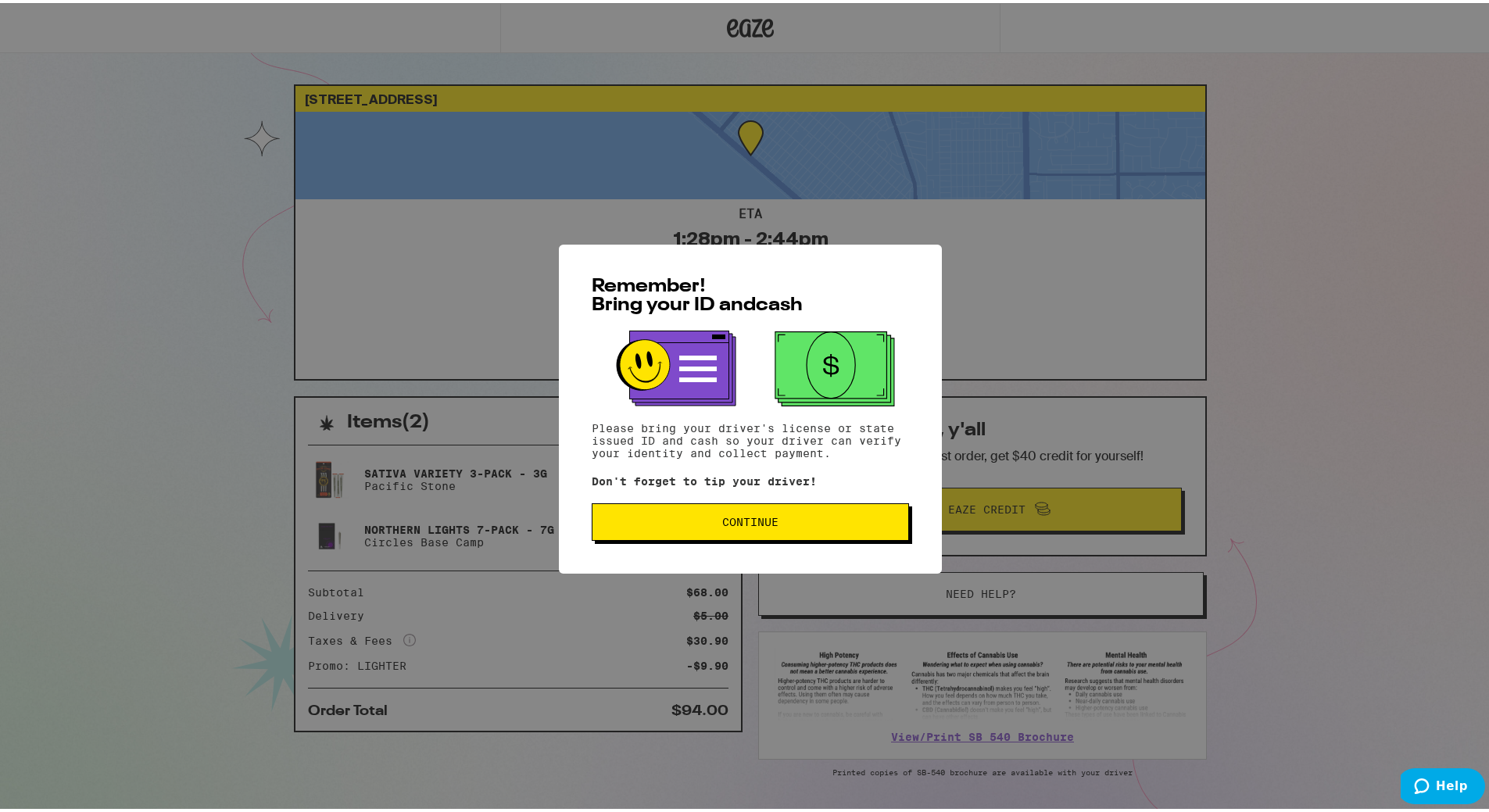
click at [752, 532] on button "Continue" at bounding box center [750, 519] width 317 height 37
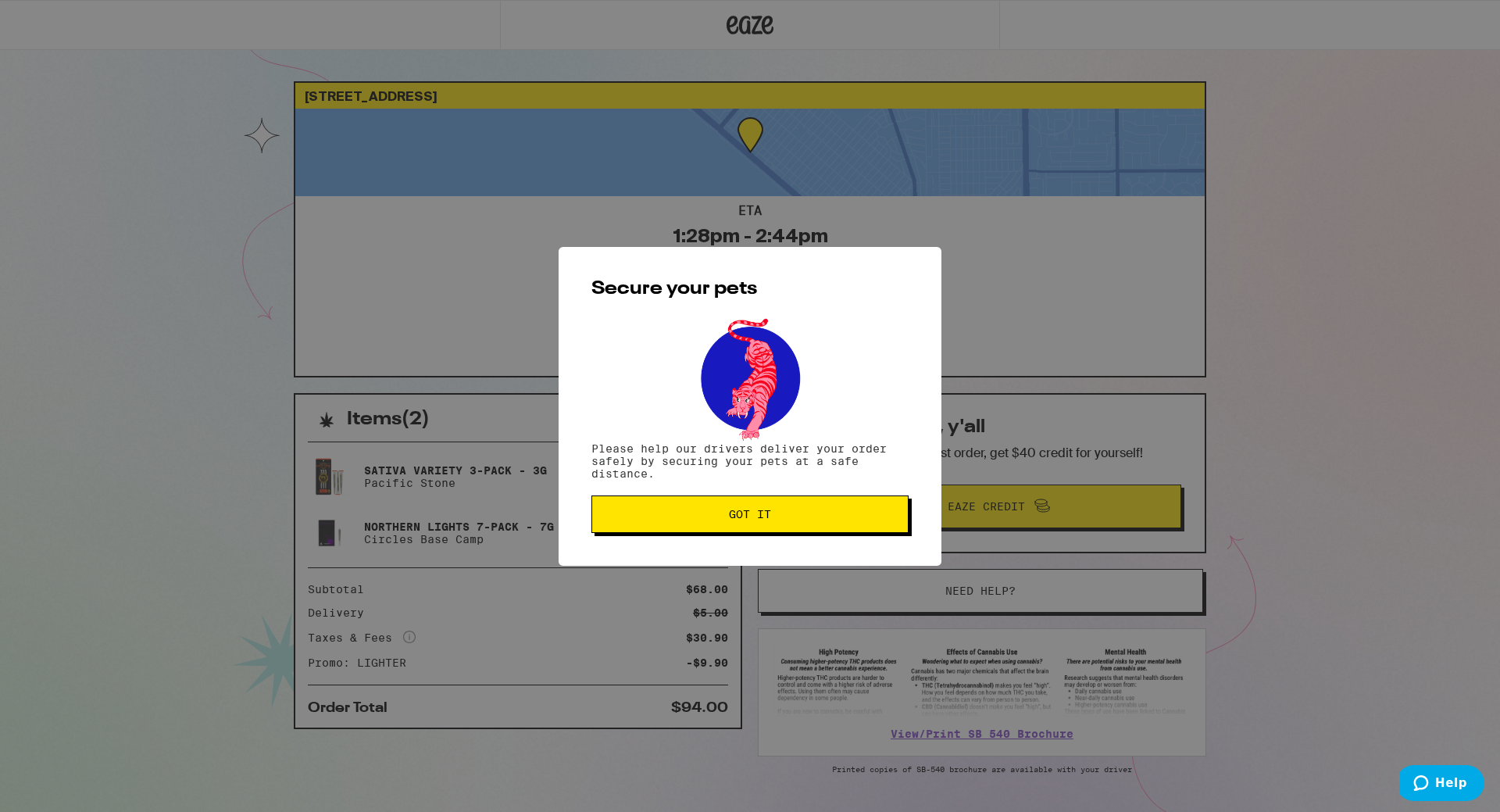
click at [753, 525] on button "Got it" at bounding box center [750, 514] width 317 height 37
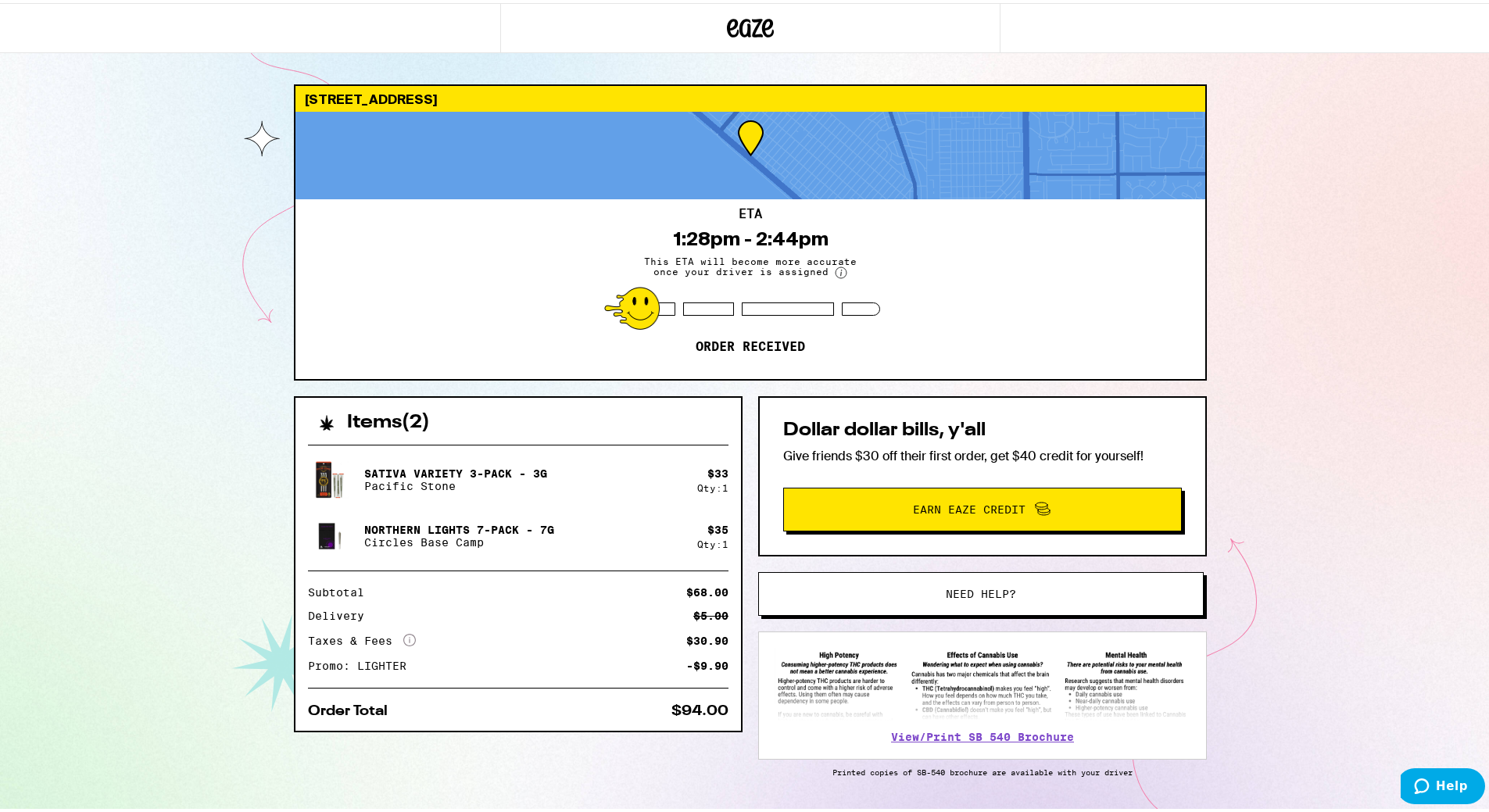
click at [960, 586] on span "Need help?" at bounding box center [981, 591] width 70 height 11
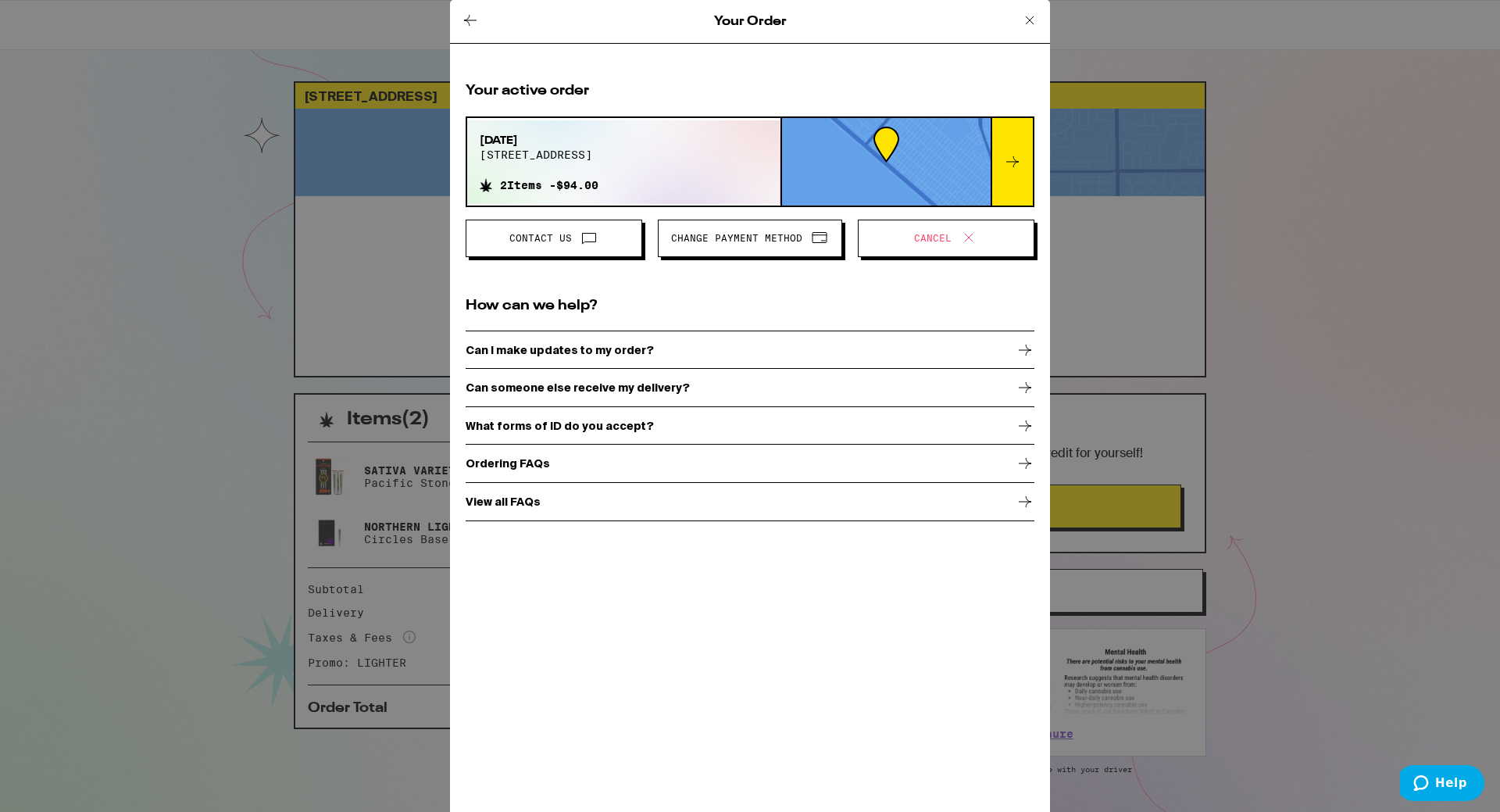
click at [729, 311] on h2 "How can we help?" at bounding box center [750, 305] width 569 height 20
click at [578, 310] on h2 "How can we help?" at bounding box center [750, 305] width 569 height 20
click at [589, 232] on icon at bounding box center [589, 238] width 19 height 19
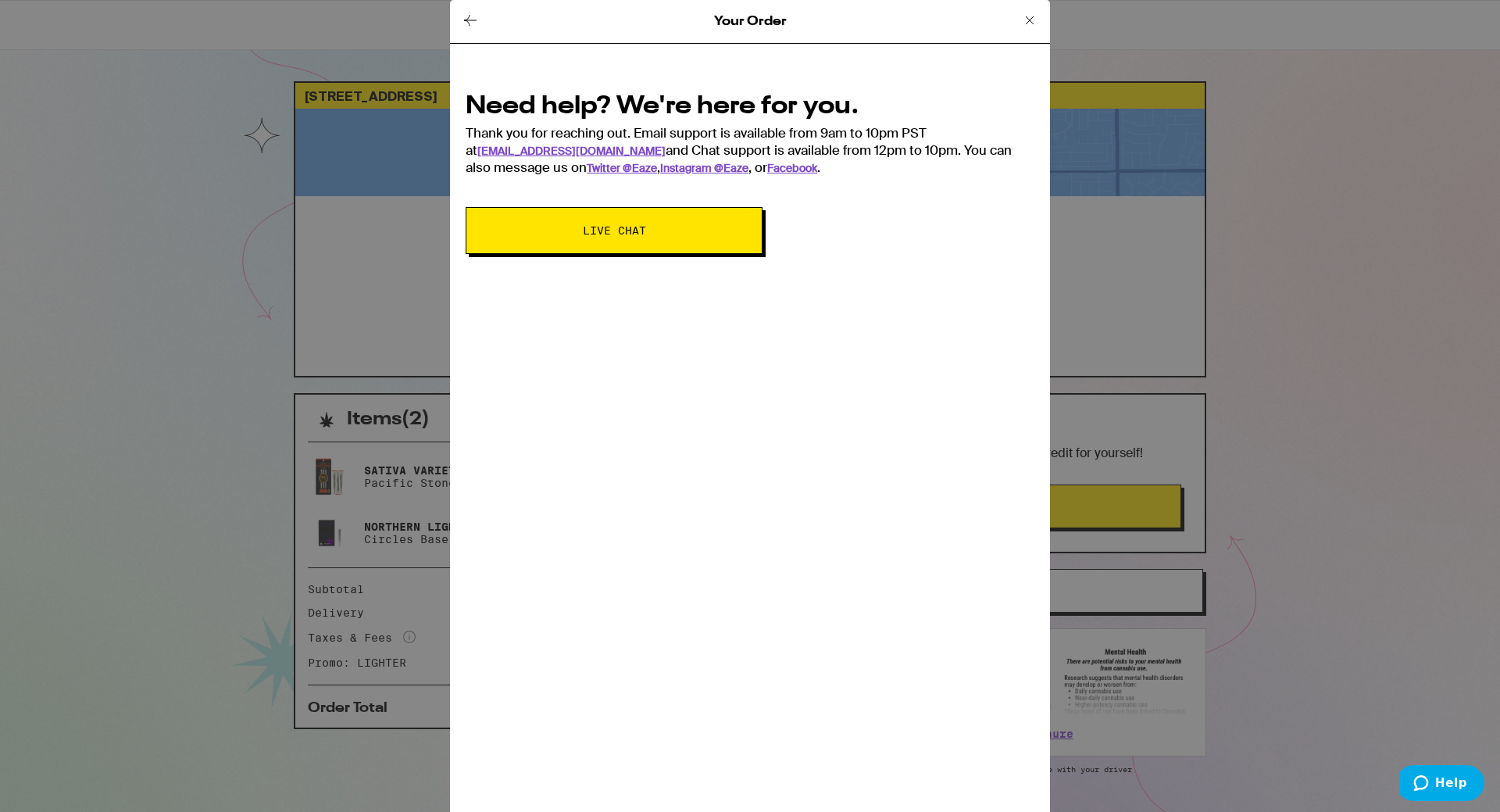
click at [597, 245] on button "Live Chat" at bounding box center [614, 230] width 297 height 47
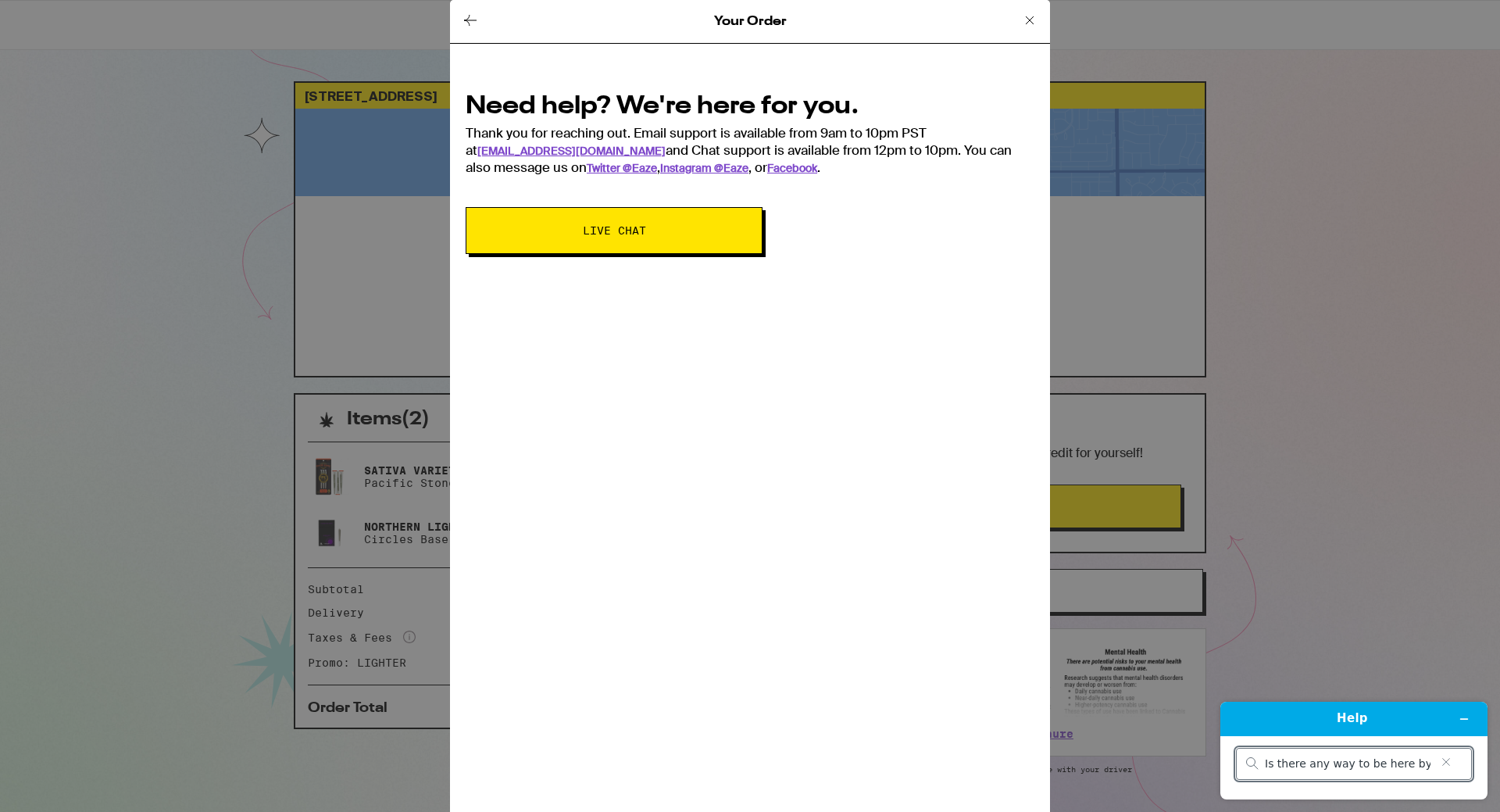
scroll to position [0, 2]
type input "Is there any way to be here by 1:30- 1:45"
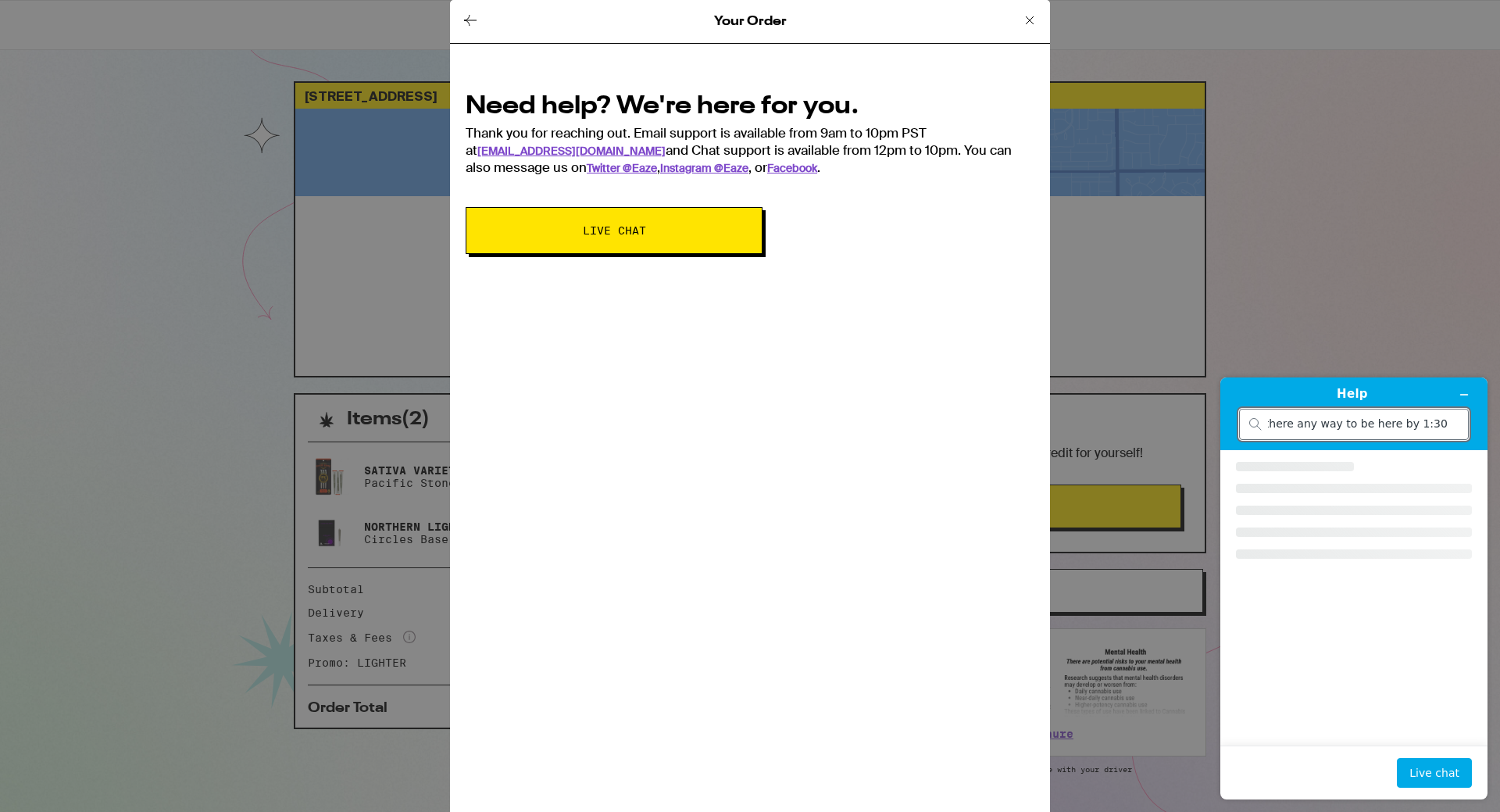
scroll to position [0, 0]
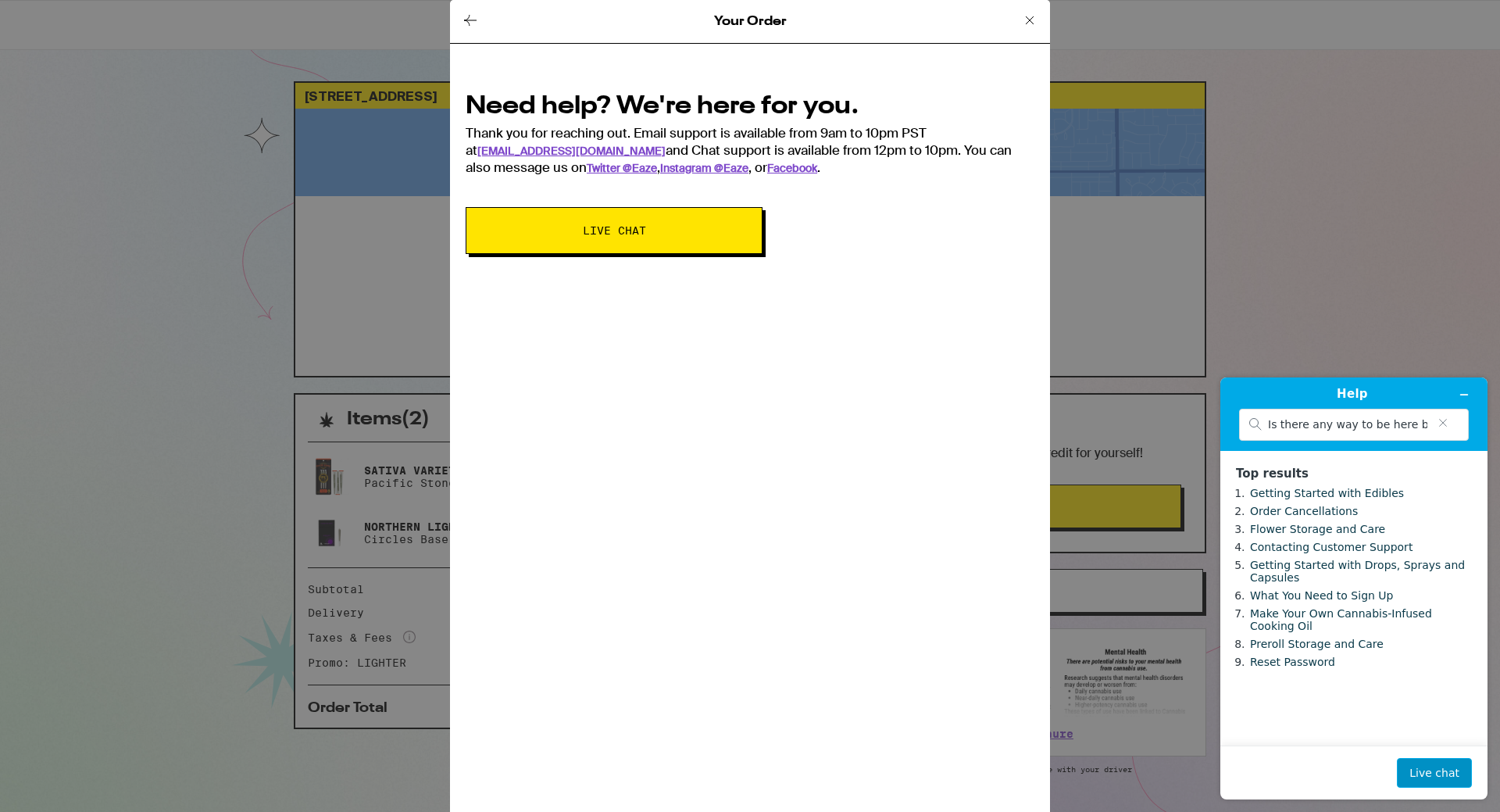
click at [1431, 765] on button "Live chat" at bounding box center [1435, 772] width 75 height 29
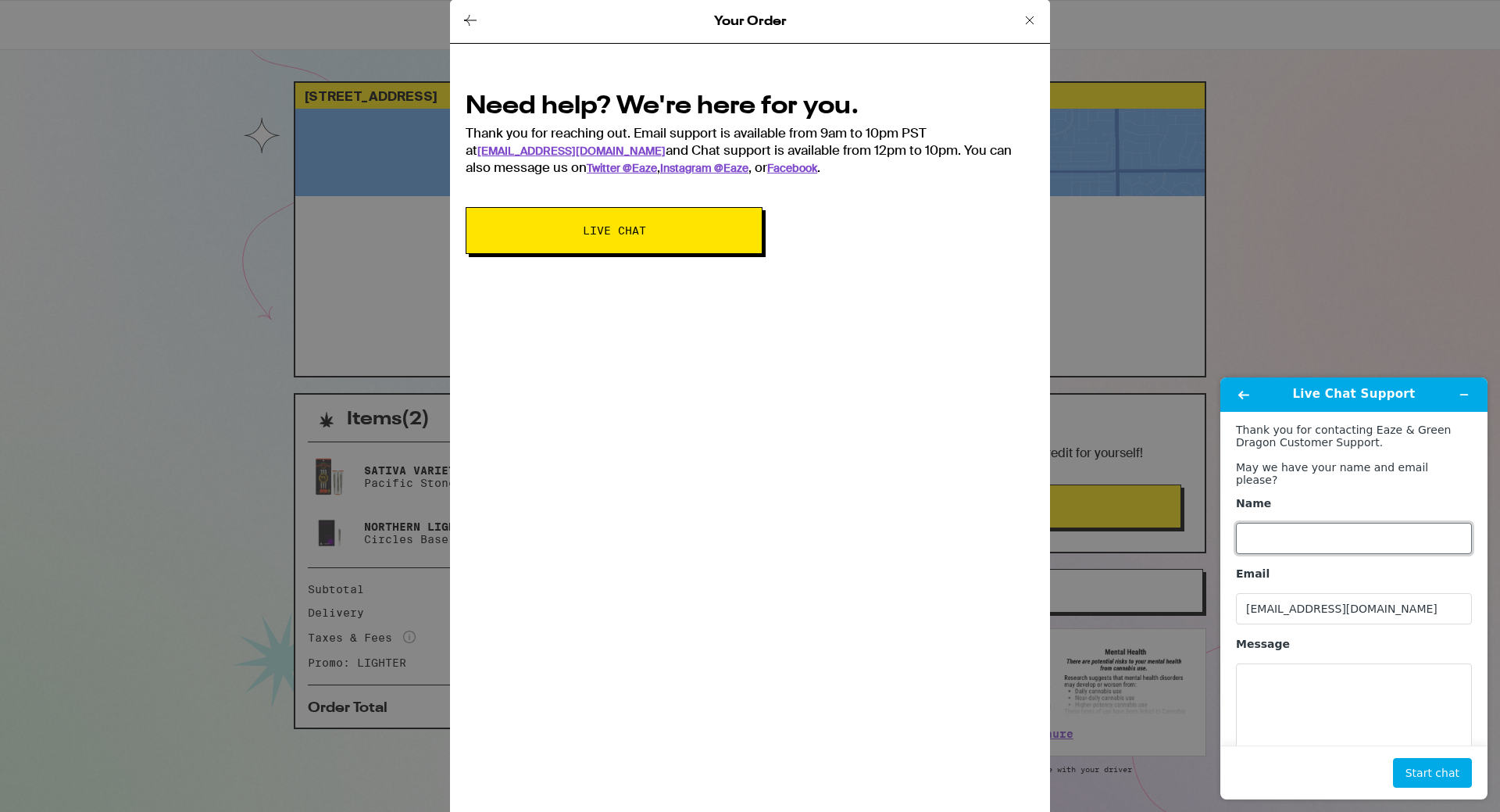
click at [1279, 523] on input "Name" at bounding box center [1354, 538] width 236 height 31
type input "Brian Mossman"
click at [1321, 683] on textarea "Message" at bounding box center [1354, 707] width 236 height 87
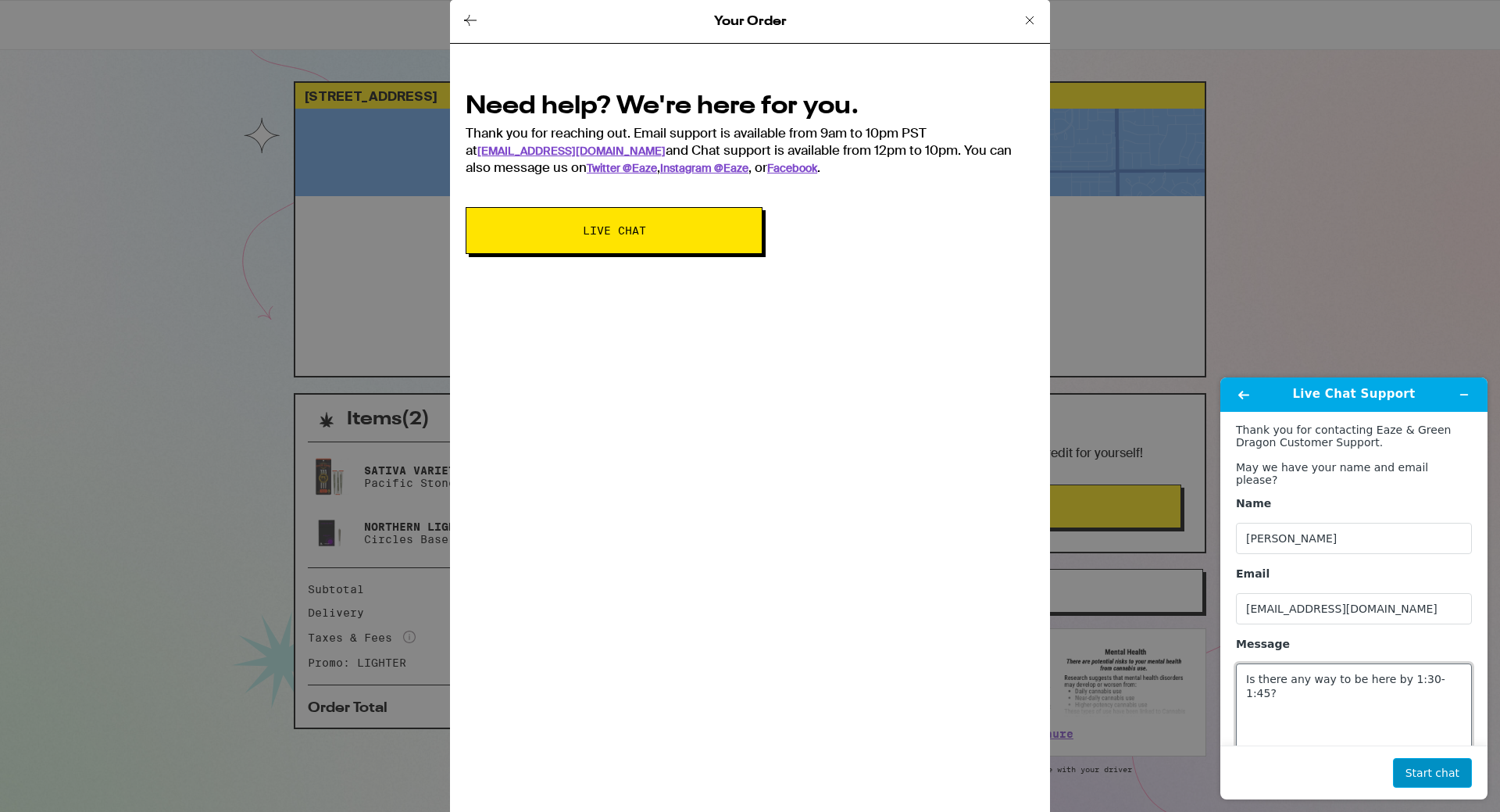
type textarea "Is there any way to be here by 1:30-1:45?"
click at [1431, 783] on button "Start chat" at bounding box center [1432, 772] width 79 height 29
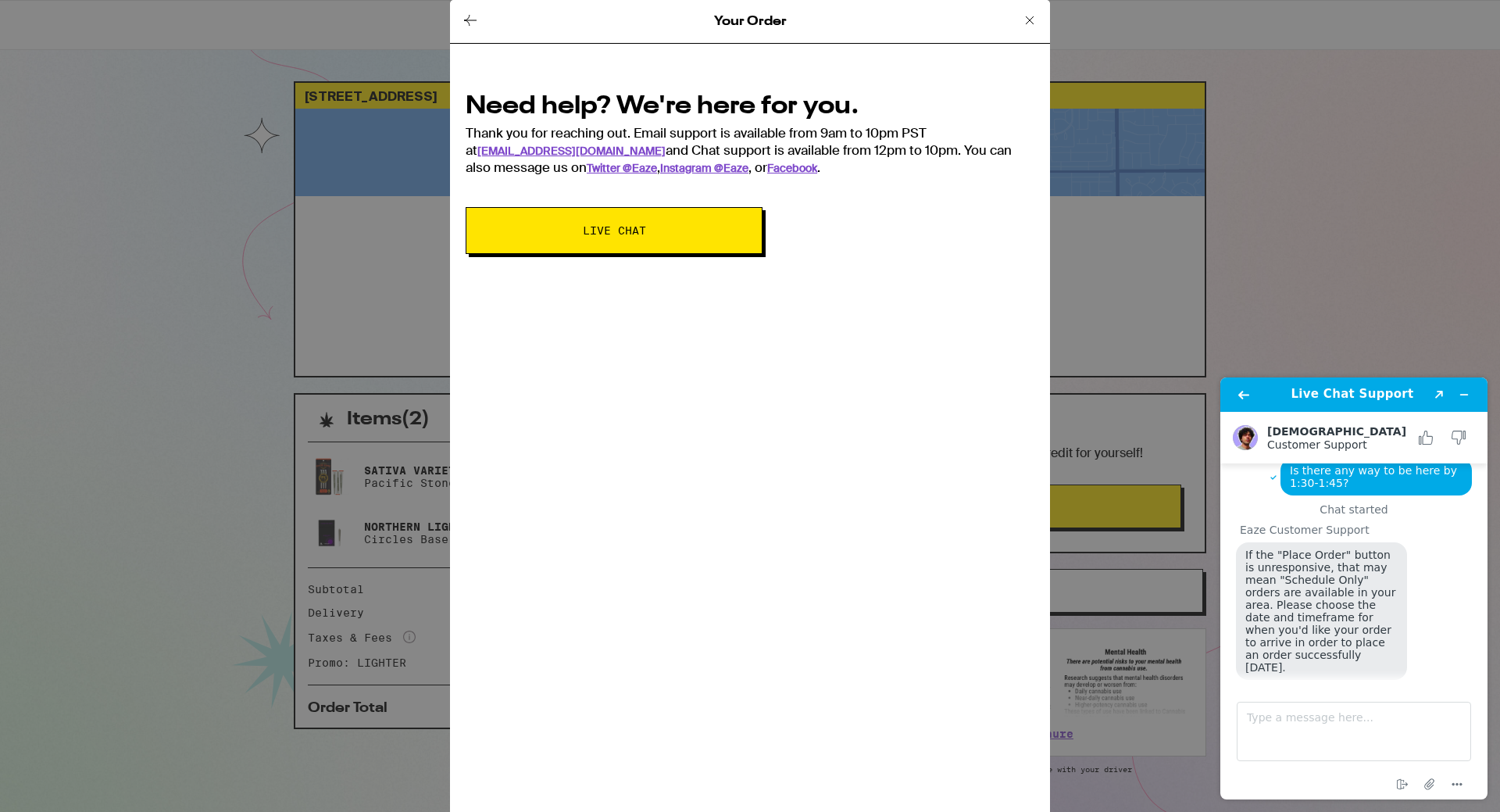
scroll to position [23, 0]
click at [1303, 740] on textarea "Type a message here..." at bounding box center [1354, 731] width 235 height 60
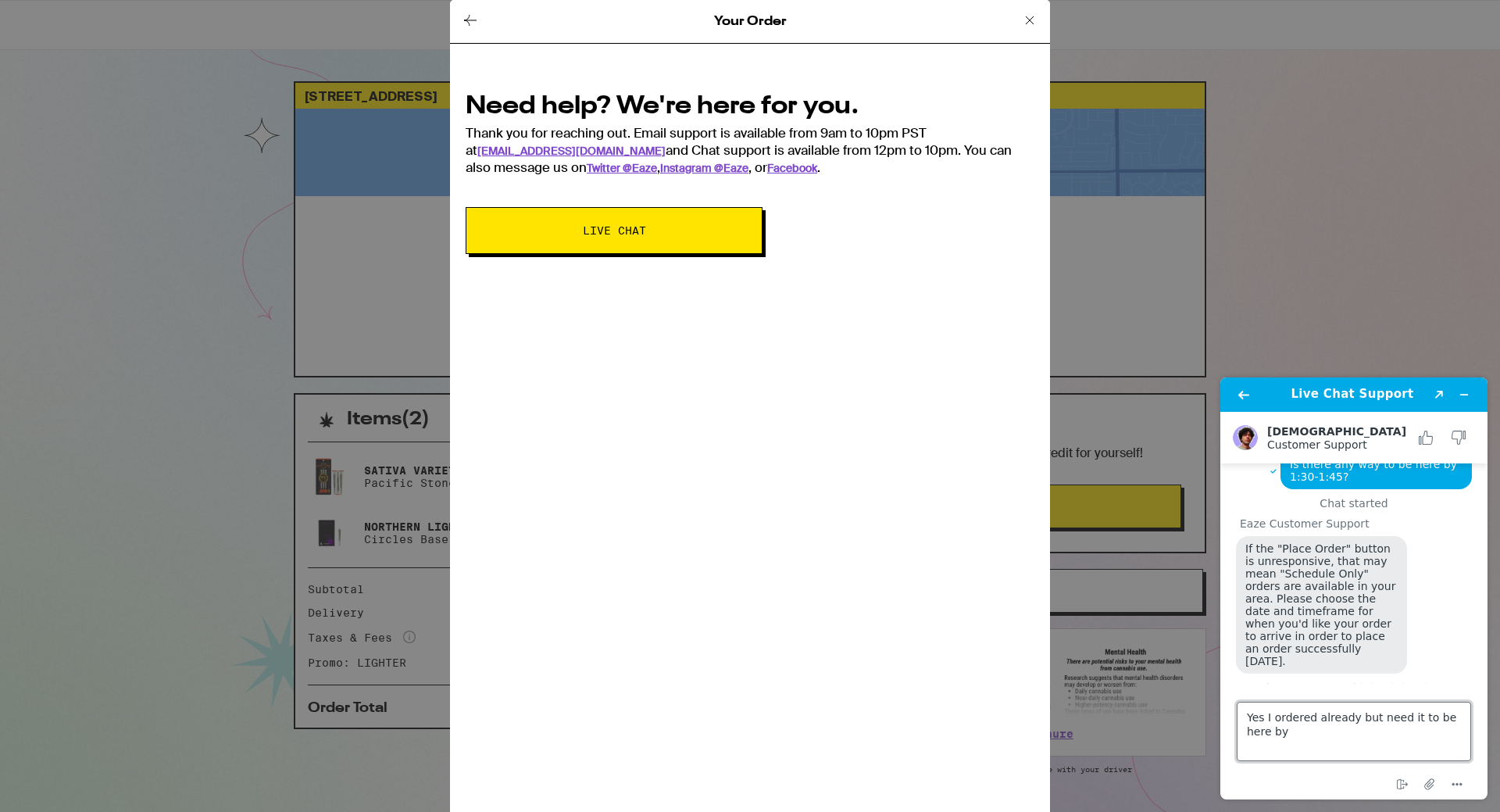
scroll to position [127, 0]
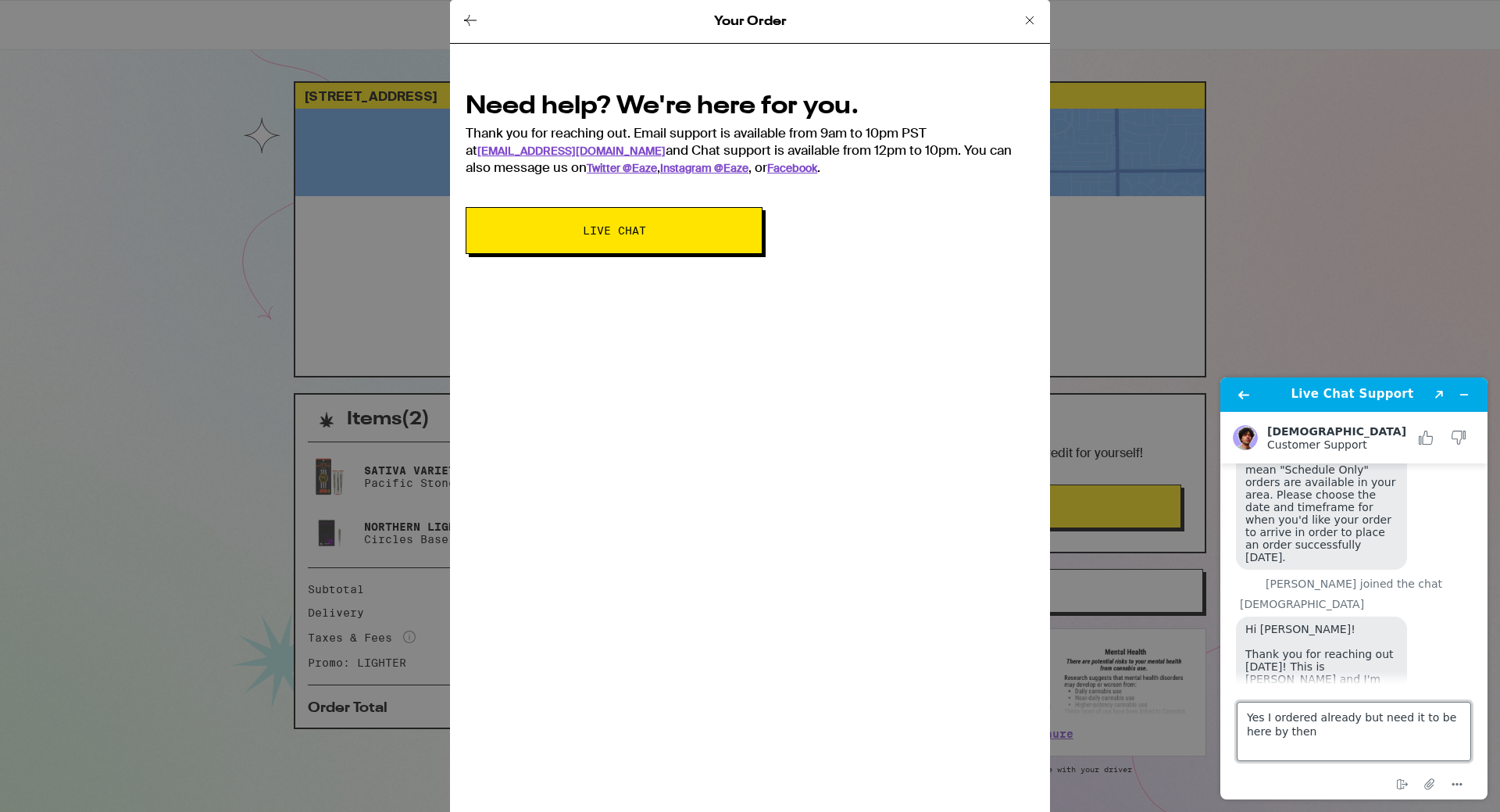
type textarea "Yes I ordered already but need it to be here by then."
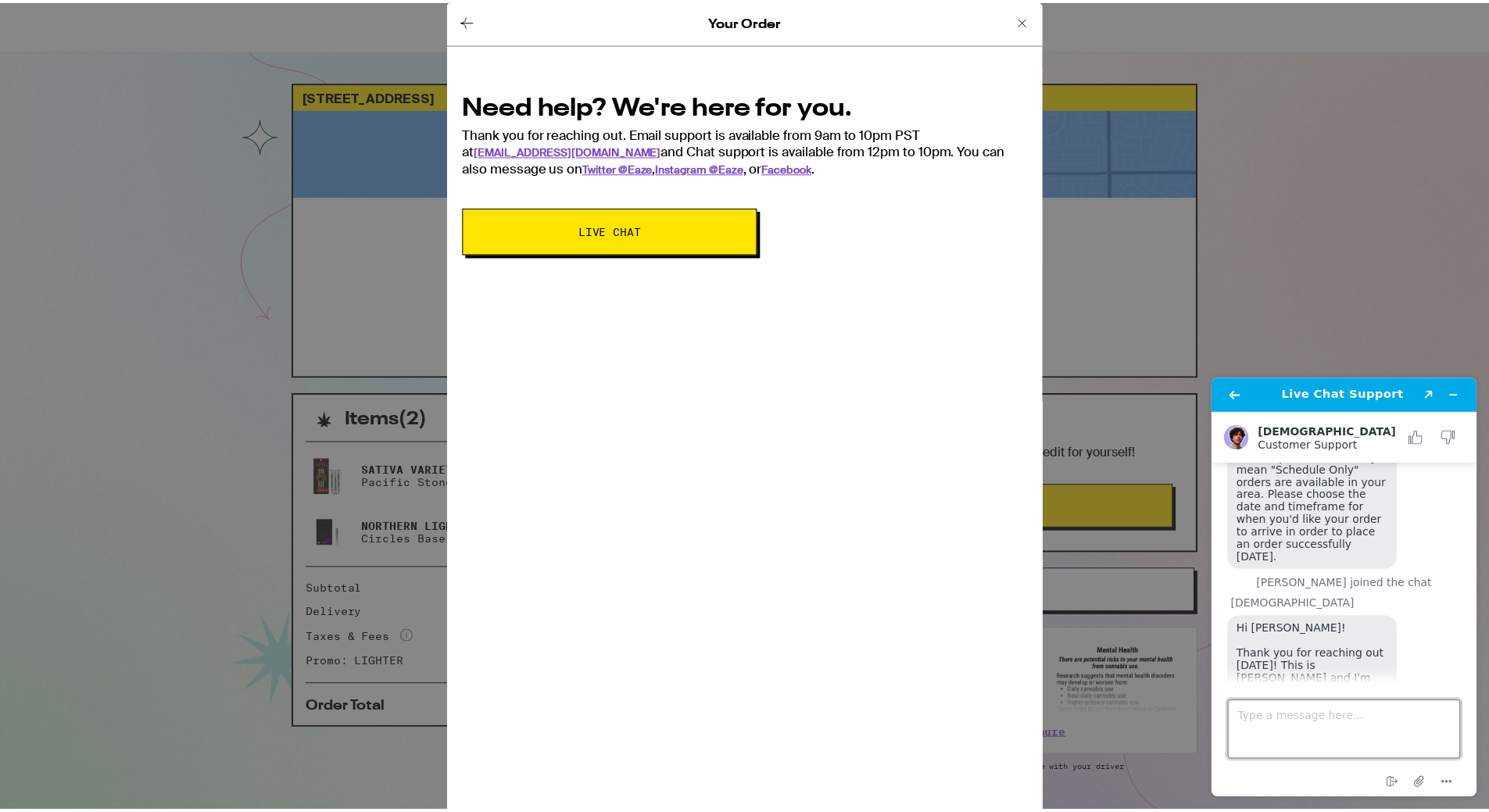
scroll to position [173, 0]
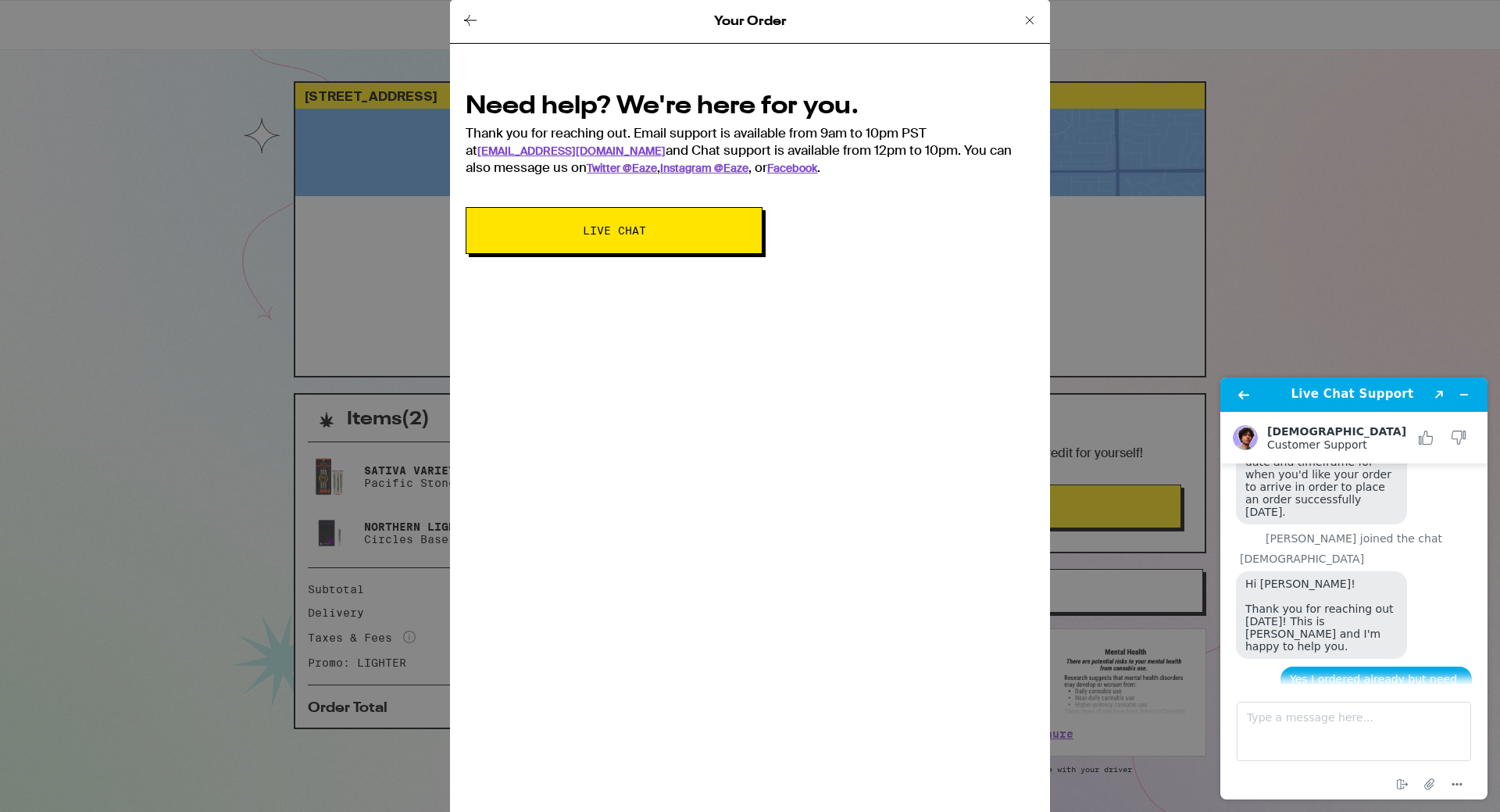
click at [1027, 19] on icon at bounding box center [1030, 21] width 19 height 19
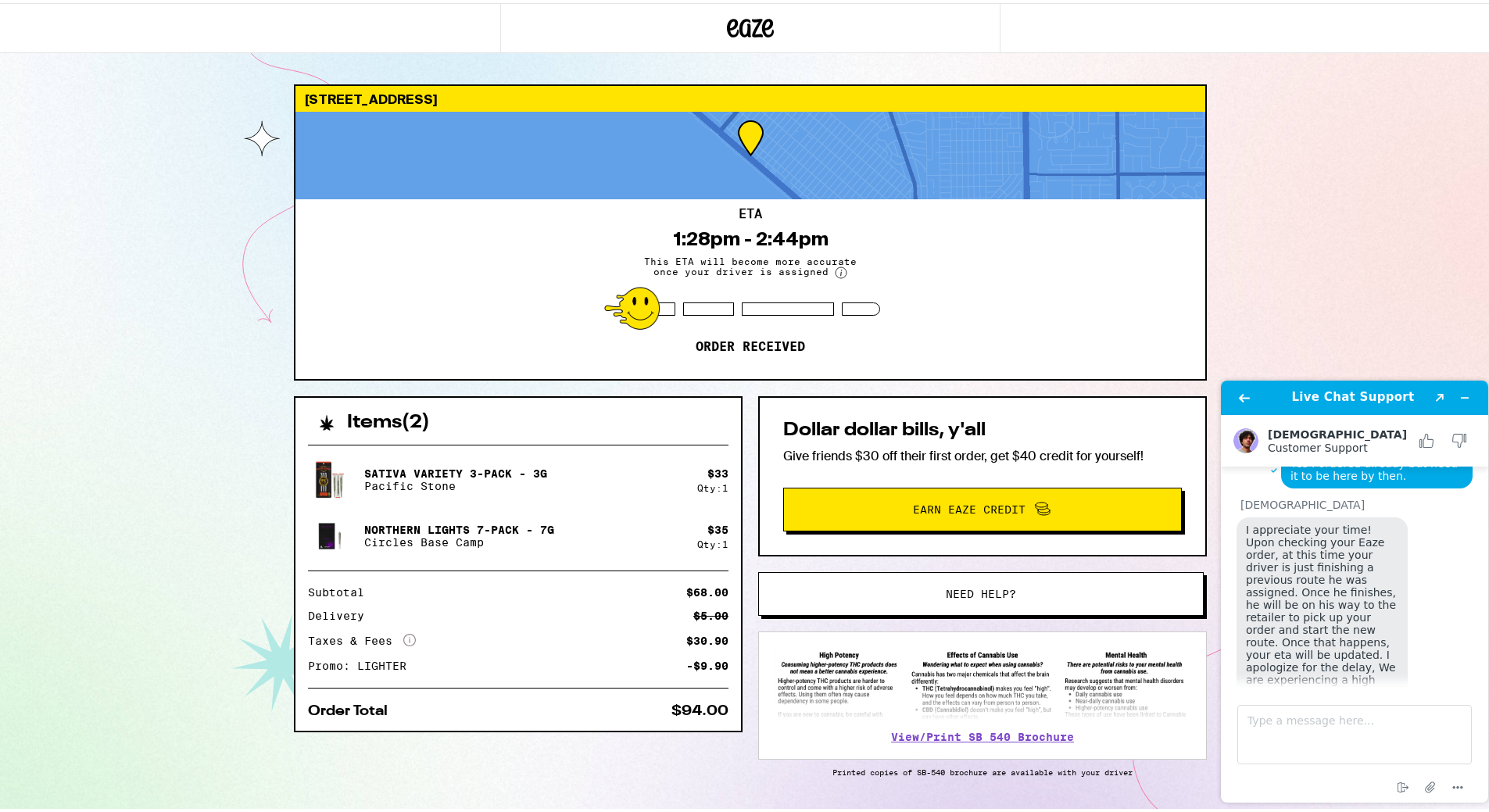
scroll to position [391, 0]
click at [1282, 725] on textarea "Type a message here..." at bounding box center [1354, 734] width 235 height 60
type textarea "Ok, yes it is important for me to get it by then?"
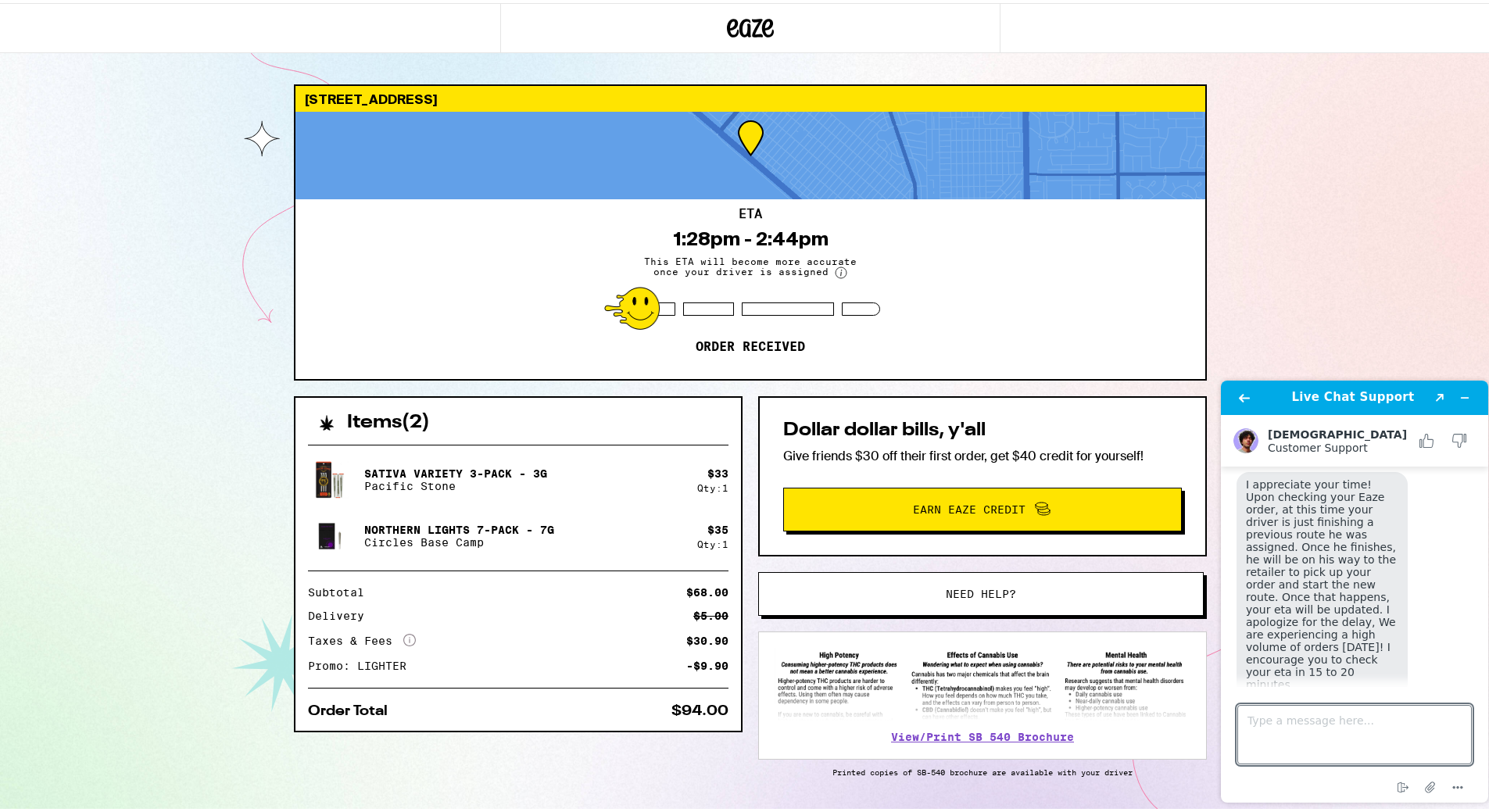
click at [1400, 301] on div "[STREET_ADDRESS] 1:28pm - 2:44pm This ETA will become more accurate once your d…" at bounding box center [750, 425] width 1500 height 852
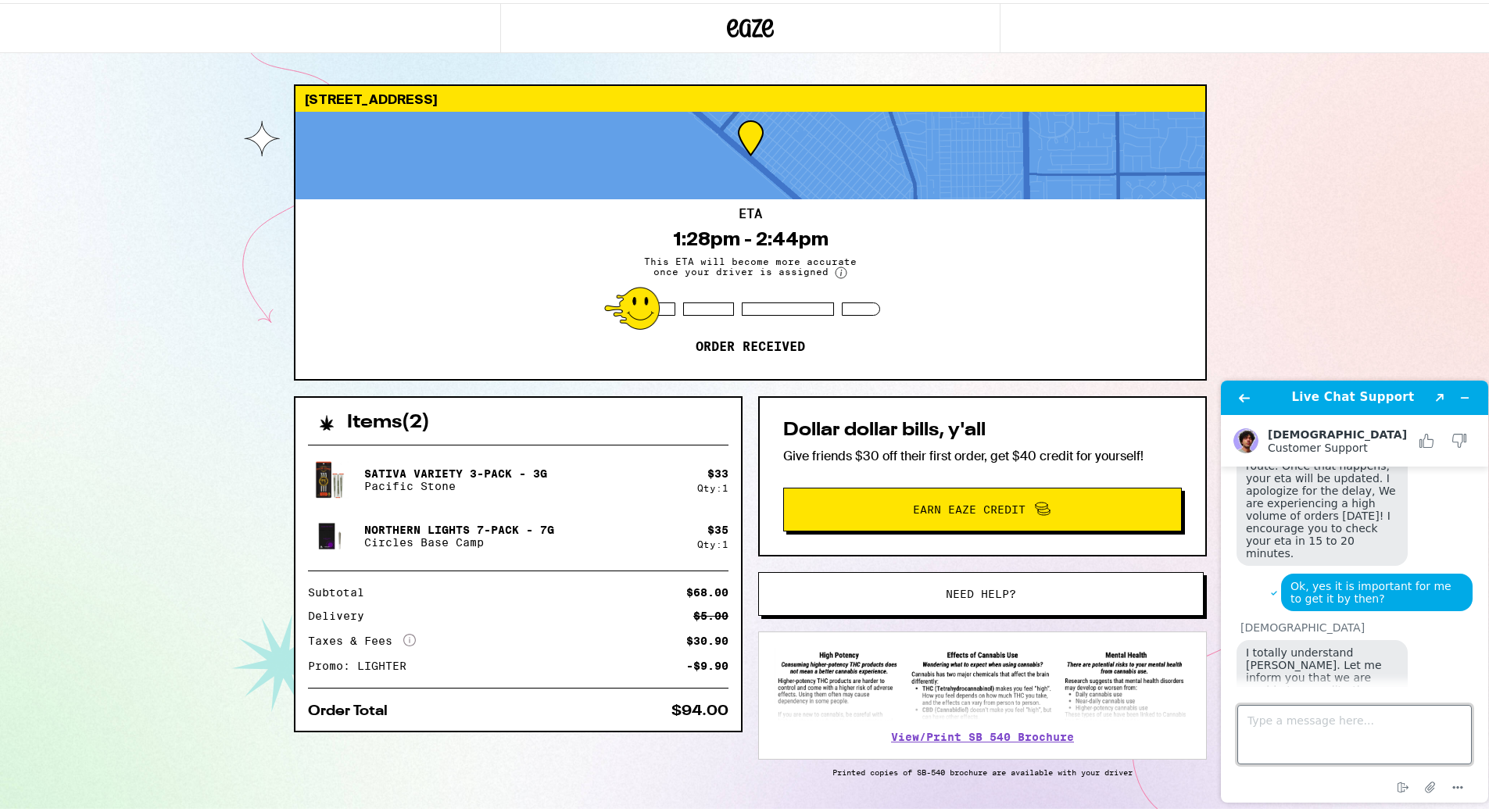
click at [1331, 724] on textarea "Type a message here..." at bounding box center [1354, 734] width 235 height 60
type textarea "Ok"
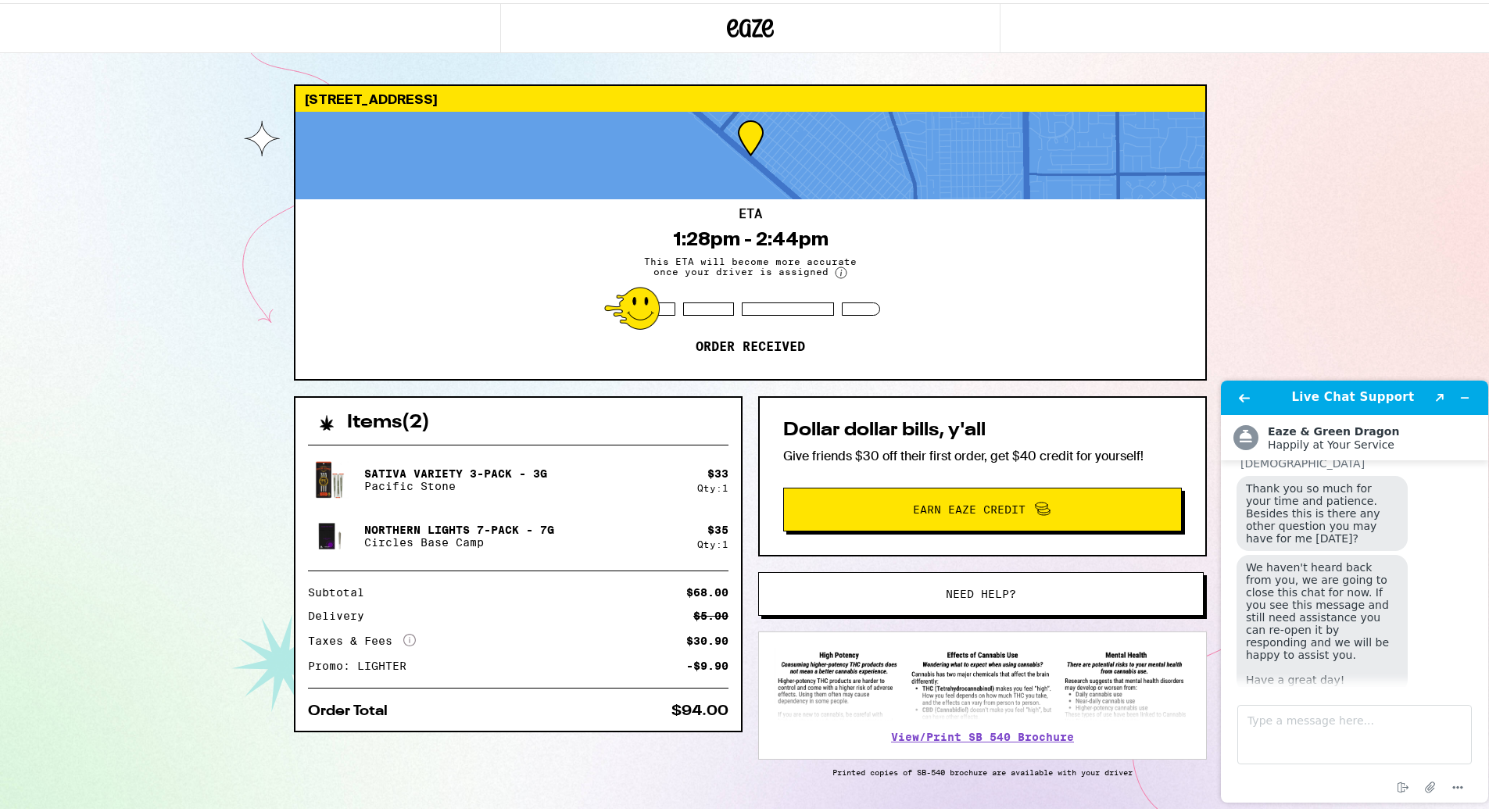
scroll to position [43, 0]
